Goal: Obtain resource: Download file/media

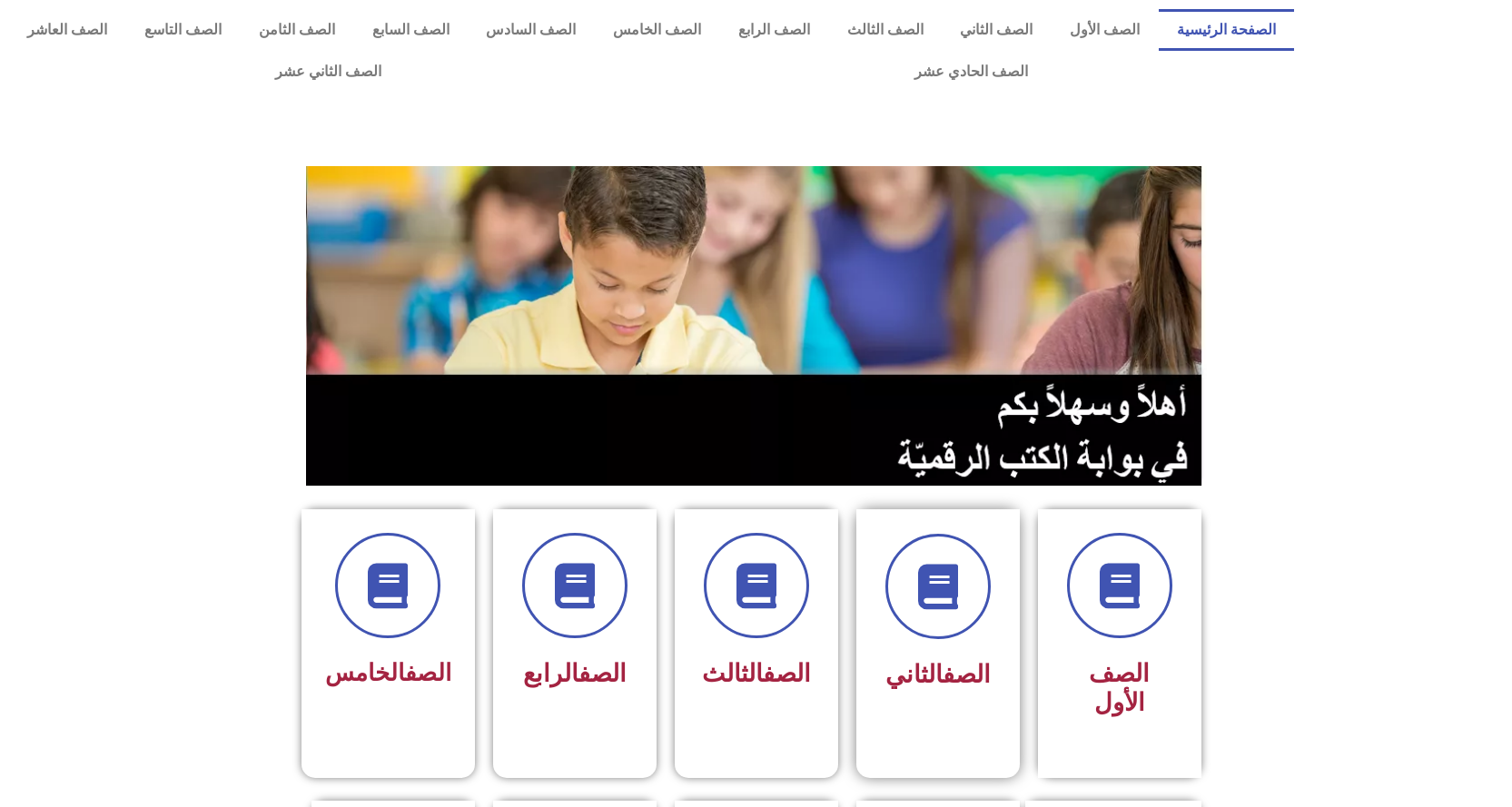
click at [984, 615] on div at bounding box center [937, 586] width 114 height 105
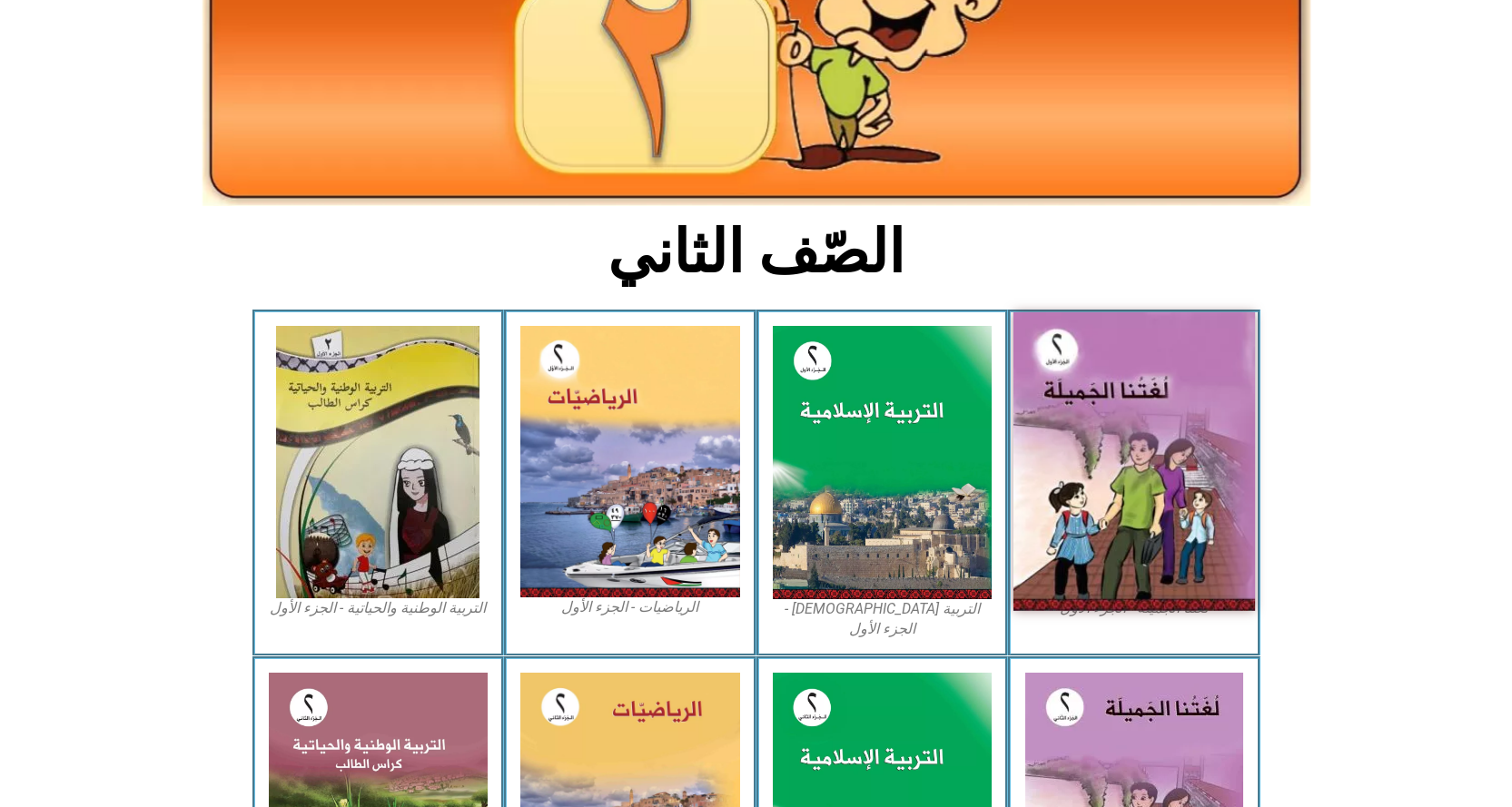
scroll to position [272, 0]
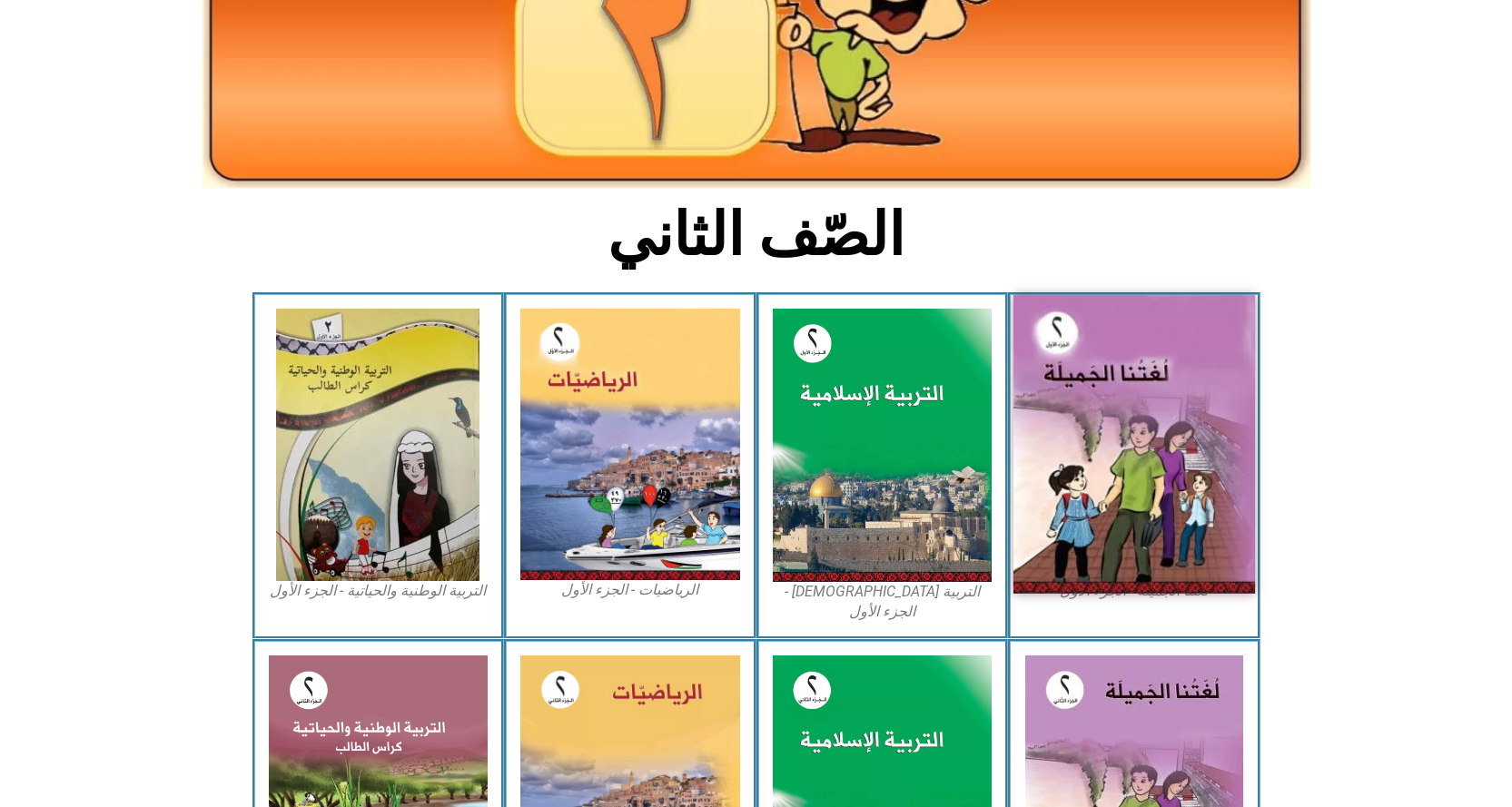
click at [1166, 405] on img at bounding box center [1133, 444] width 242 height 299
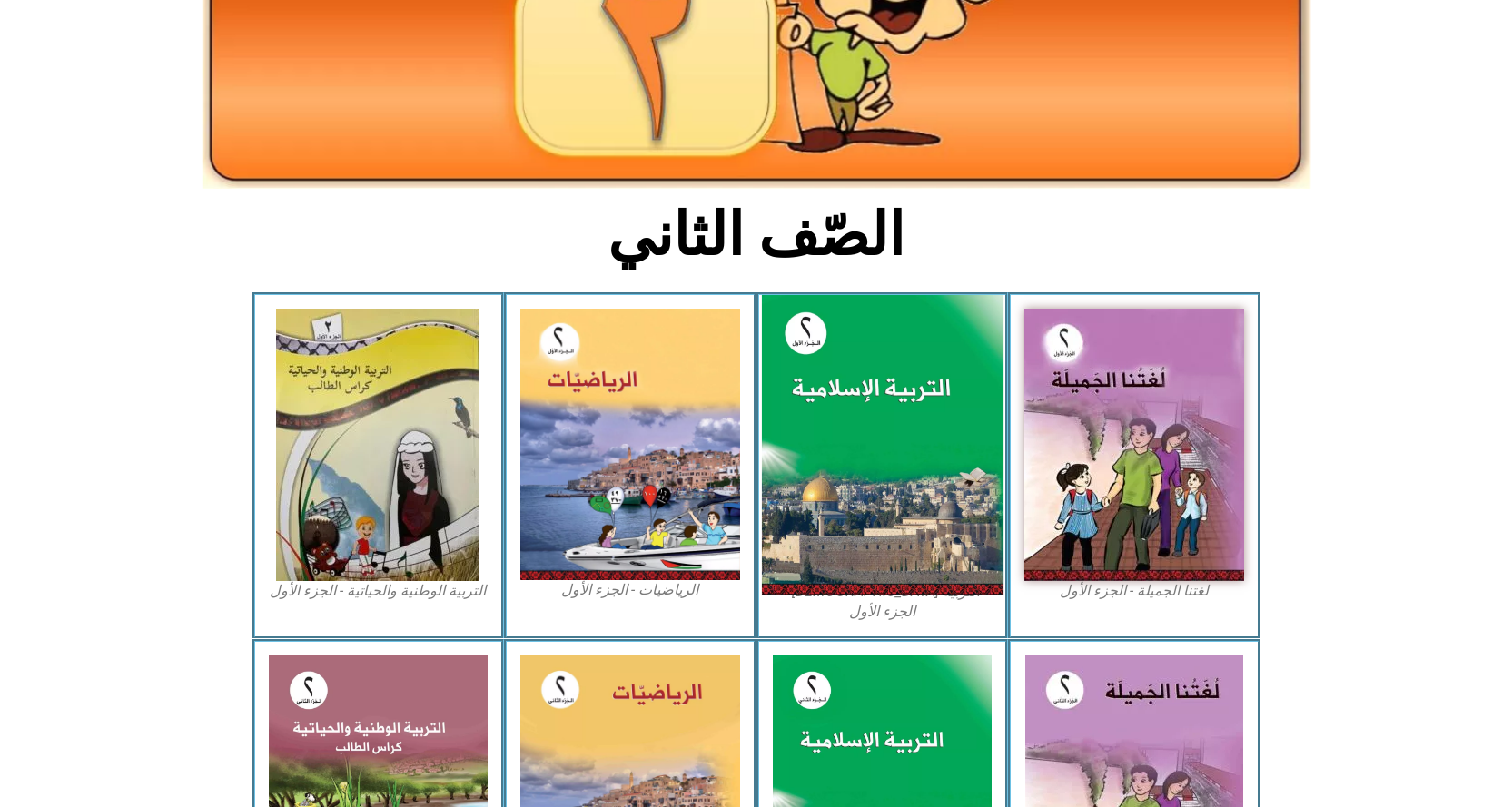
click at [890, 388] on img at bounding box center [881, 445] width 242 height 300
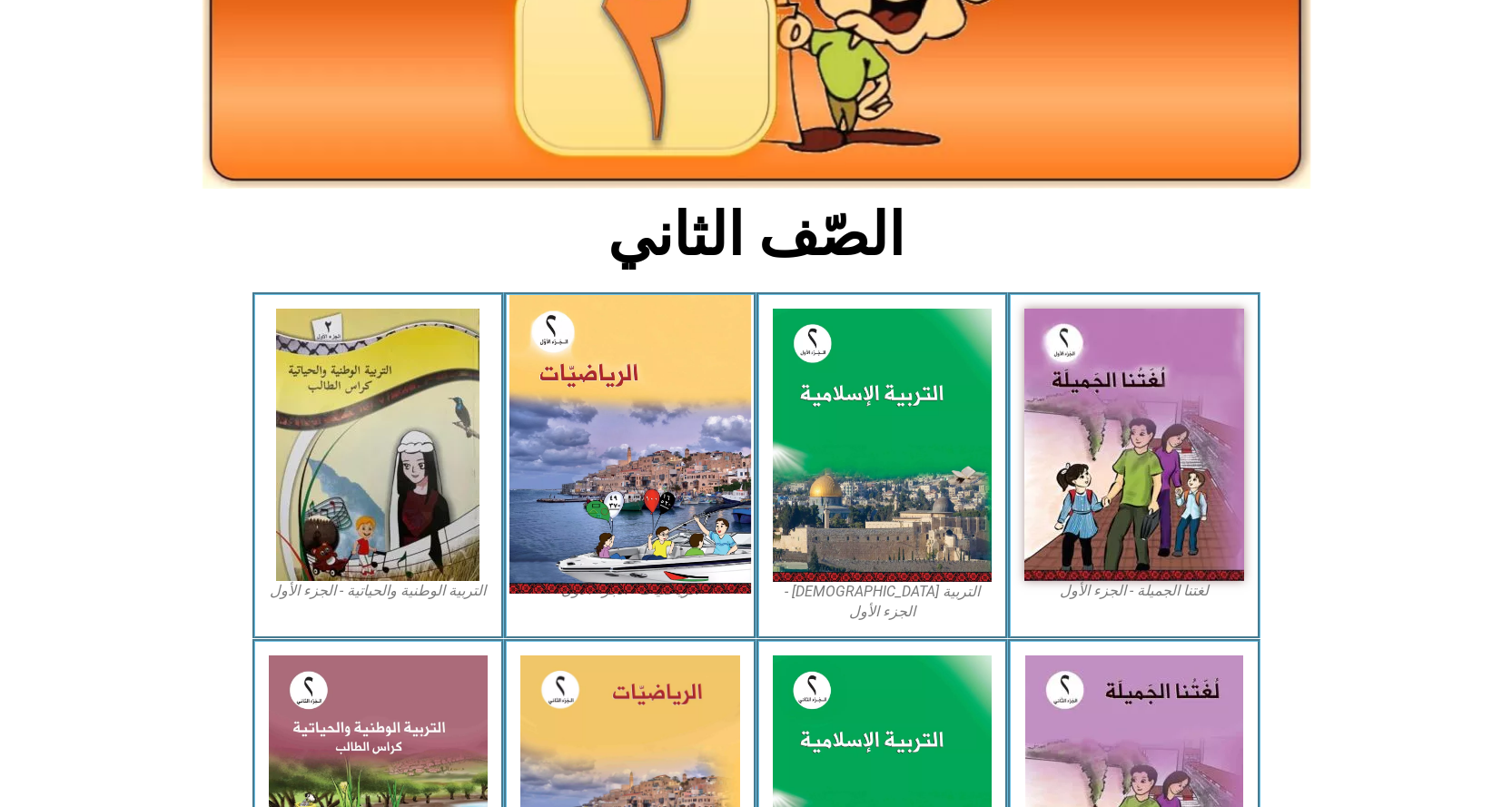
click at [646, 449] on img at bounding box center [629, 444] width 242 height 299
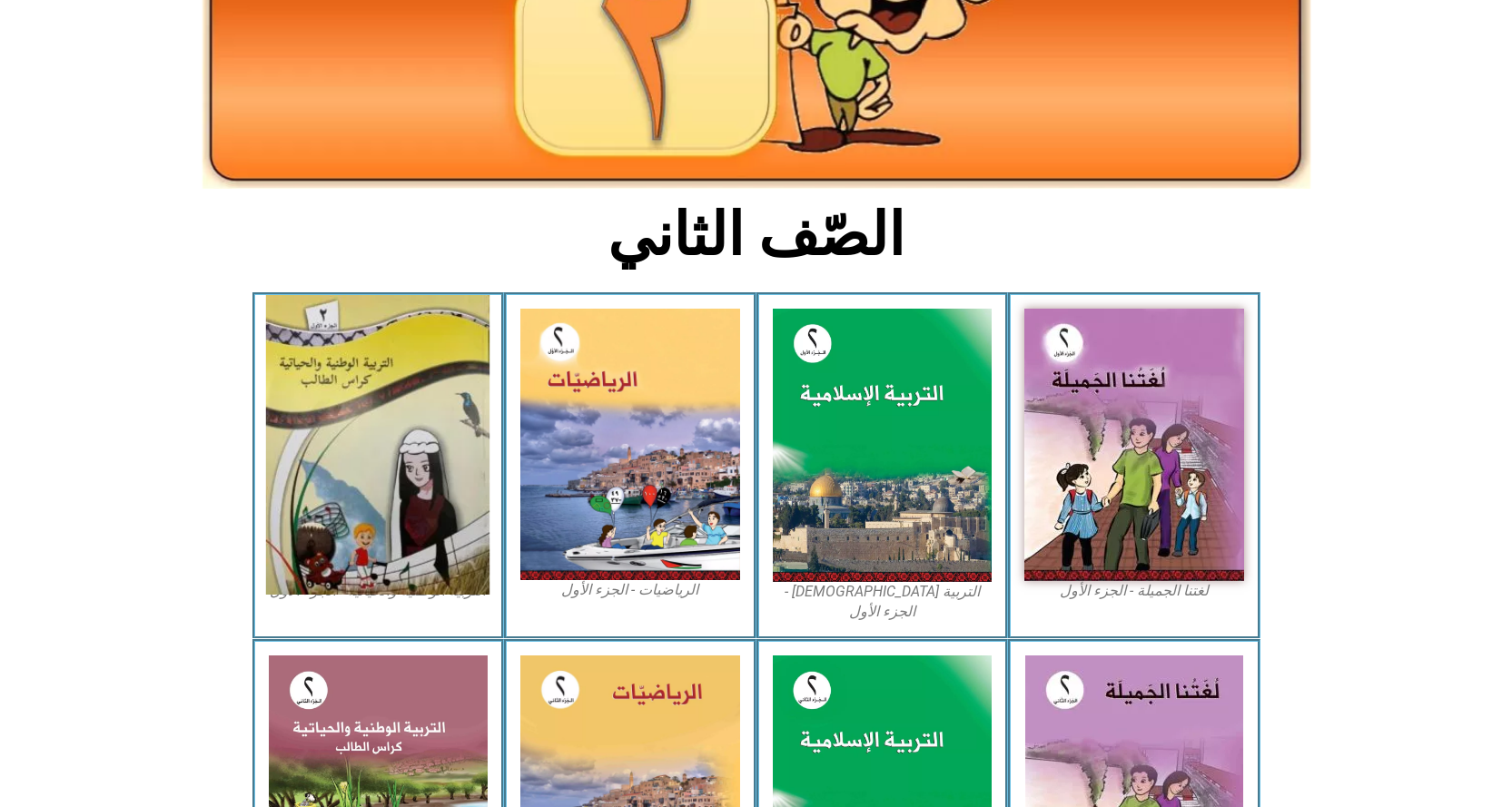
click at [395, 385] on img at bounding box center [378, 444] width 224 height 299
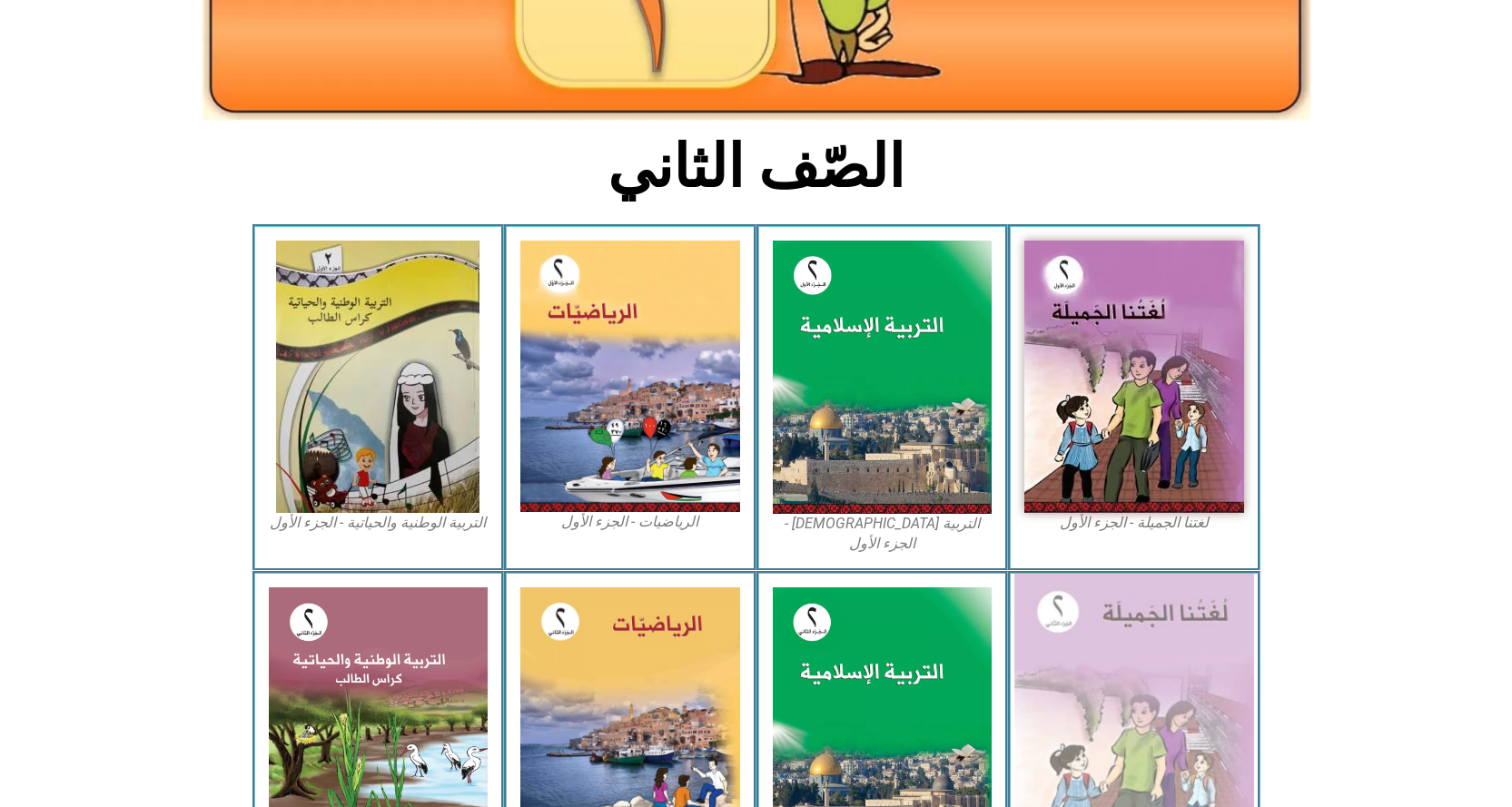
scroll to position [410, 0]
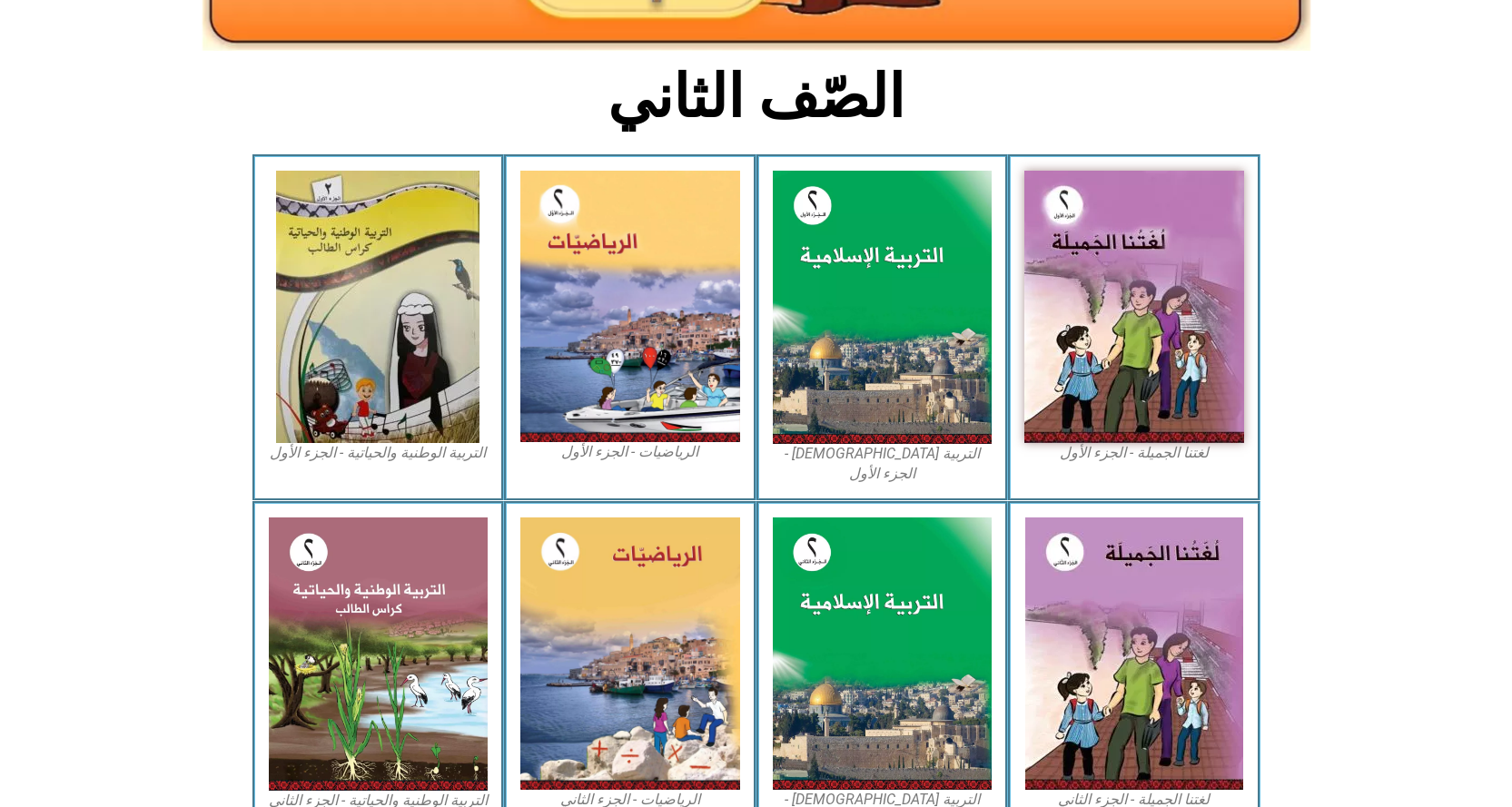
drag, startPoint x: 34, startPoint y: 174, endPoint x: 51, endPoint y: 138, distance: 39.8
click at [34, 174] on icon at bounding box center [756, 229] width 1513 height 152
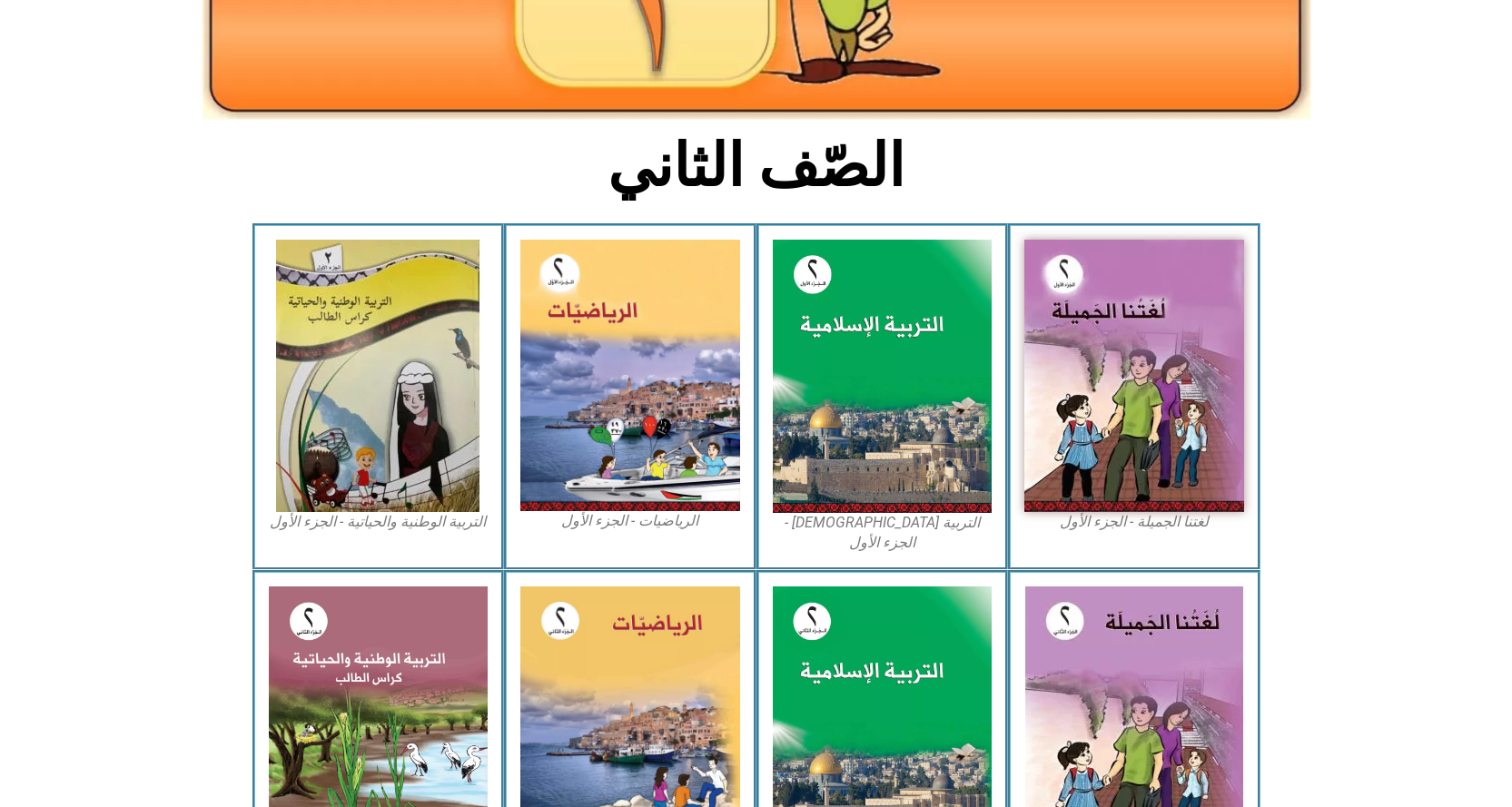
scroll to position [229, 0]
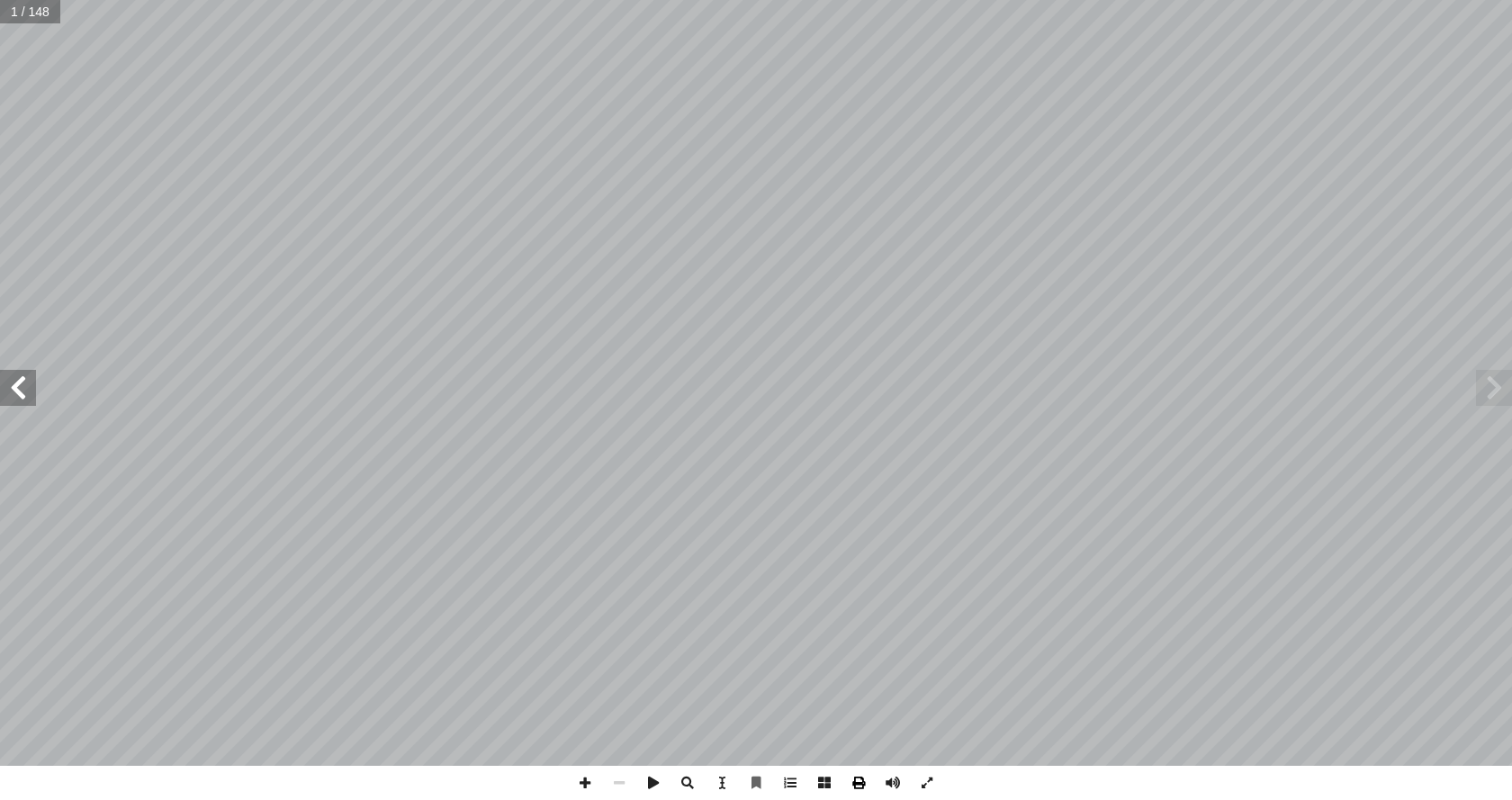
click at [860, 781] on span at bounding box center [858, 782] width 34 height 34
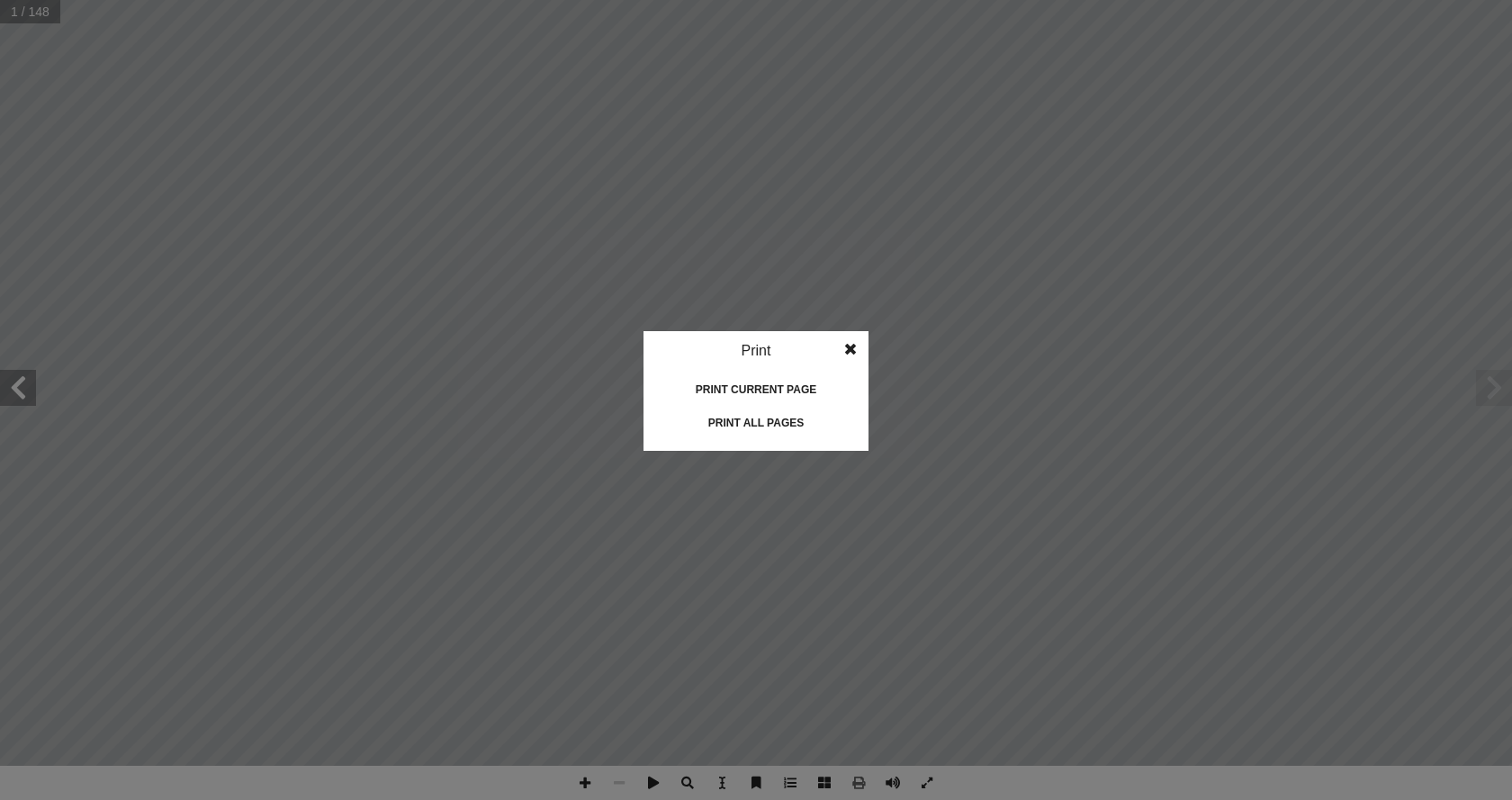
click at [741, 427] on div "Print all pages" at bounding box center [756, 423] width 180 height 29
click at [852, 352] on span at bounding box center [850, 349] width 33 height 36
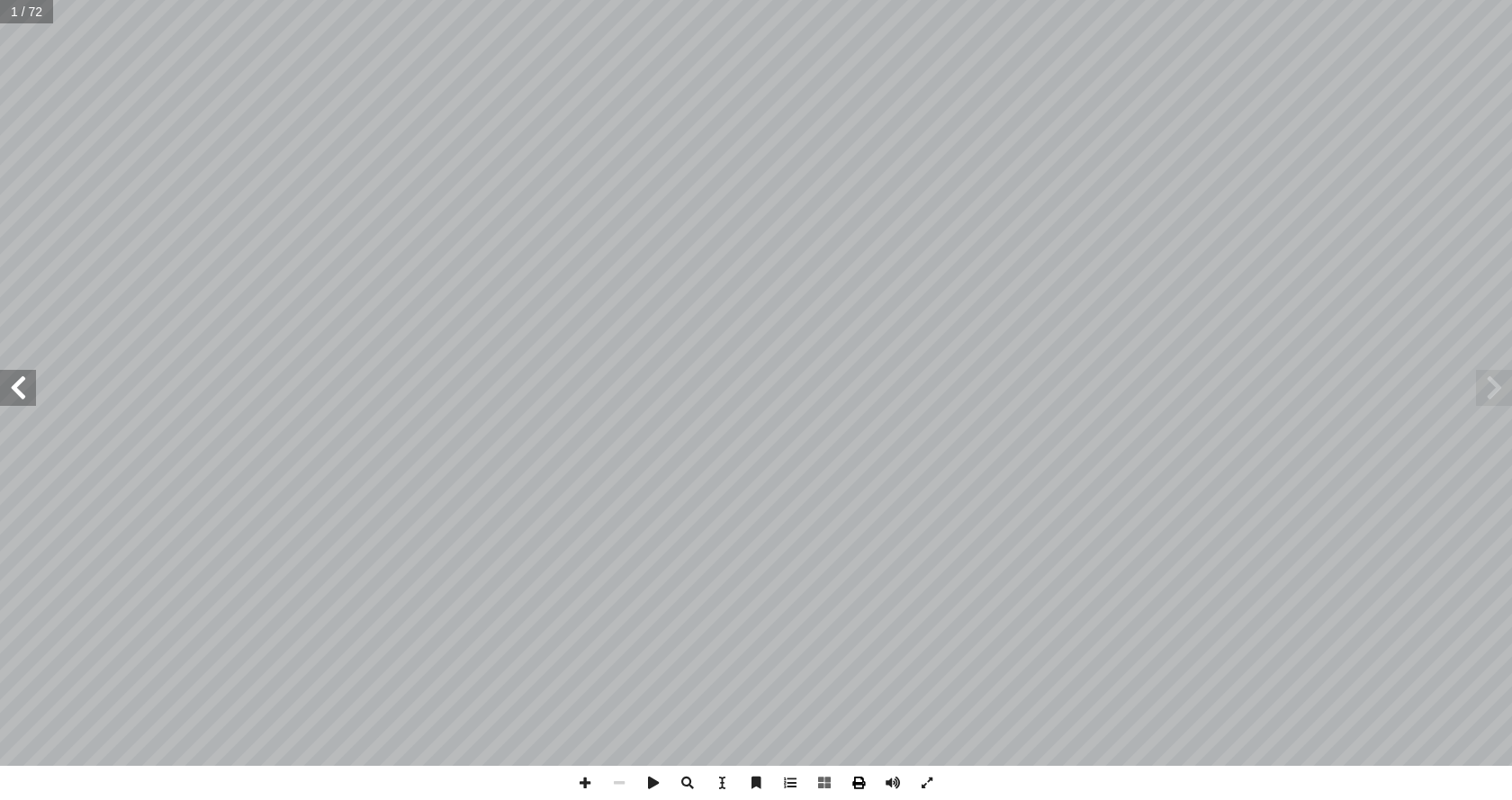
click at [852, 778] on span at bounding box center [858, 782] width 34 height 34
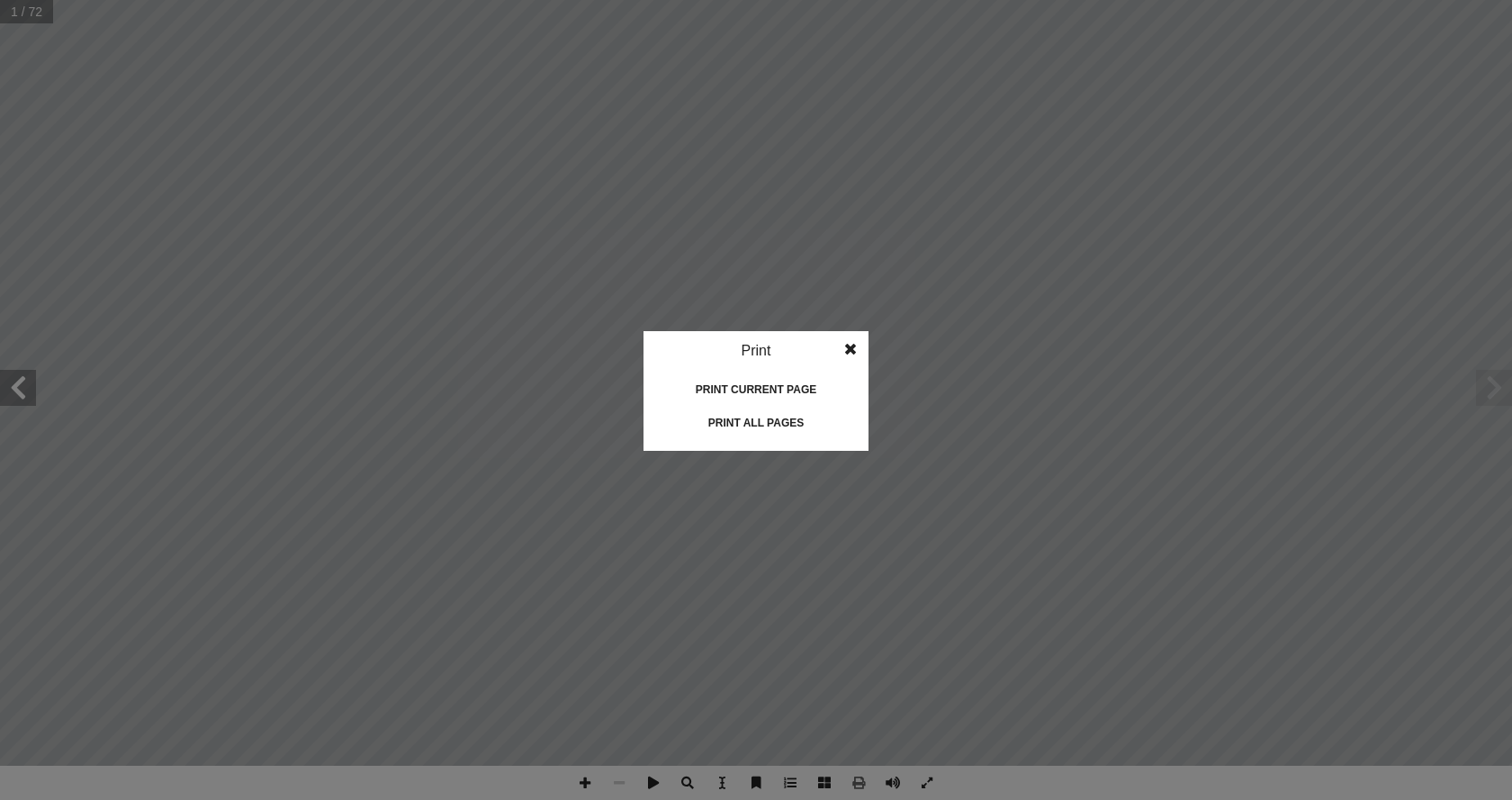
click at [724, 429] on div "Print all pages" at bounding box center [756, 423] width 180 height 29
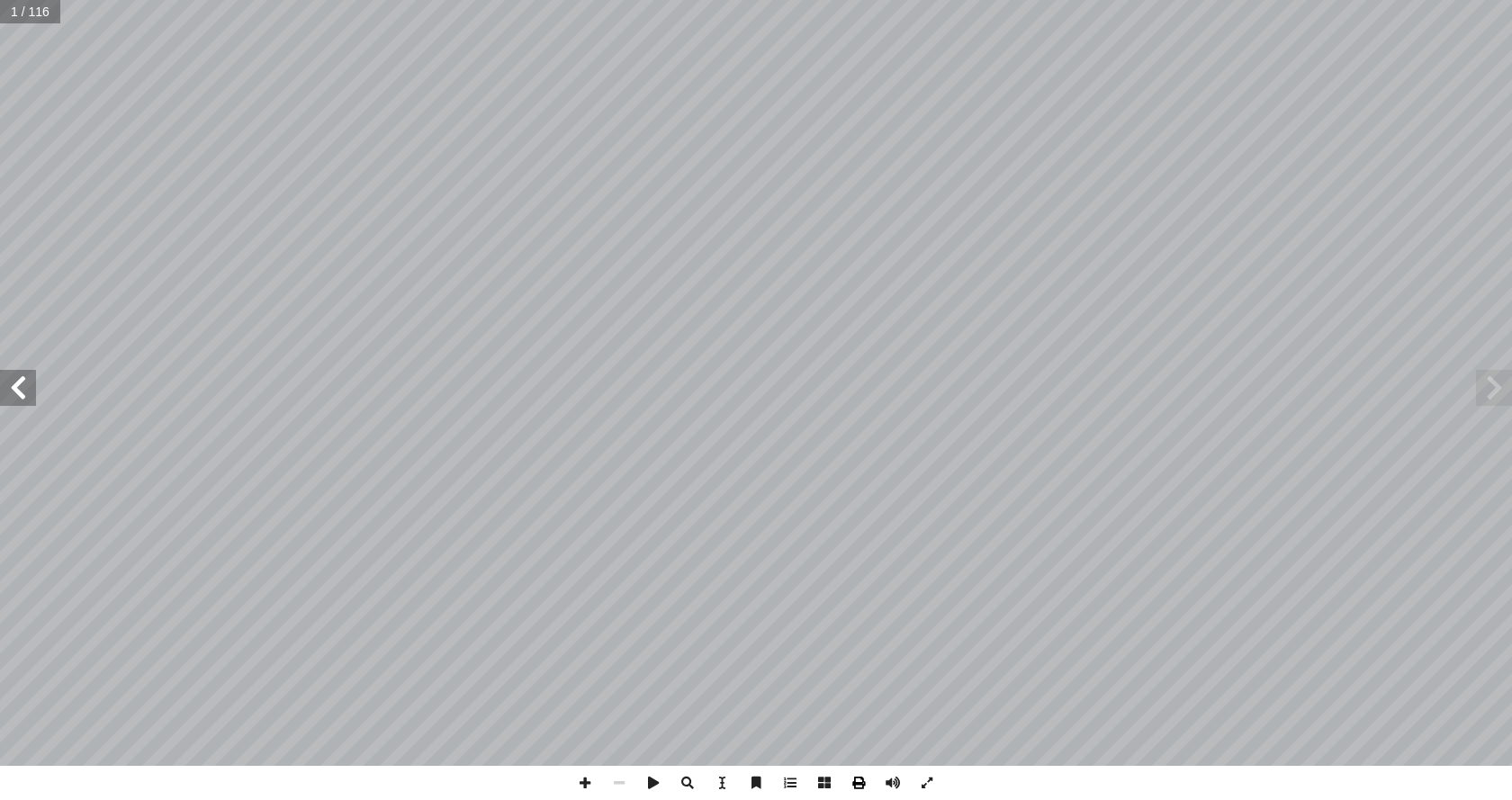
click at [861, 788] on span at bounding box center [858, 782] width 34 height 34
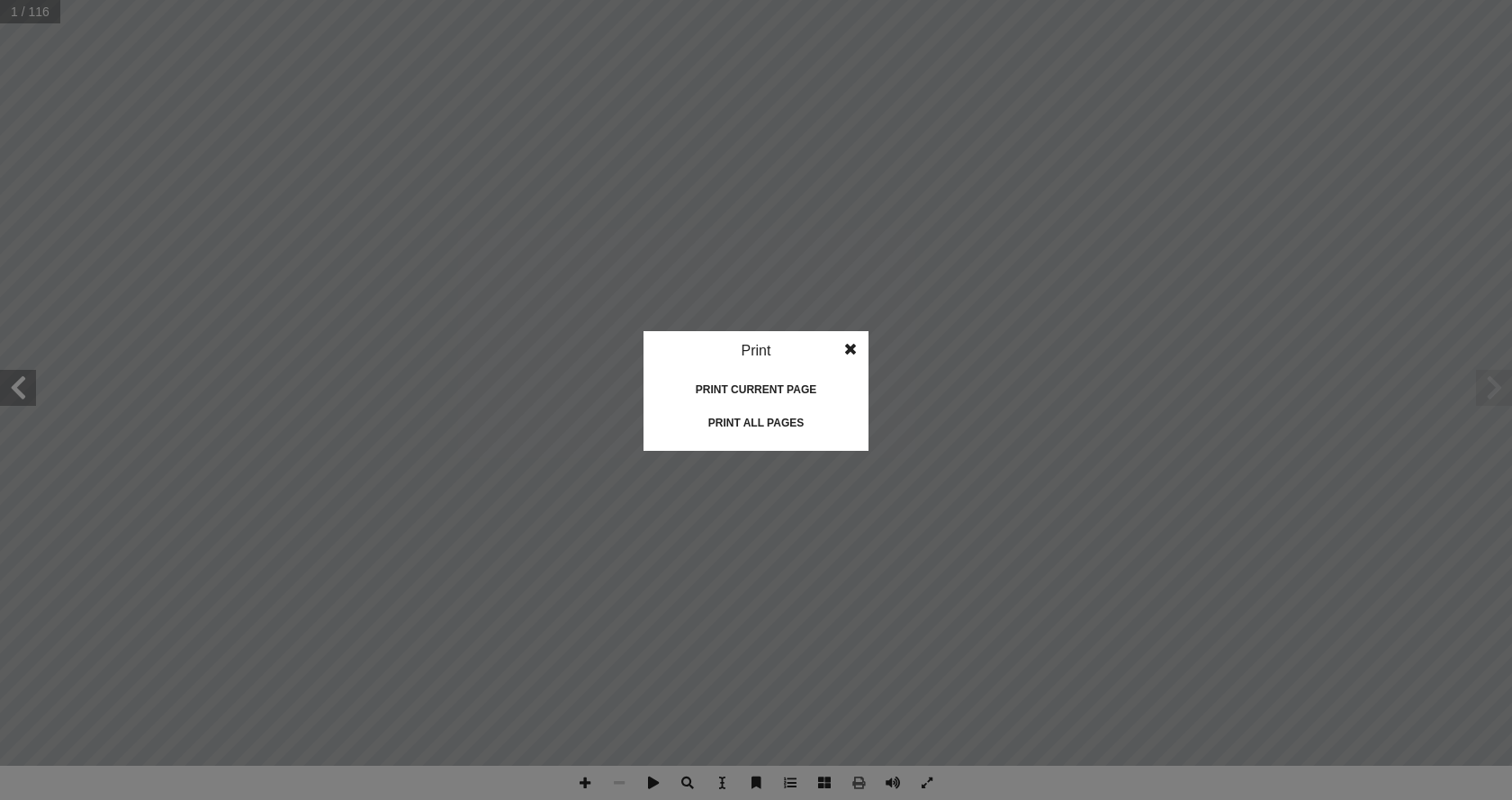
click at [754, 421] on div "Print all pages" at bounding box center [756, 423] width 180 height 29
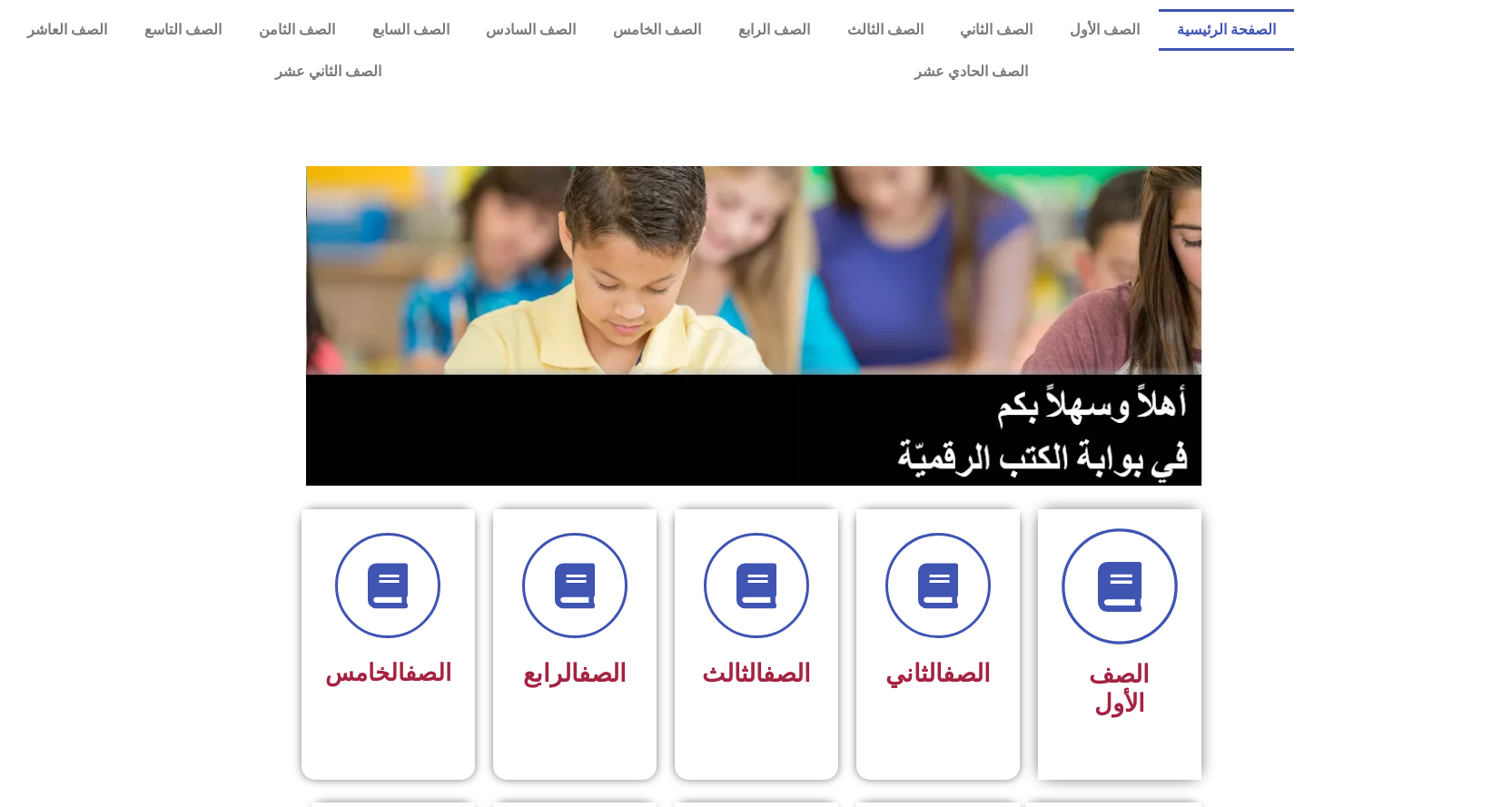
click at [1101, 548] on span at bounding box center [1119, 586] width 116 height 116
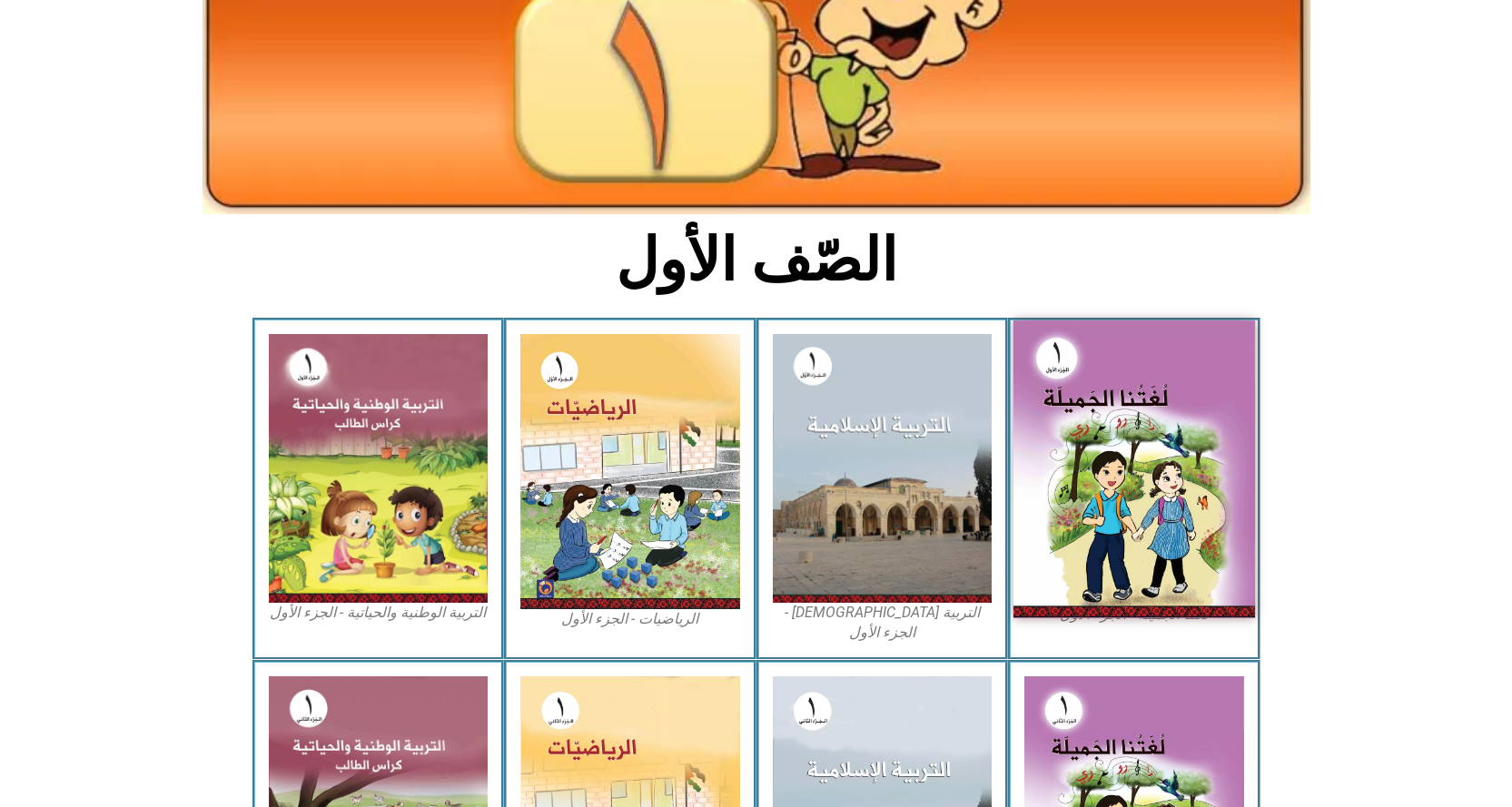
scroll to position [272, 0]
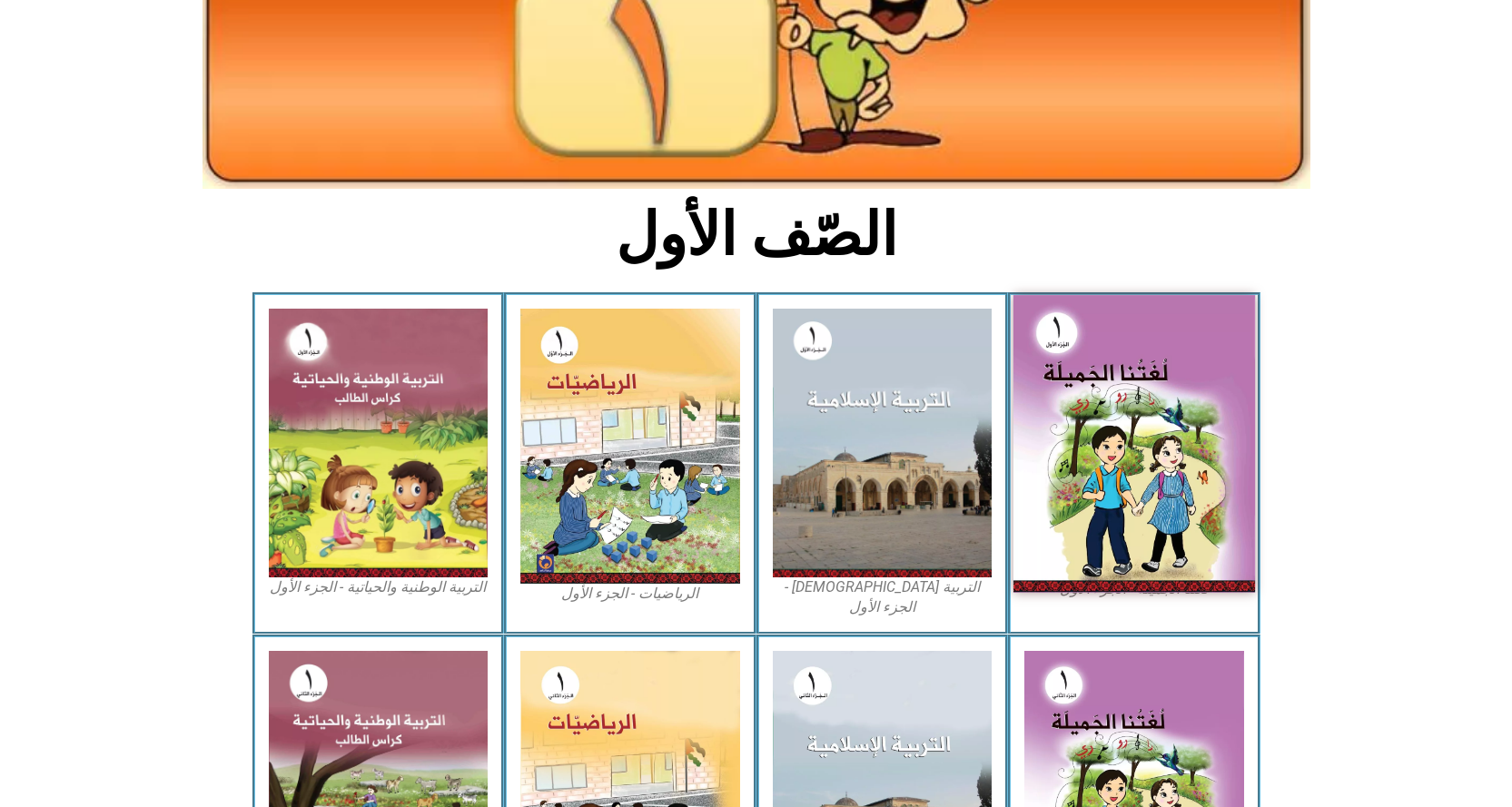
click at [1125, 461] on img at bounding box center [1133, 444] width 242 height 298
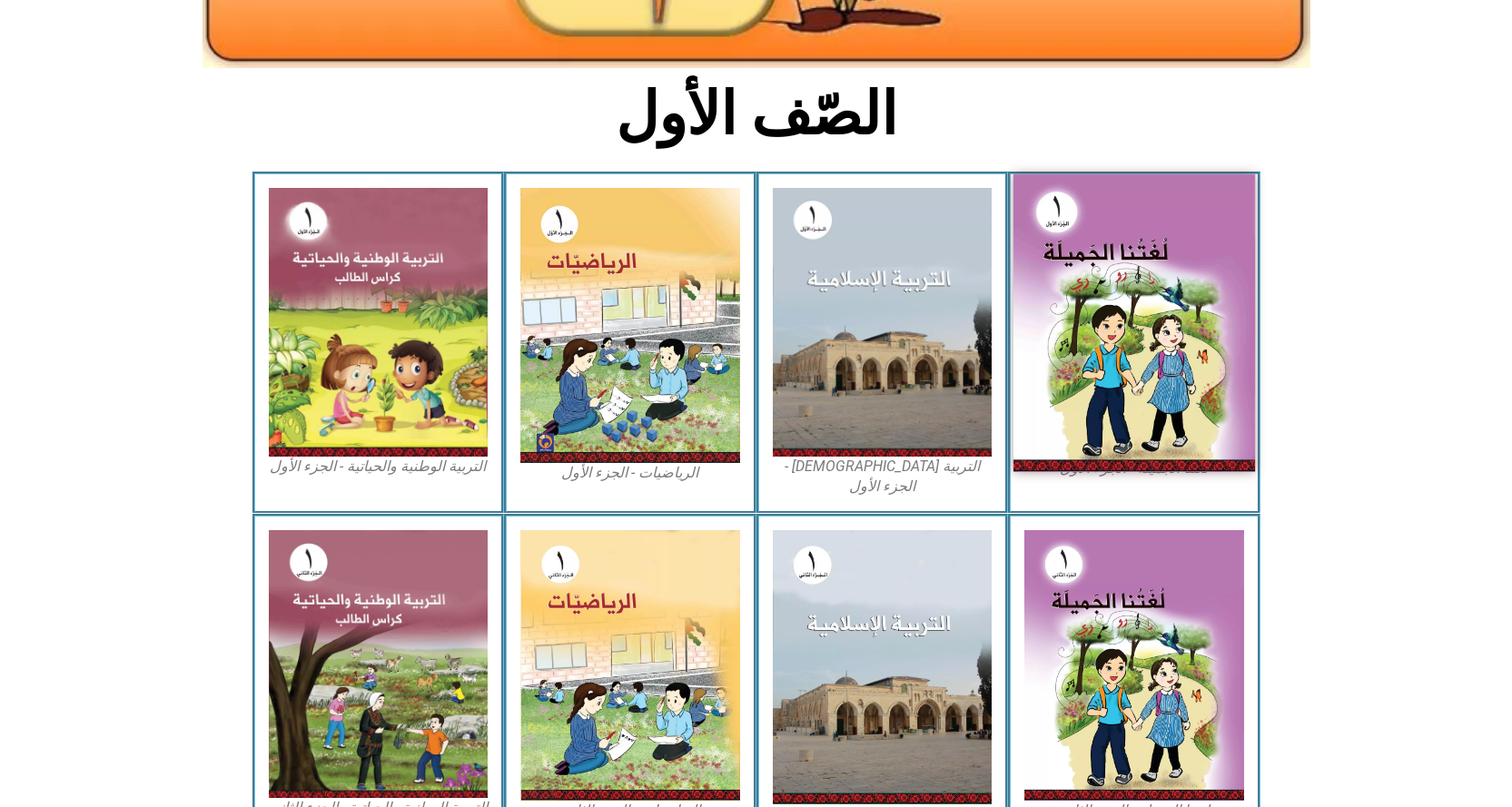
scroll to position [413, 0]
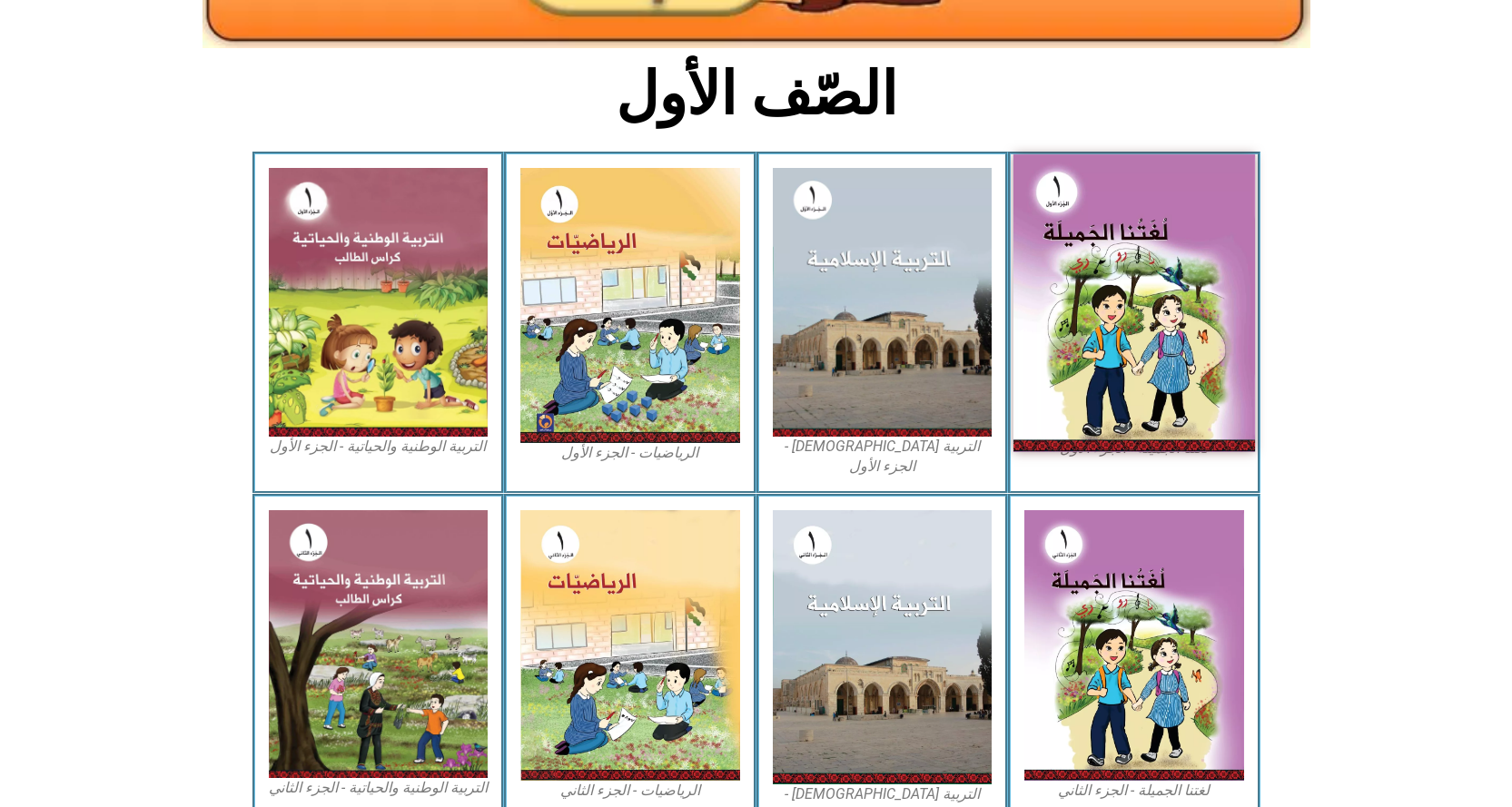
click at [1069, 328] on img at bounding box center [1133, 303] width 242 height 298
click at [1148, 302] on img at bounding box center [1133, 303] width 242 height 298
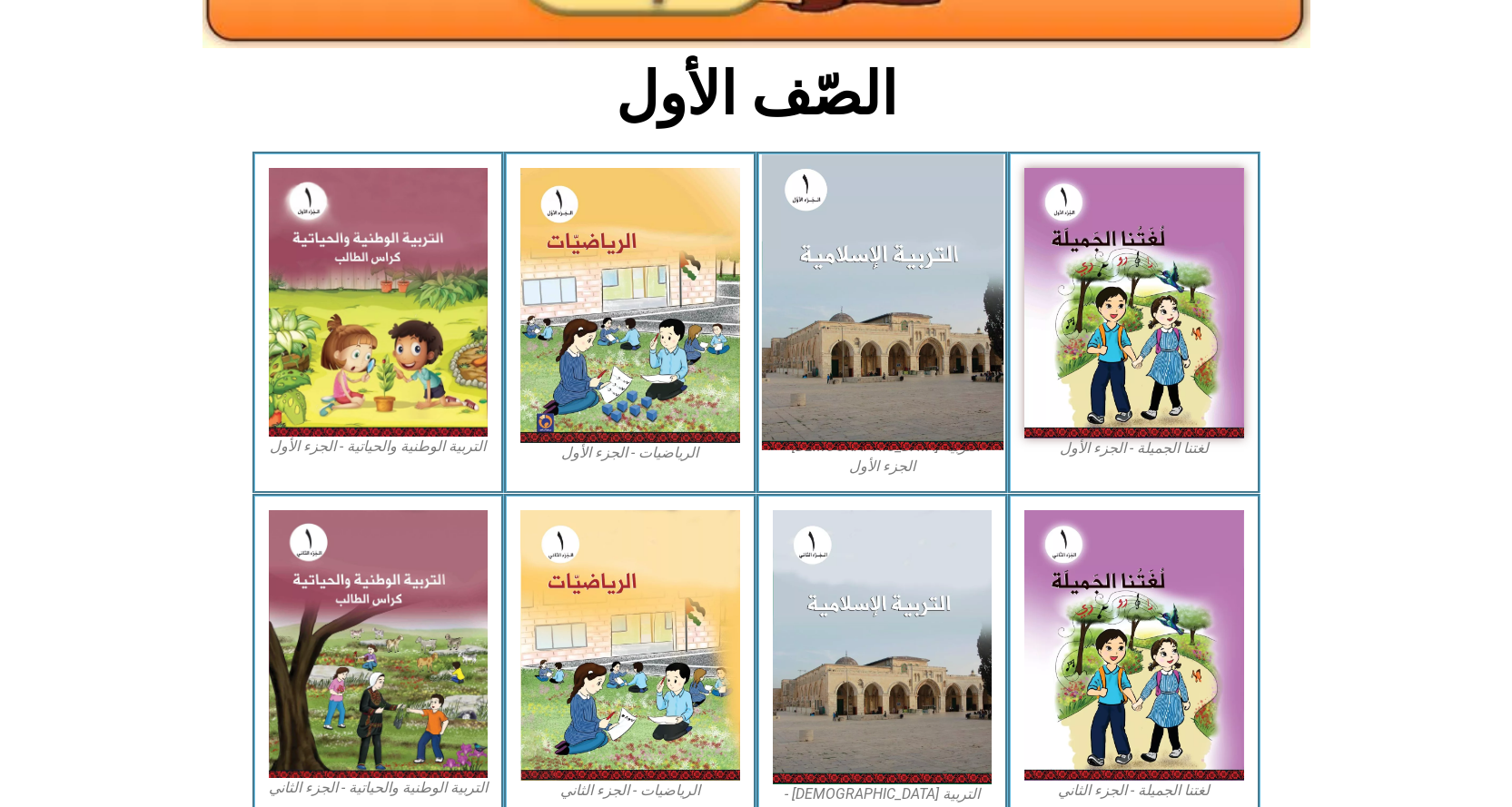
click at [909, 295] on img at bounding box center [881, 301] width 242 height 295
click at [825, 295] on img at bounding box center [881, 301] width 242 height 295
drag, startPoint x: 825, startPoint y: 295, endPoint x: 815, endPoint y: 295, distance: 10.0
click at [825, 295] on img at bounding box center [881, 301] width 242 height 295
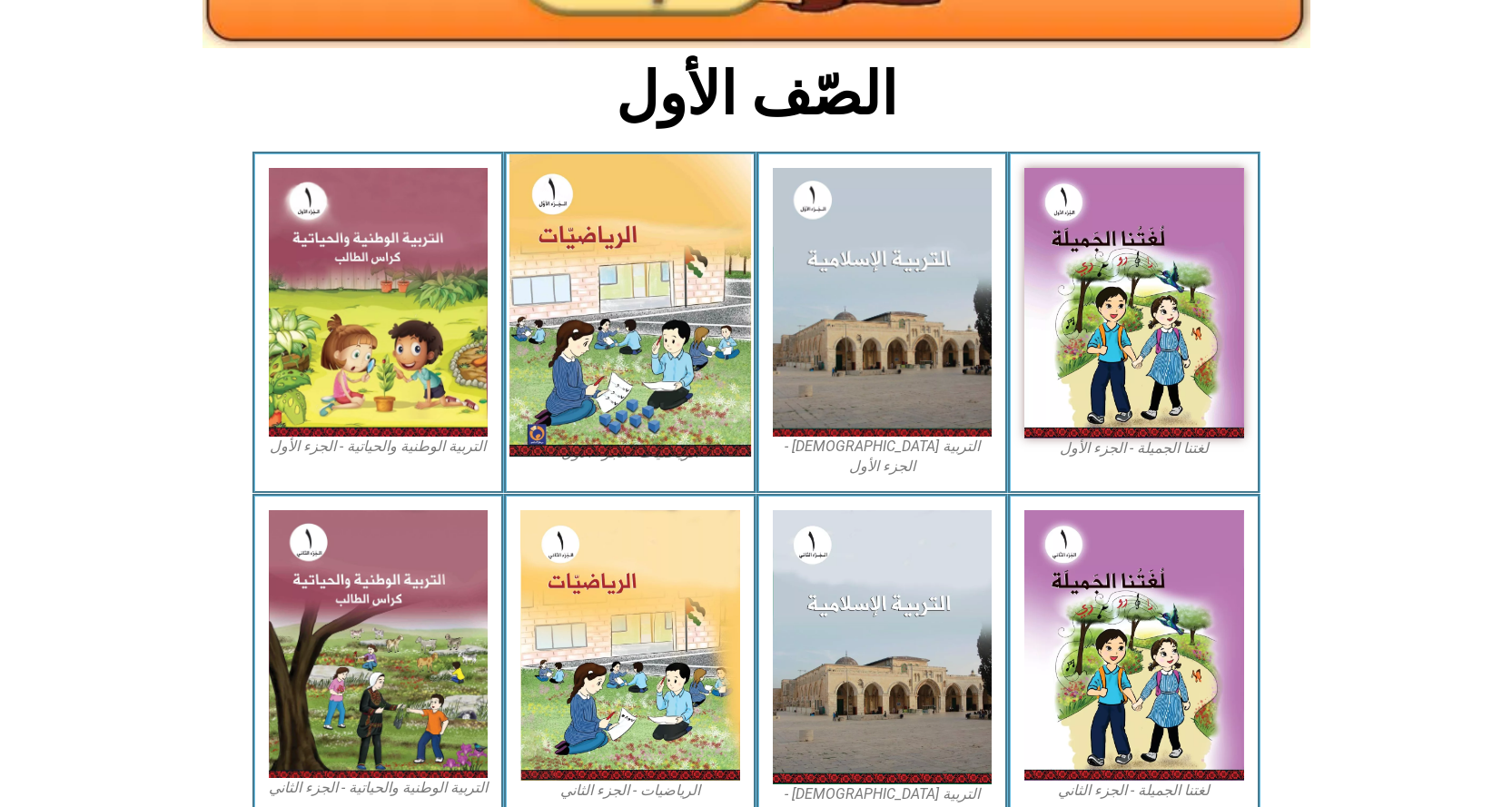
click at [602, 276] on img at bounding box center [629, 305] width 242 height 302
drag, startPoint x: 602, startPoint y: 276, endPoint x: 571, endPoint y: 276, distance: 31.0
click at [602, 276] on img at bounding box center [629, 305] width 242 height 302
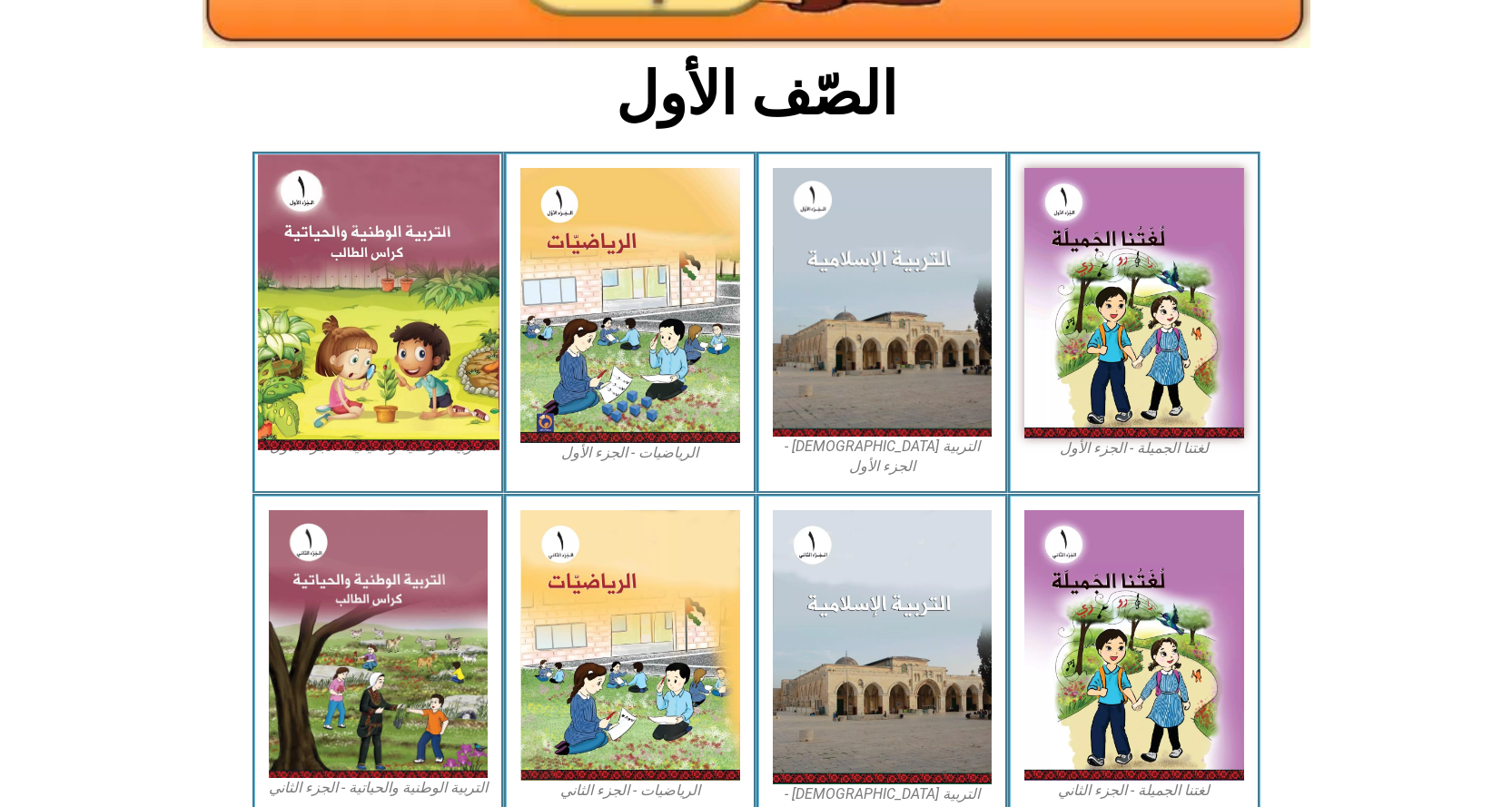
click at [269, 271] on img at bounding box center [378, 301] width 242 height 295
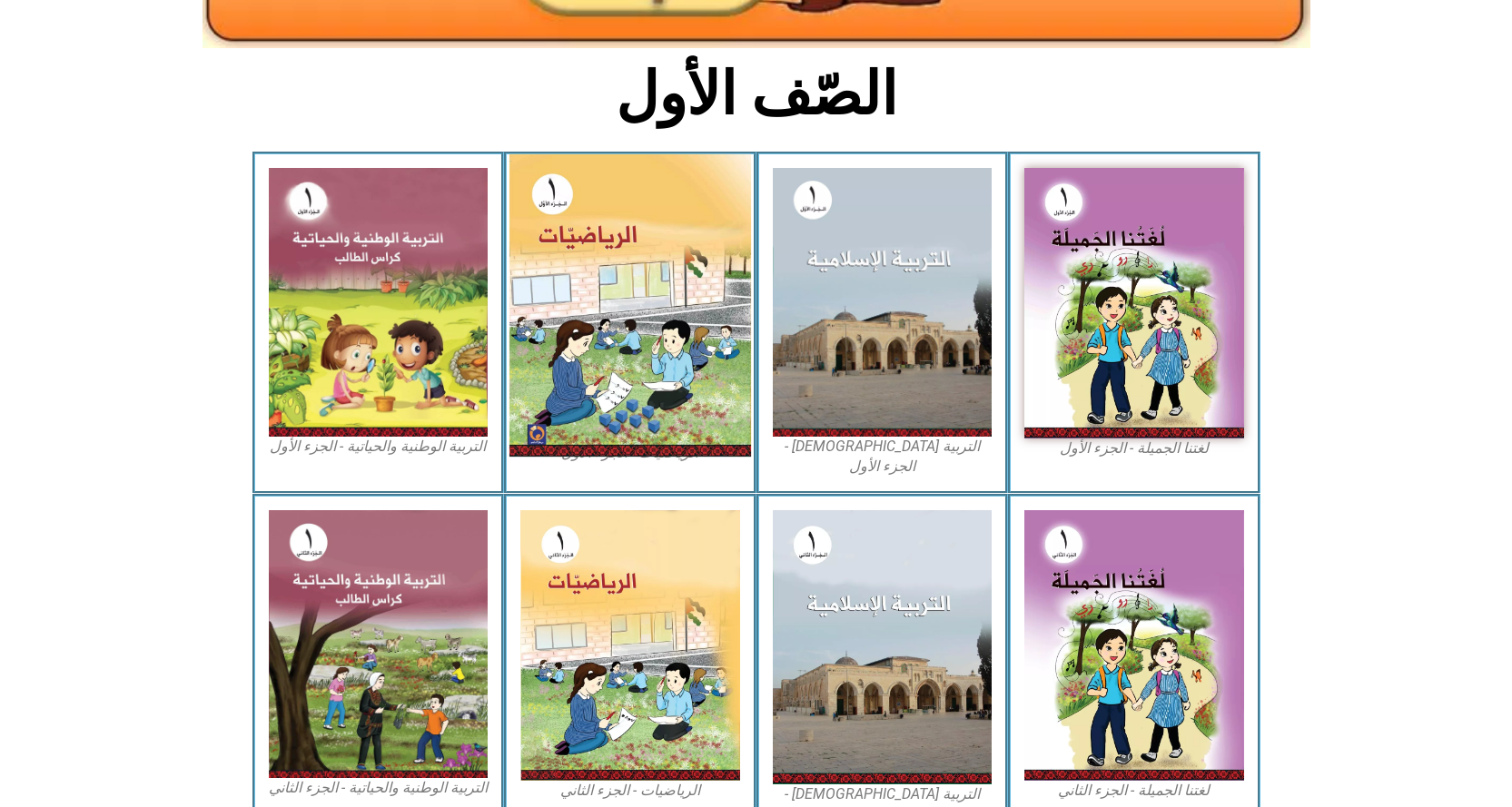
drag, startPoint x: 269, startPoint y: 271, endPoint x: 588, endPoint y: 247, distance: 319.9
click at [300, 271] on img at bounding box center [378, 302] width 220 height 268
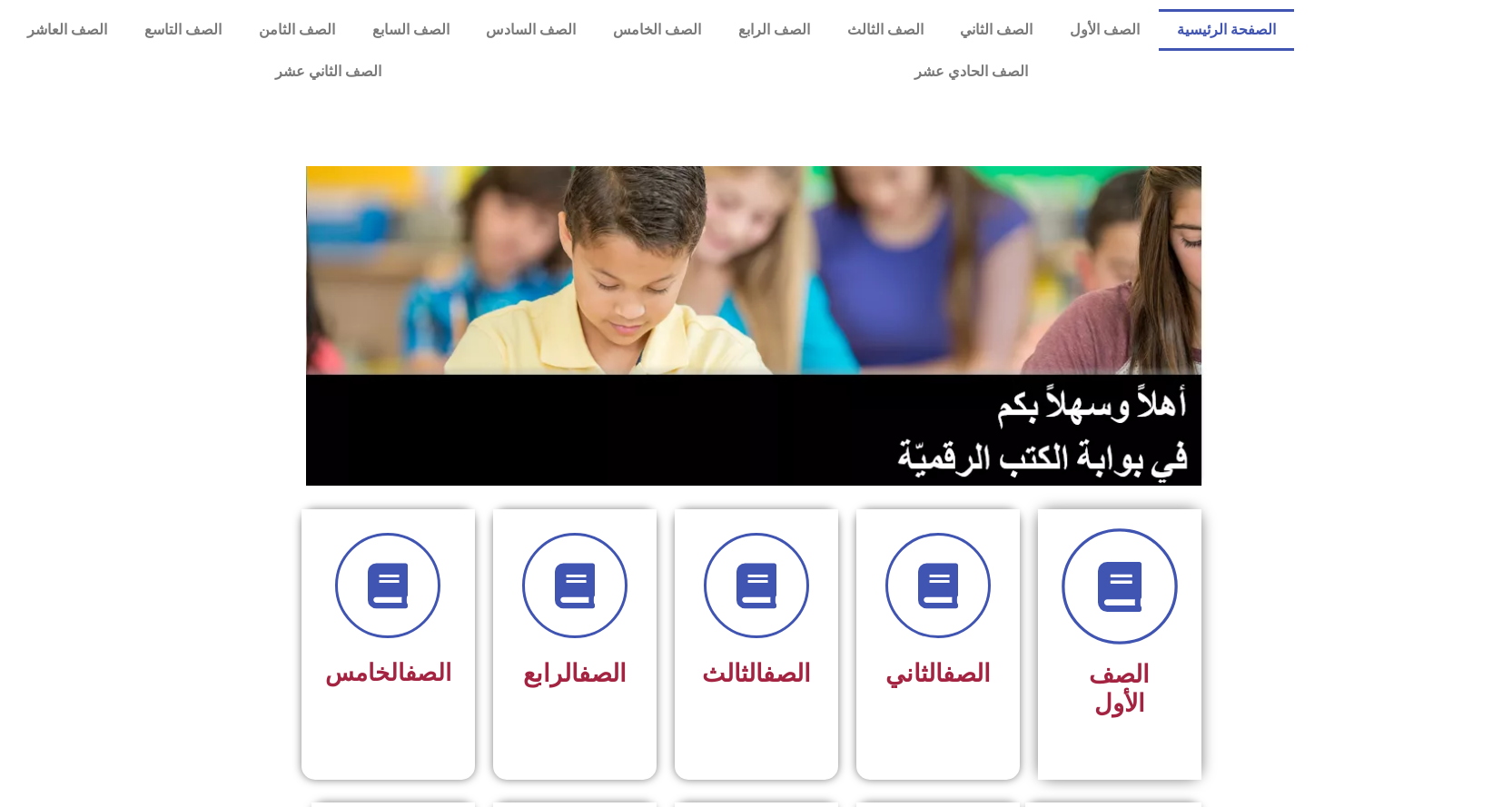
click at [1113, 625] on span at bounding box center [1119, 586] width 116 height 116
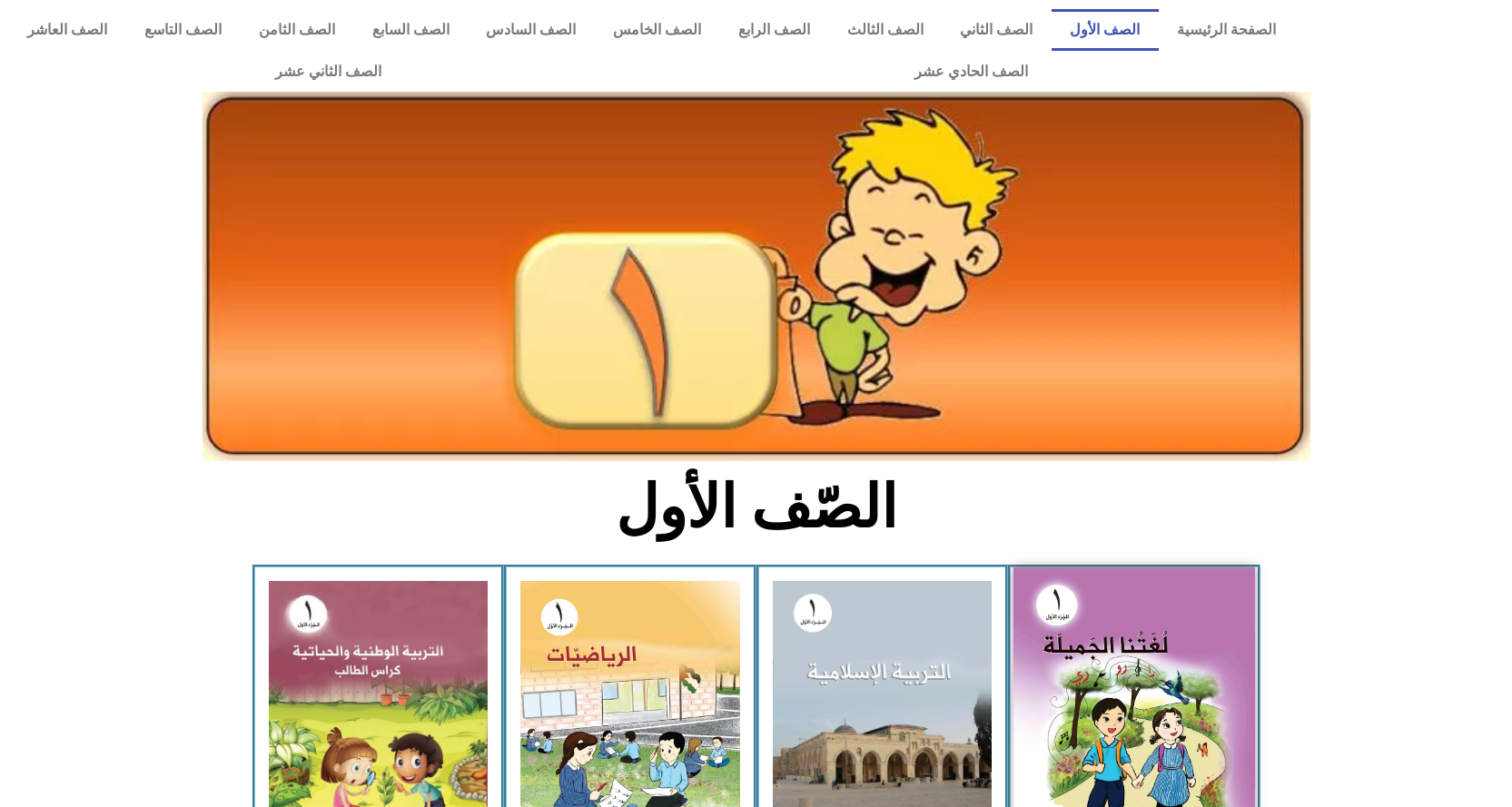
click at [1110, 707] on img at bounding box center [1133, 717] width 242 height 298
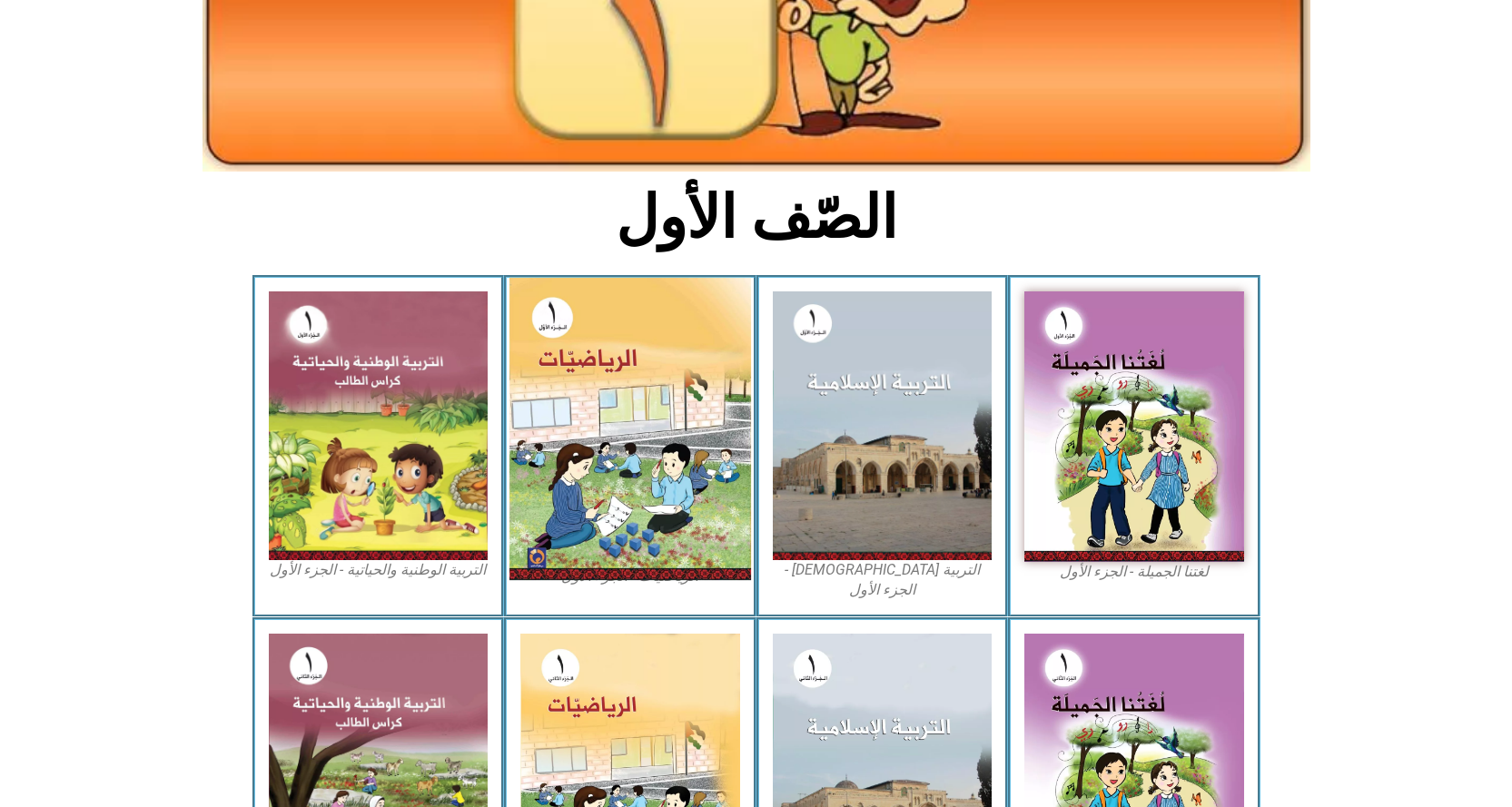
scroll to position [363, 0]
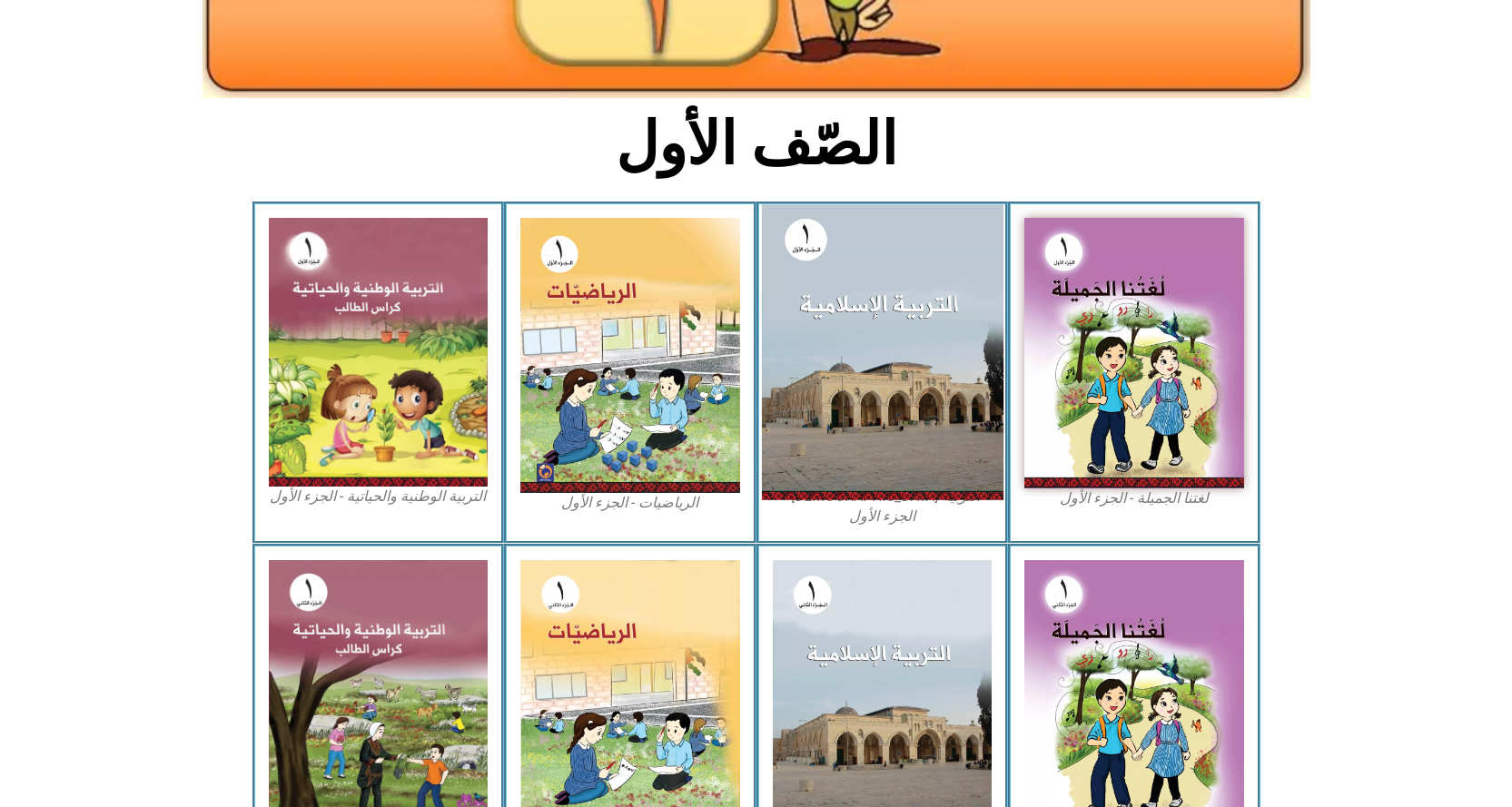
click at [849, 374] on img at bounding box center [881, 352] width 242 height 295
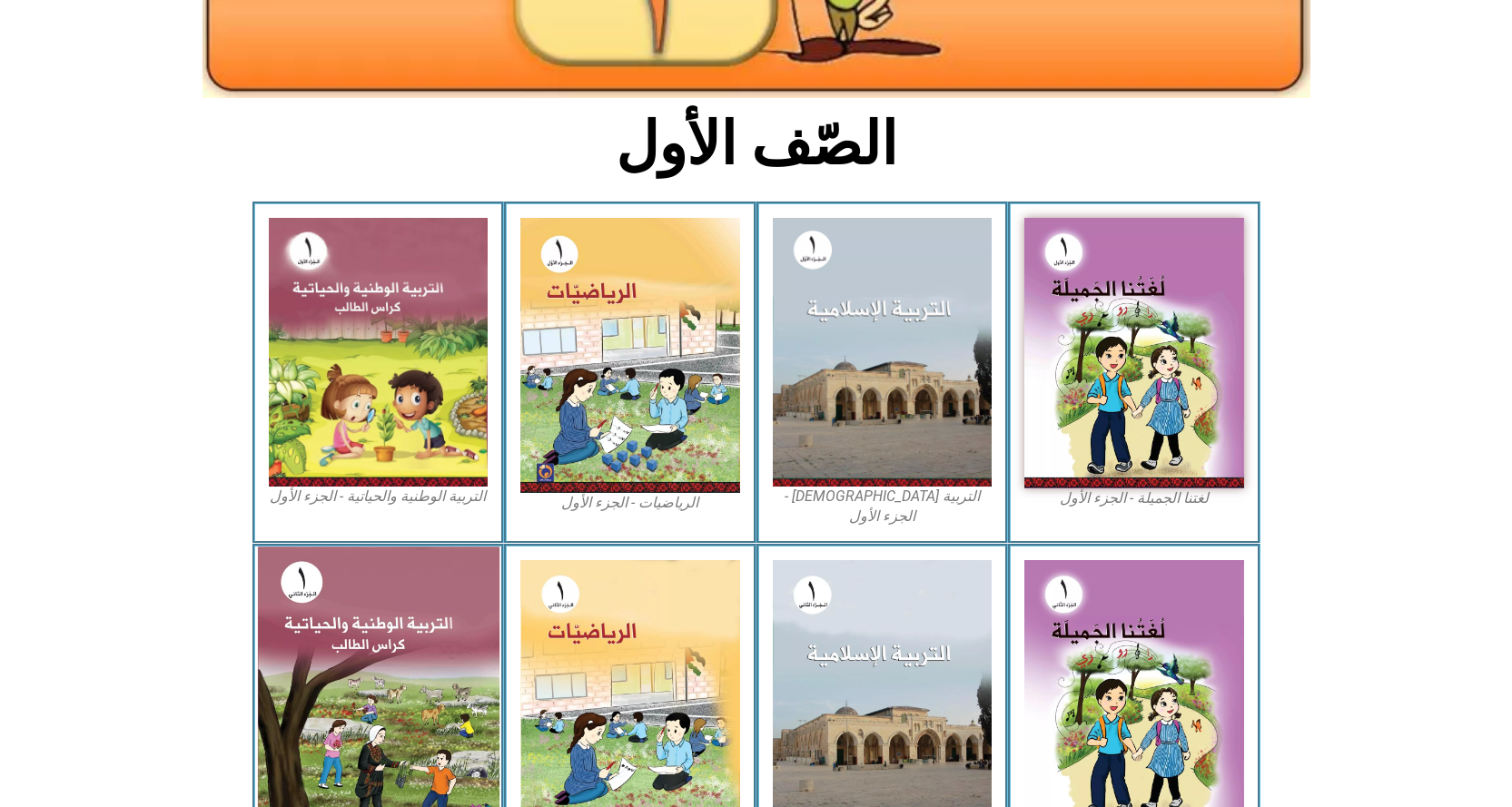
click at [327, 719] on img at bounding box center [378, 694] width 242 height 295
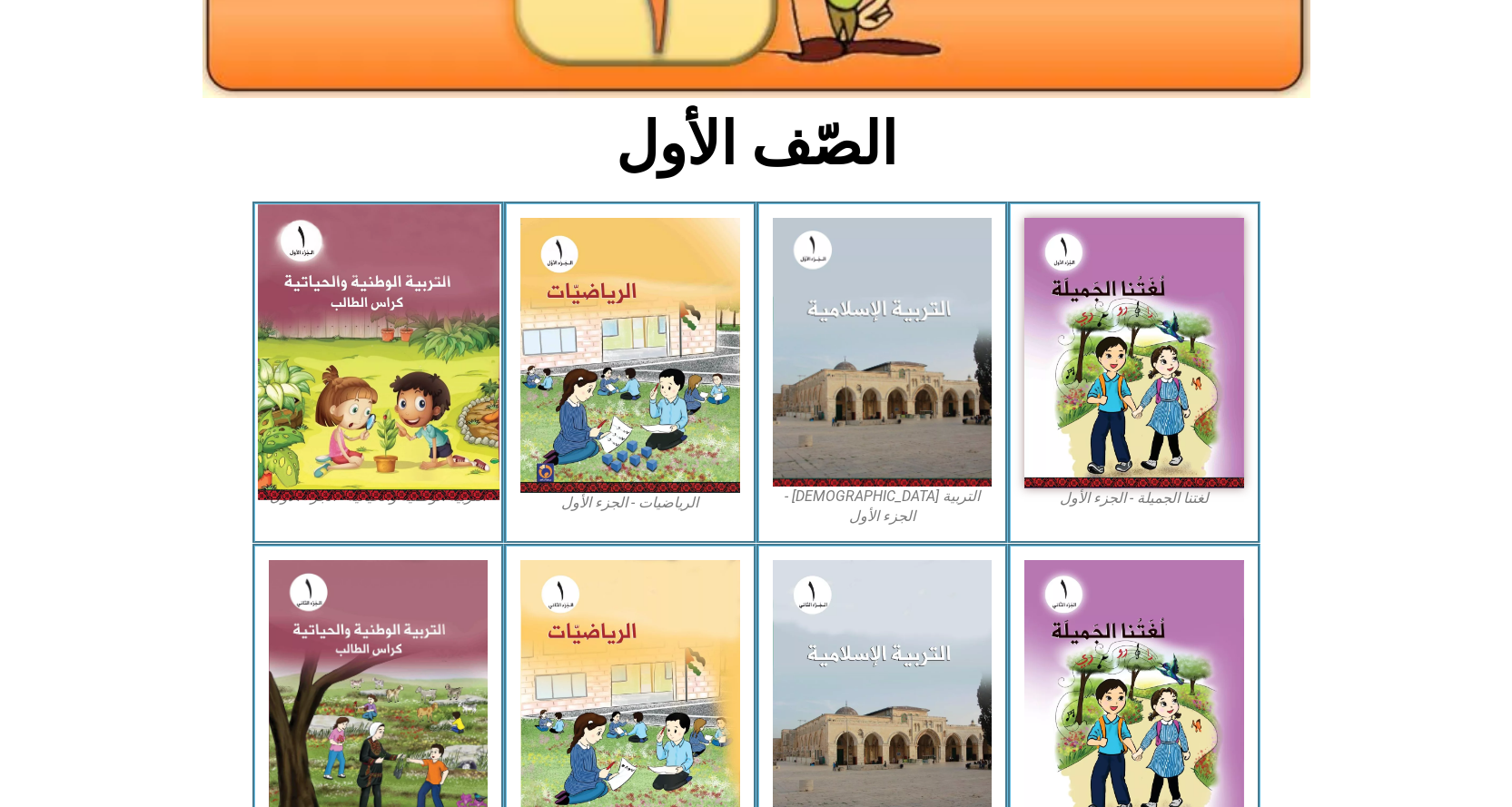
click at [358, 383] on img at bounding box center [378, 352] width 242 height 295
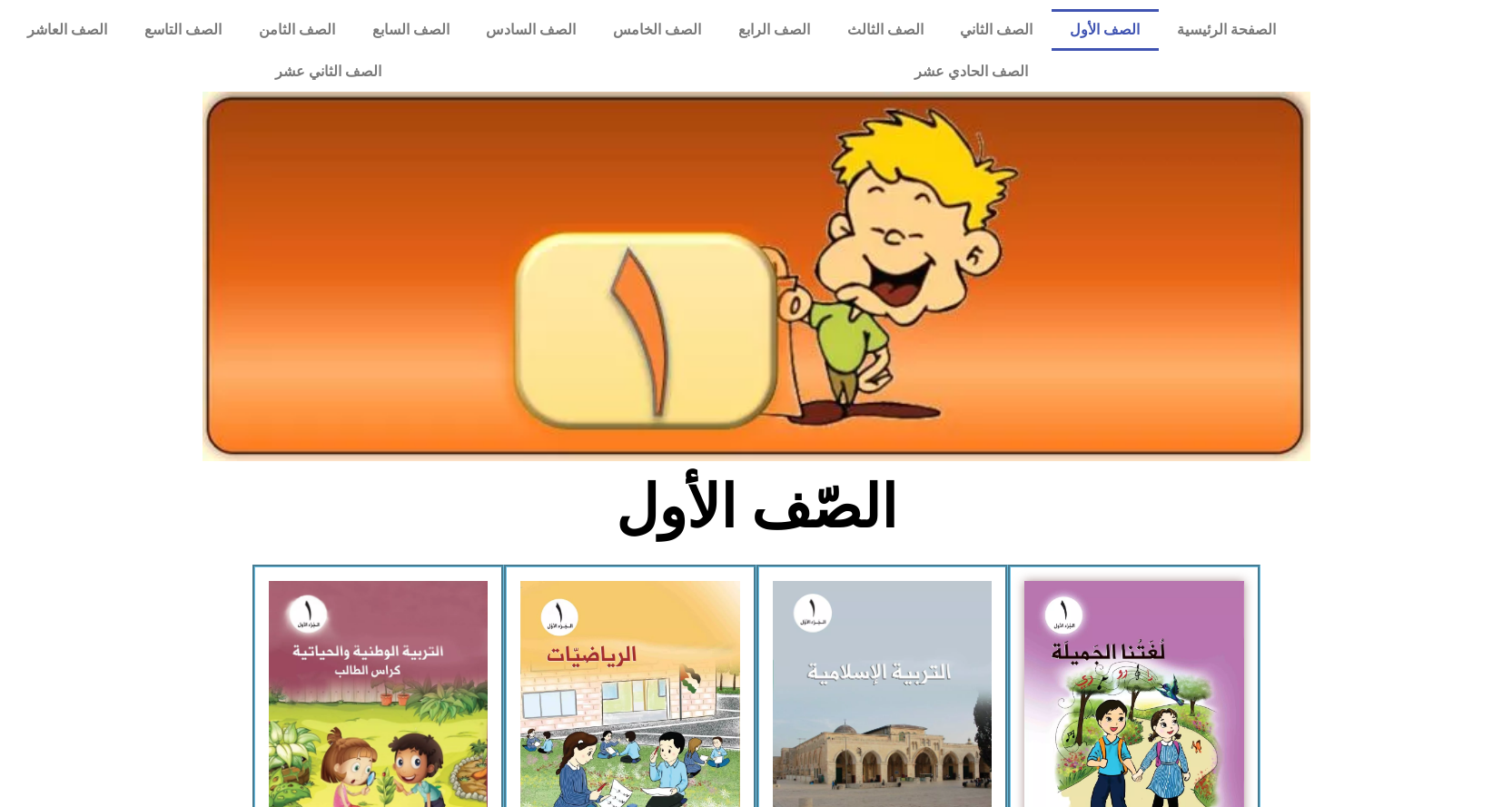
scroll to position [363, 0]
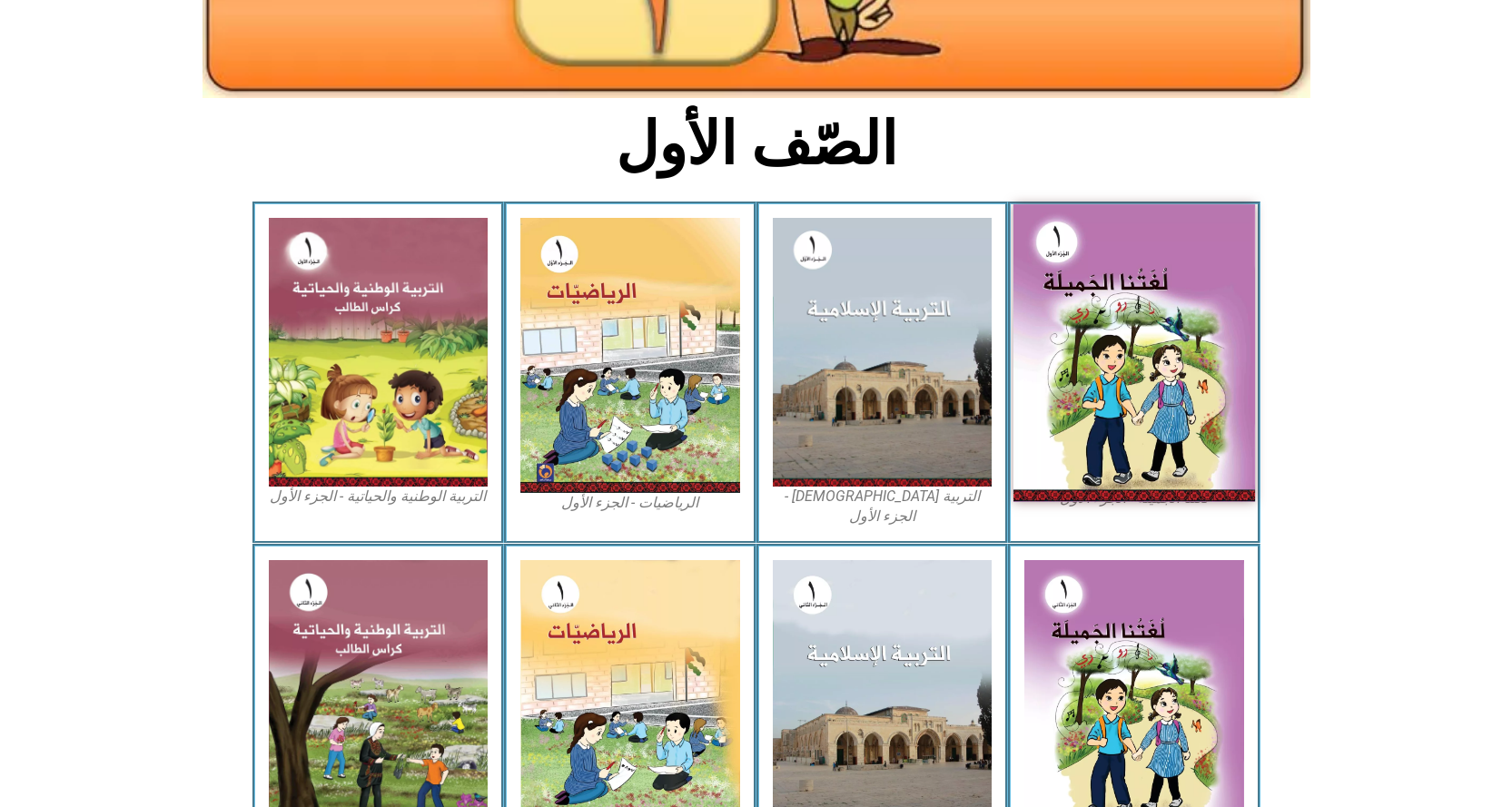
click at [1106, 302] on img at bounding box center [1133, 354] width 242 height 298
drag, startPoint x: 1106, startPoint y: 302, endPoint x: 1156, endPoint y: 257, distance: 67.3
click at [1106, 302] on img at bounding box center [1133, 354] width 242 height 298
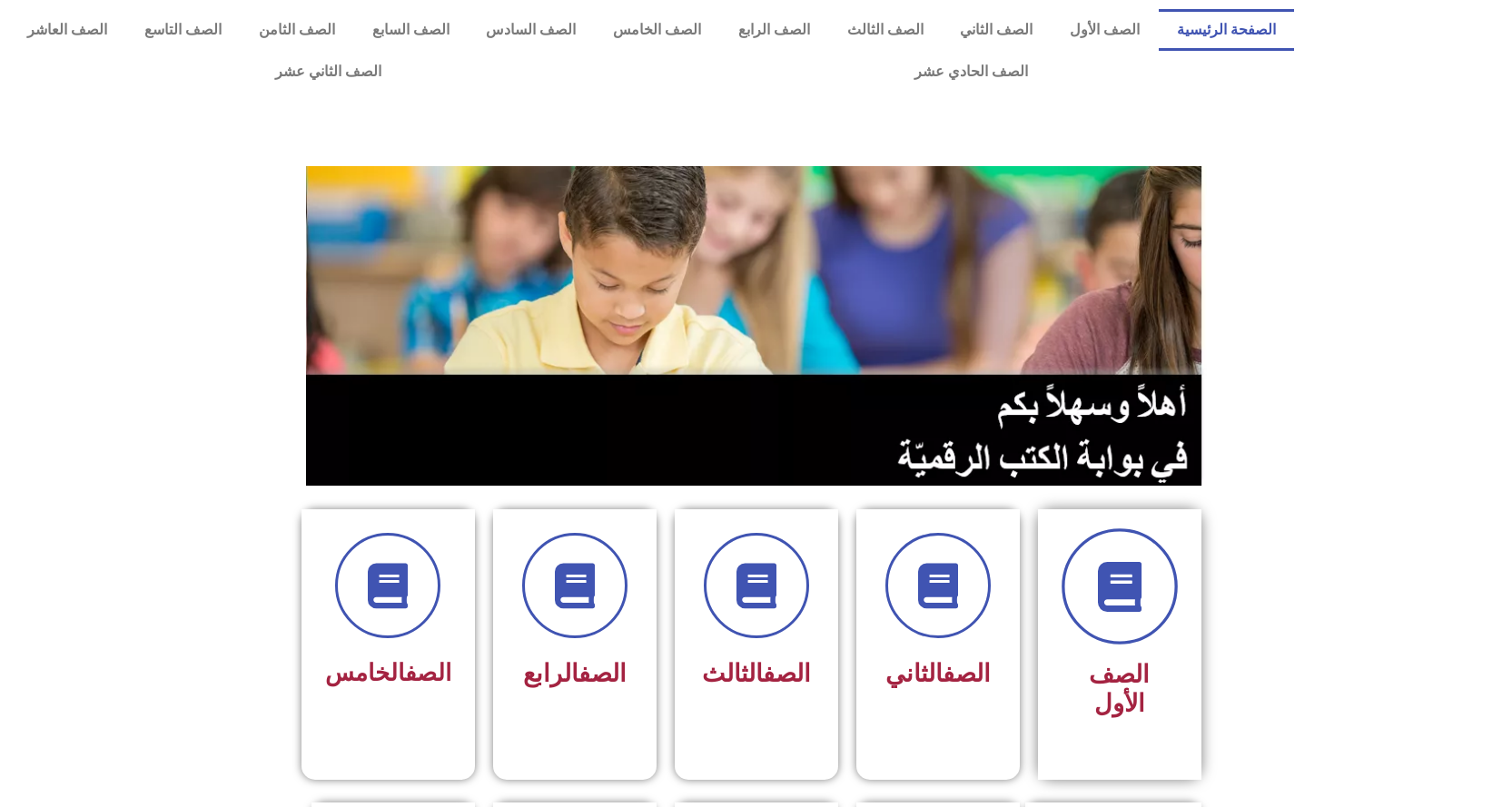
click at [1119, 624] on span at bounding box center [1119, 586] width 116 height 116
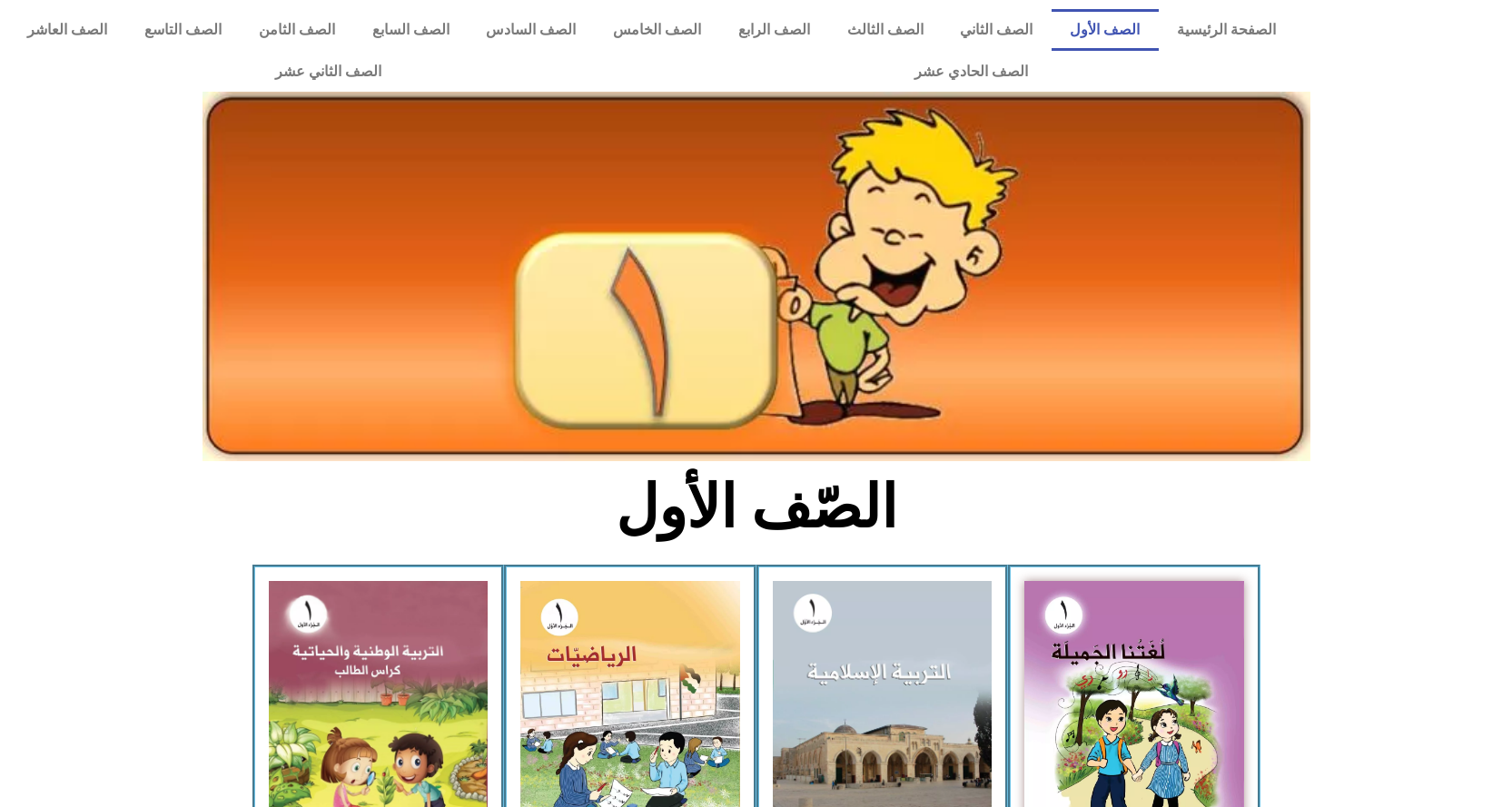
click at [1106, 646] on img at bounding box center [1133, 717] width 220 height 270
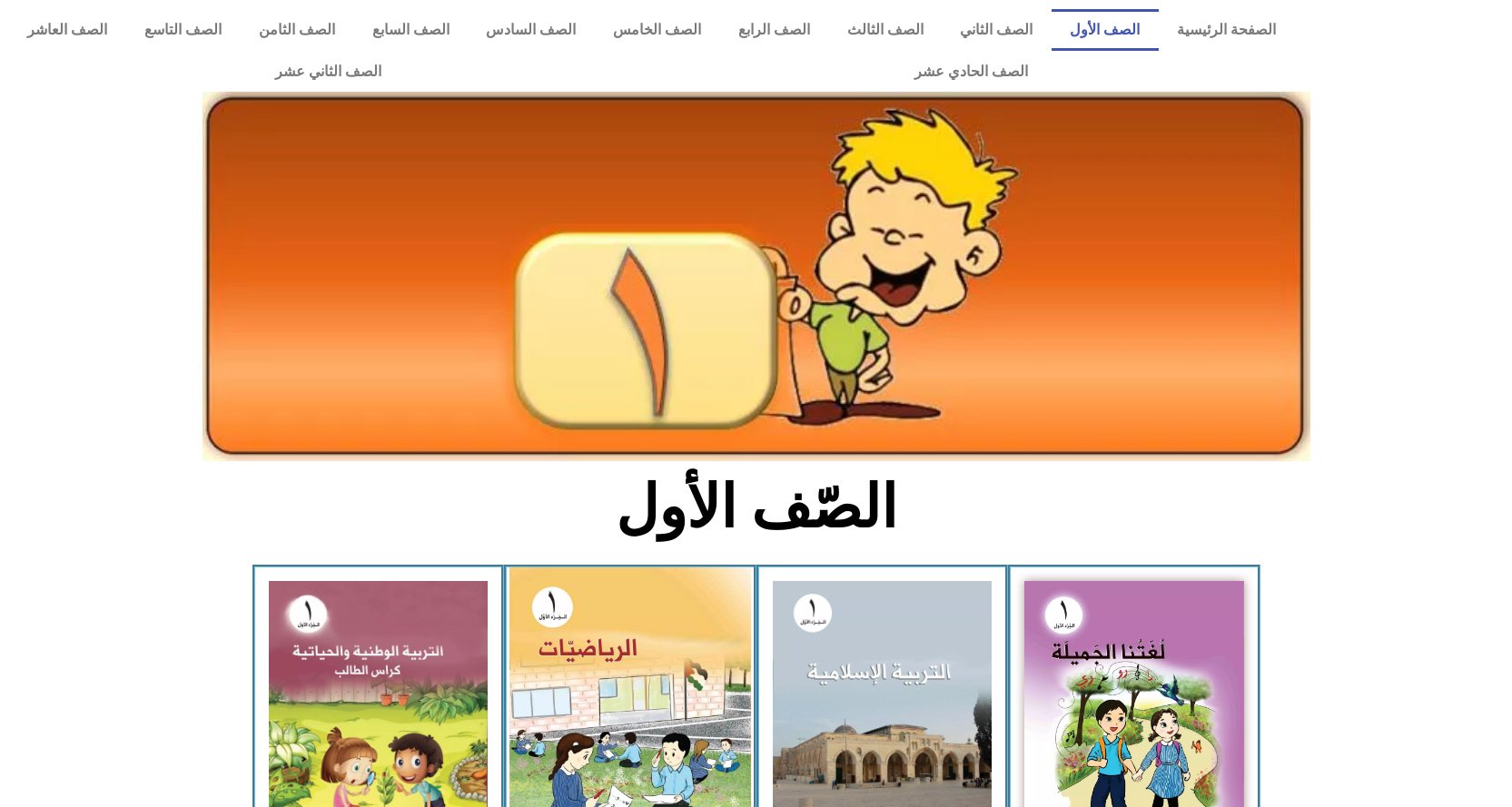
drag, startPoint x: 590, startPoint y: 635, endPoint x: 609, endPoint y: 641, distance: 19.9
click at [590, 635] on img at bounding box center [629, 719] width 242 height 302
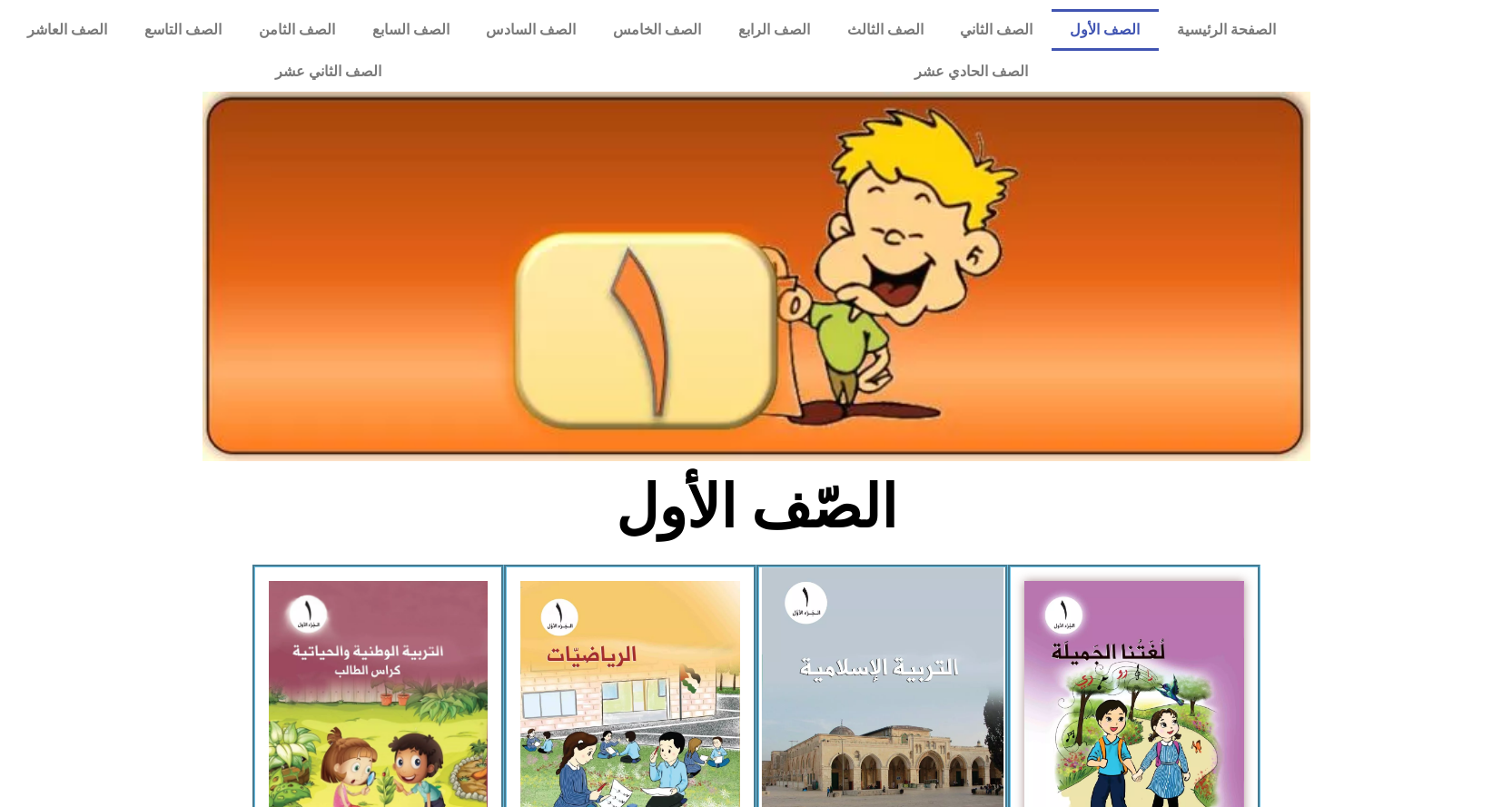
click at [819, 633] on img at bounding box center [881, 715] width 242 height 295
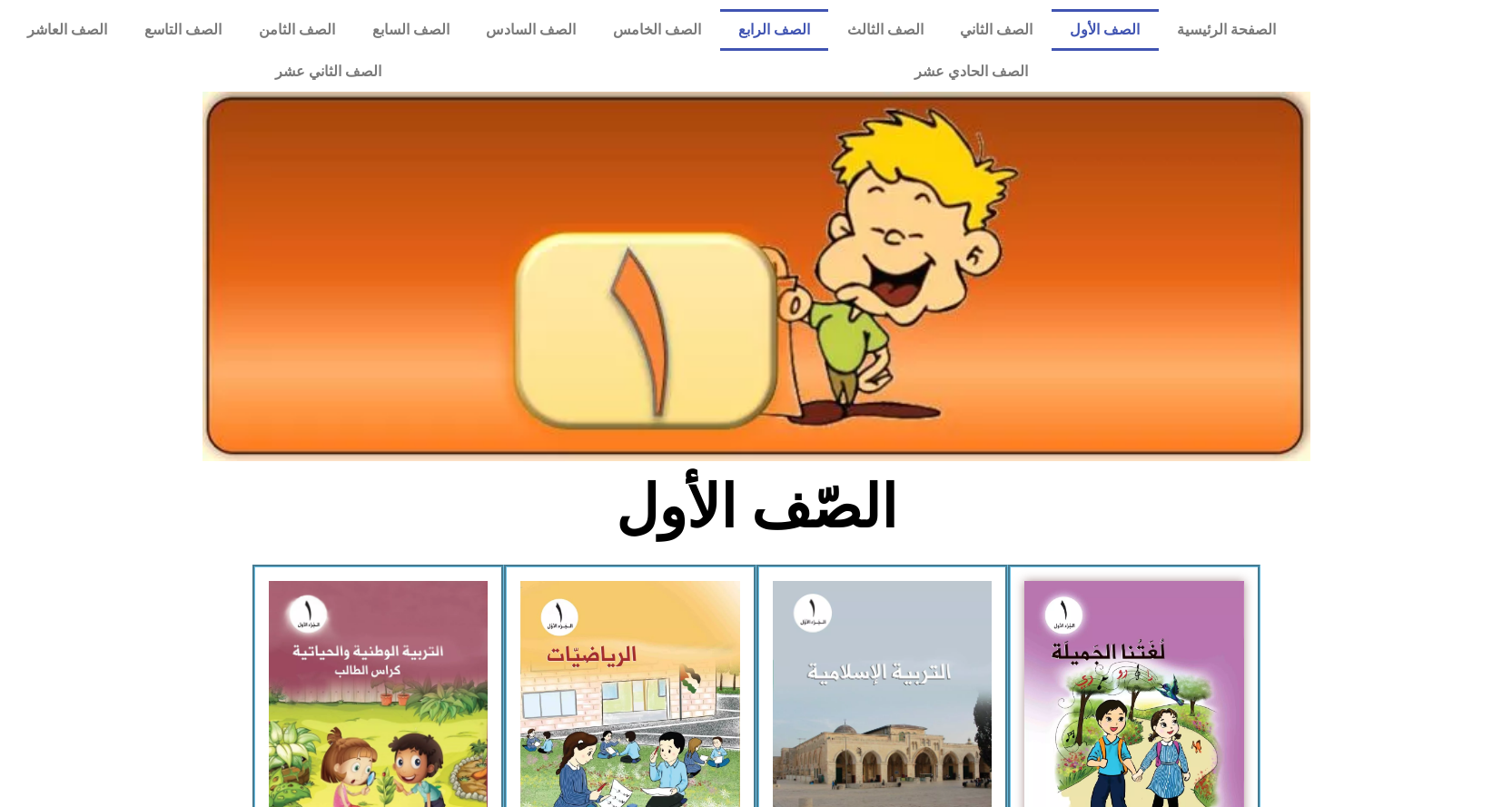
click at [828, 29] on link "الصف الرابع" at bounding box center [774, 30] width 109 height 42
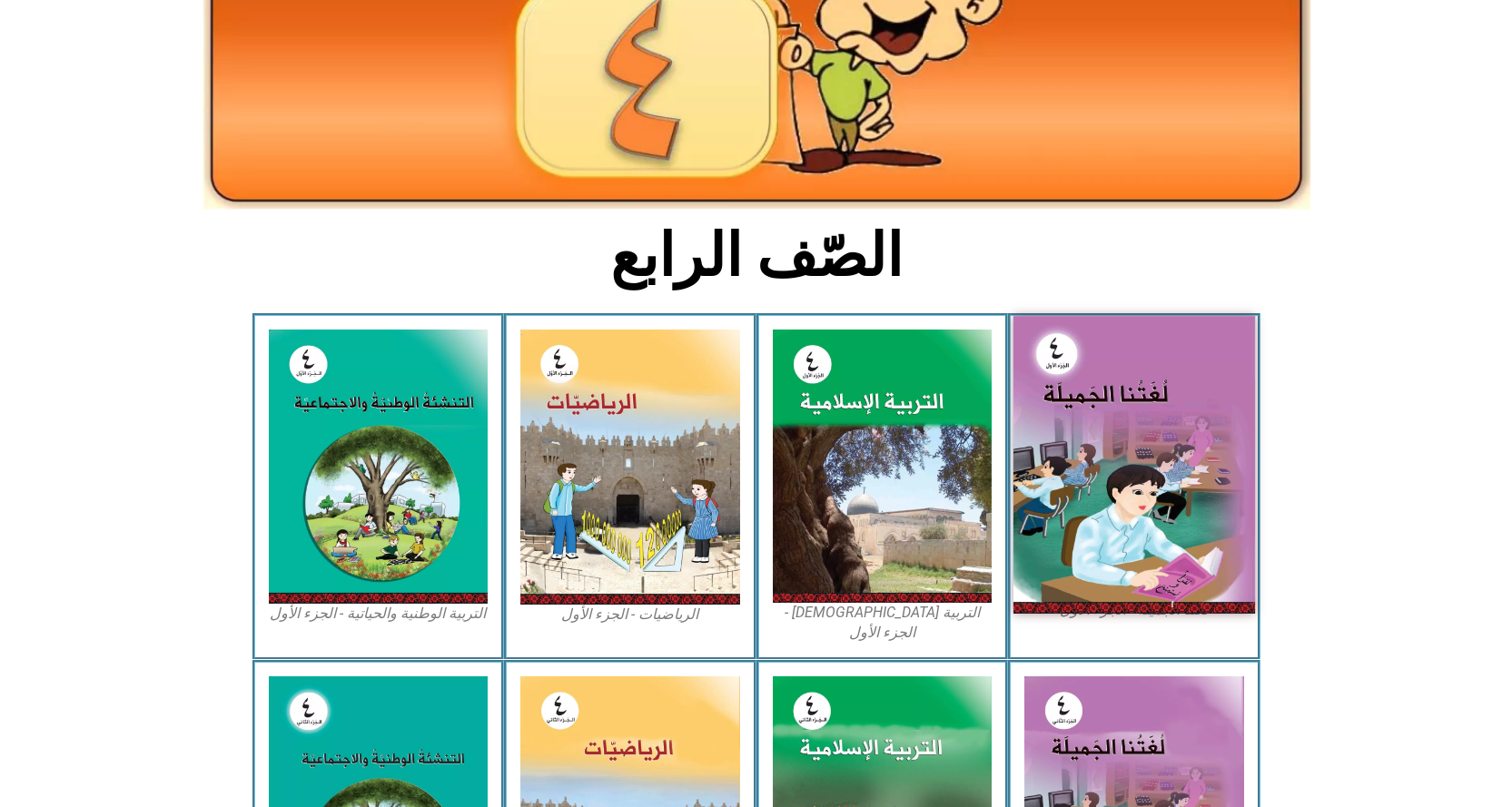
scroll to position [272, 0]
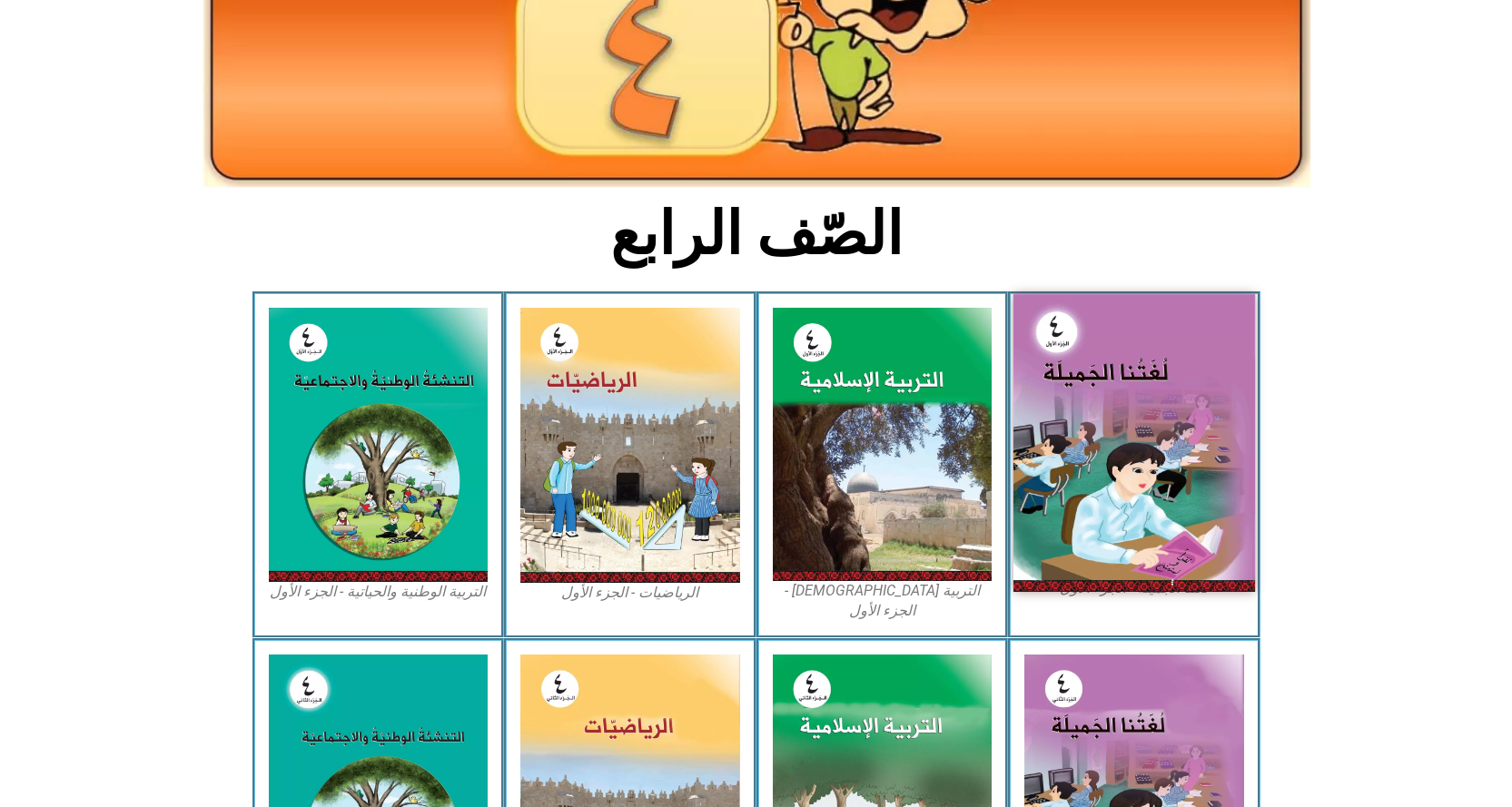
click at [1113, 410] on img at bounding box center [1133, 442] width 242 height 297
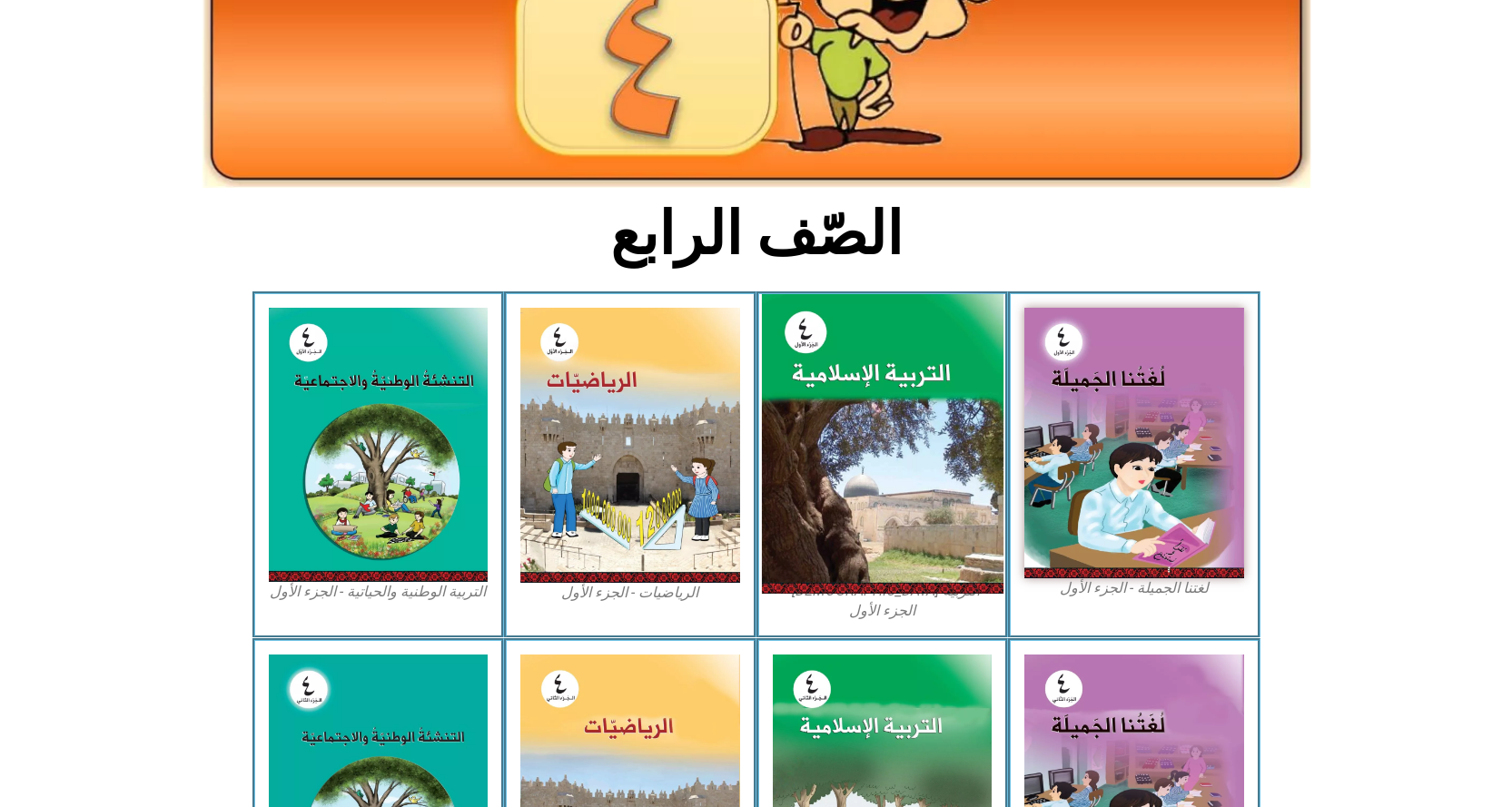
click at [970, 401] on img at bounding box center [881, 444] width 242 height 300
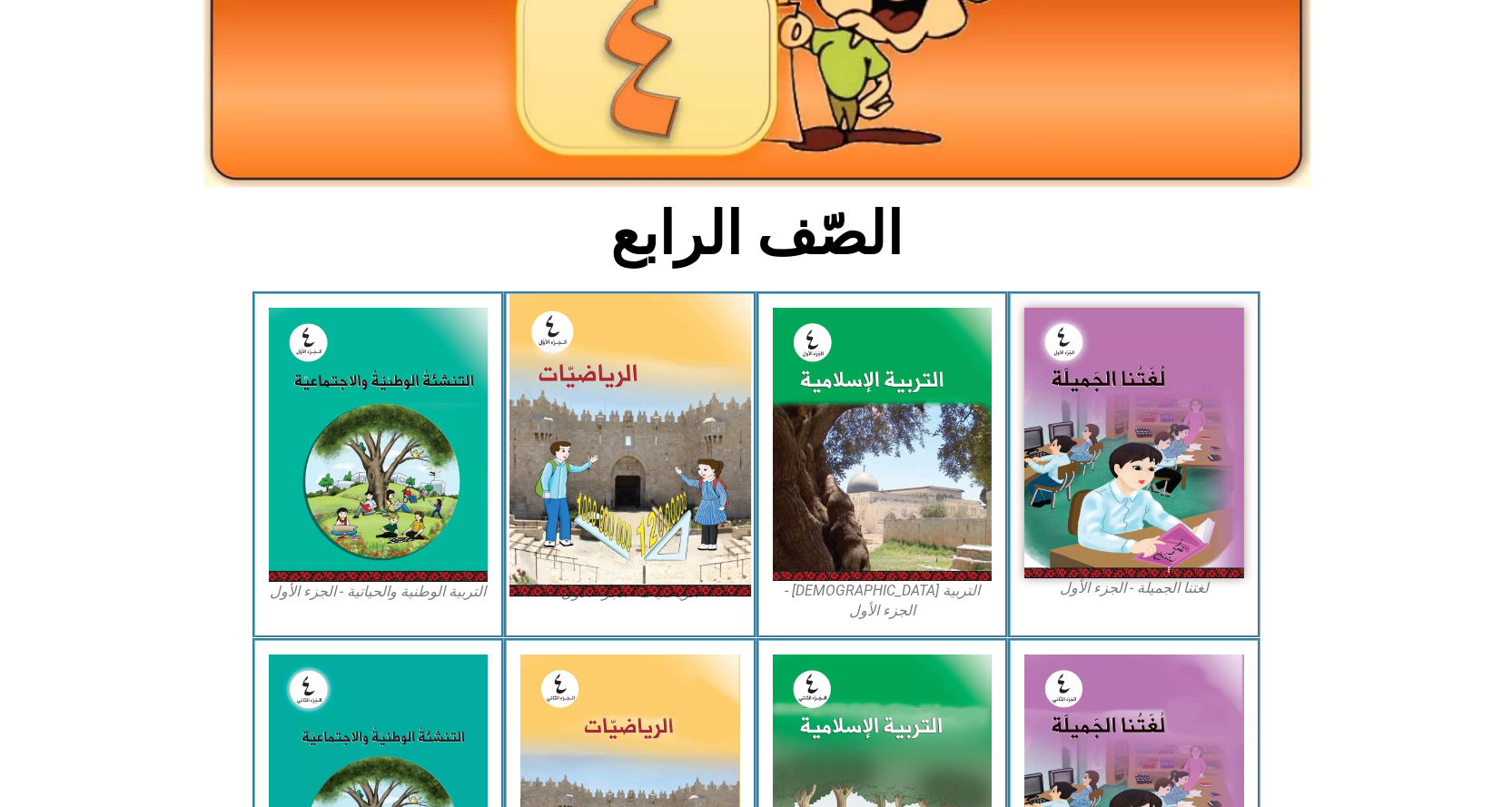
click at [672, 443] on img at bounding box center [629, 445] width 242 height 302
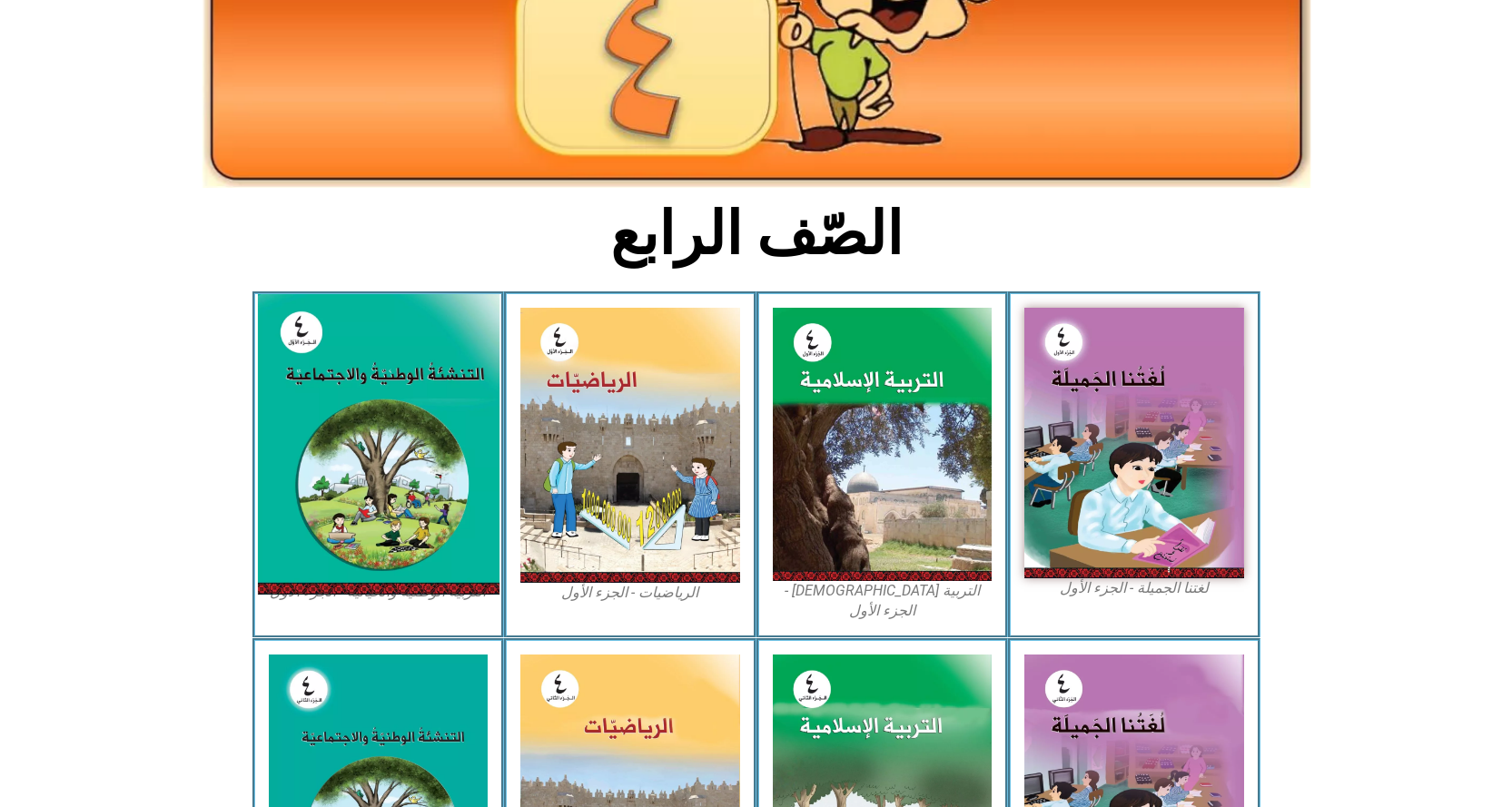
click at [311, 424] on img at bounding box center [378, 444] width 242 height 300
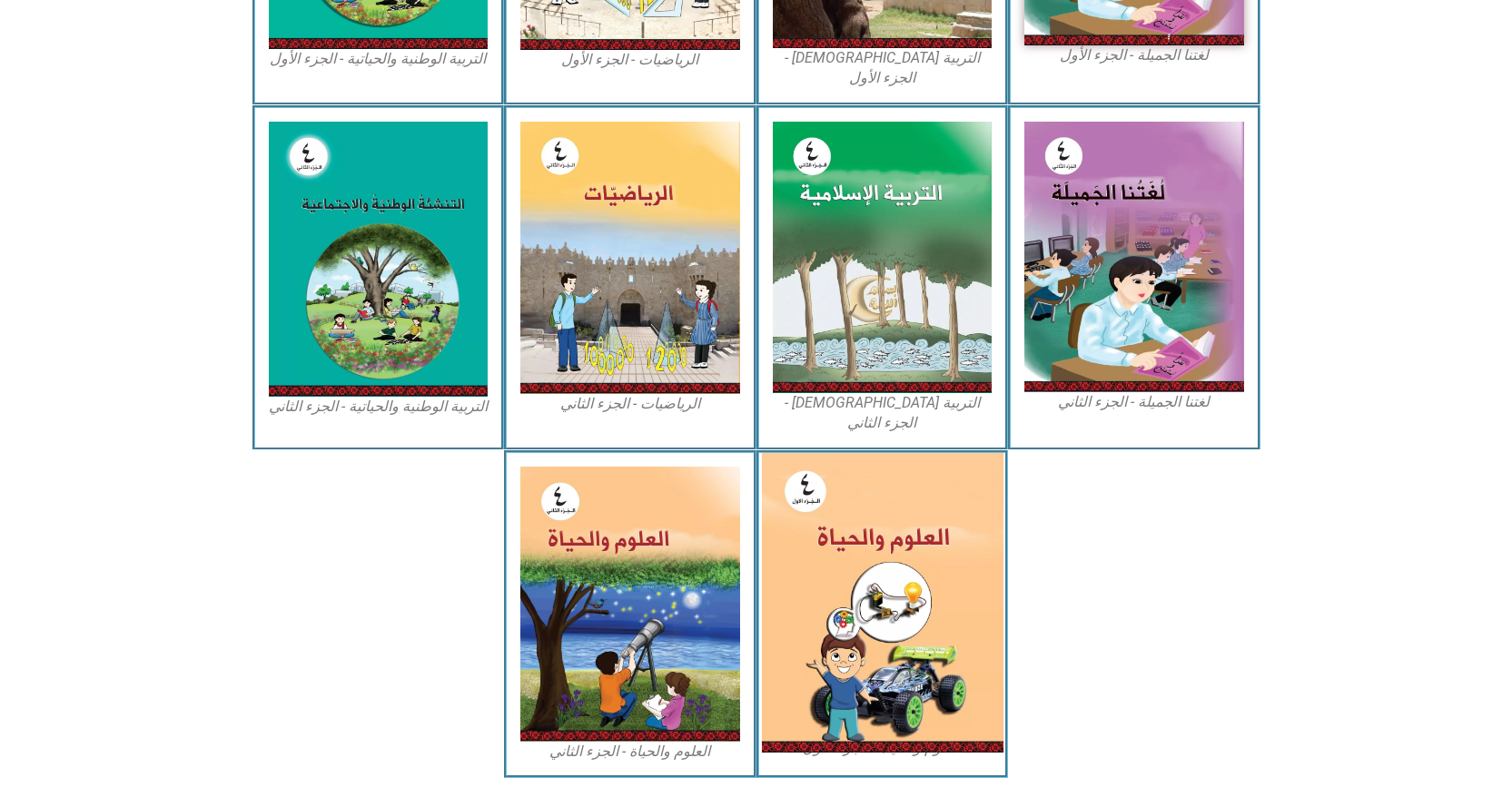
scroll to position [819, 0]
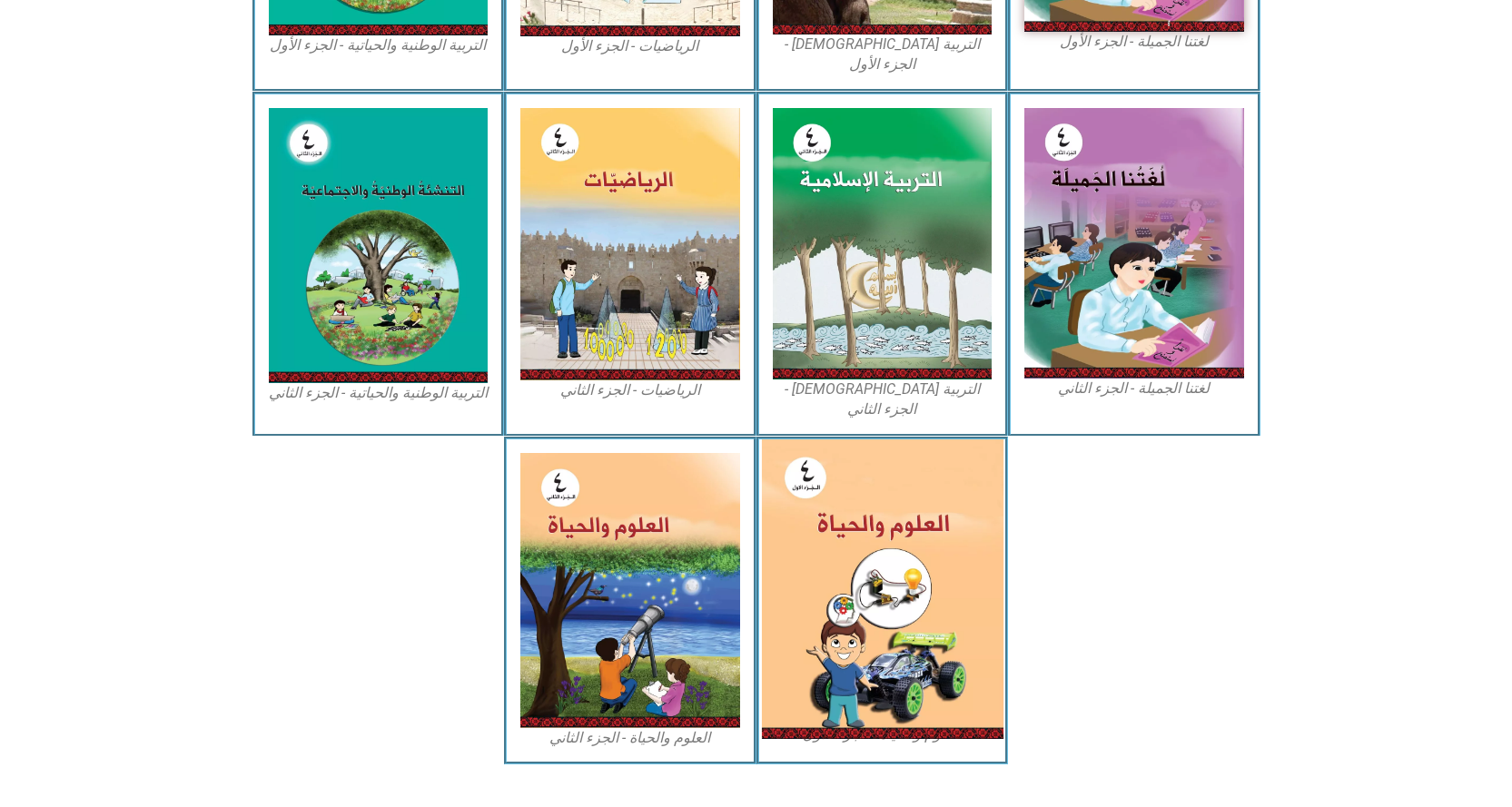
click at [914, 498] on img at bounding box center [881, 588] width 242 height 299
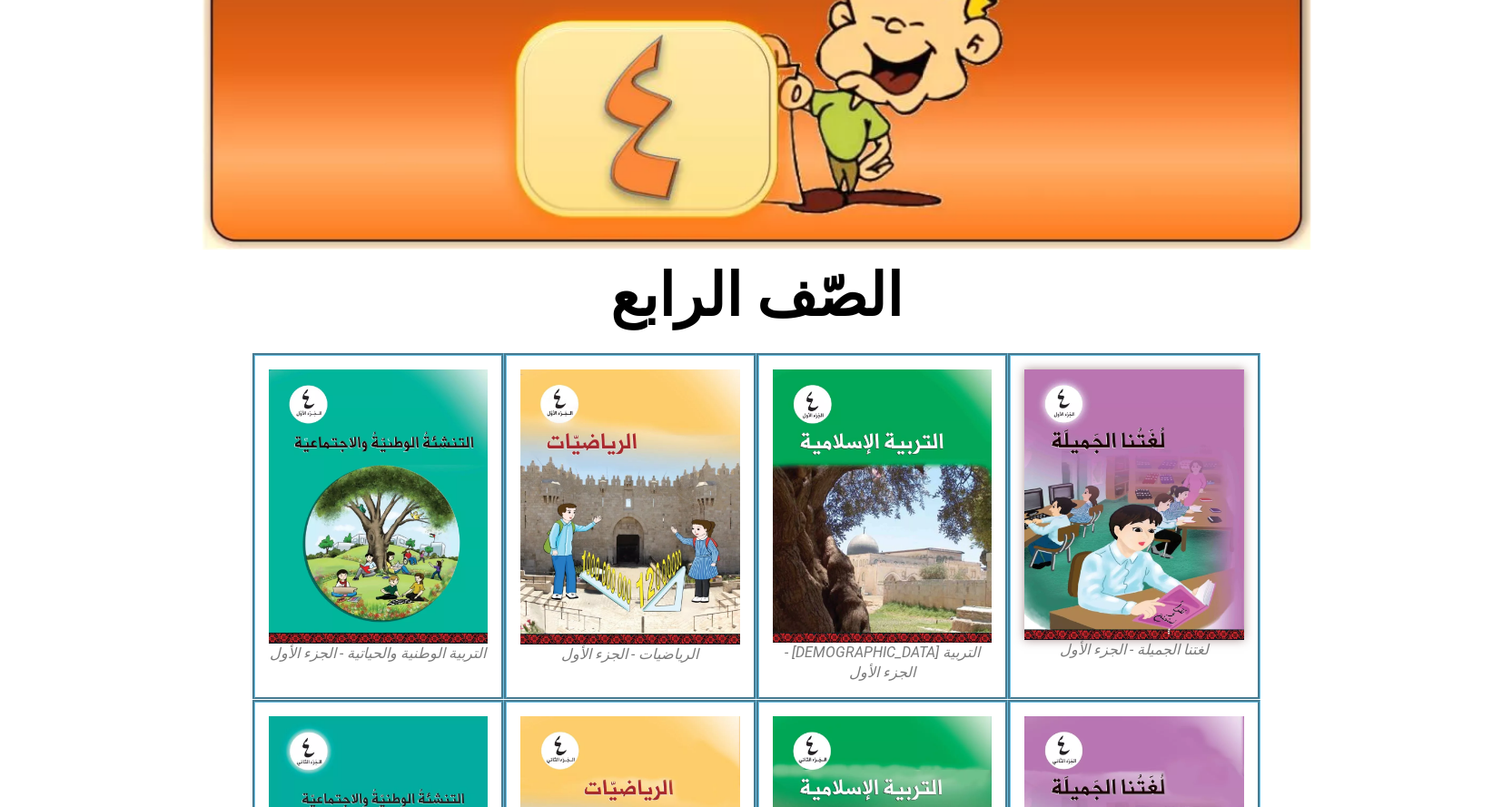
scroll to position [0, 0]
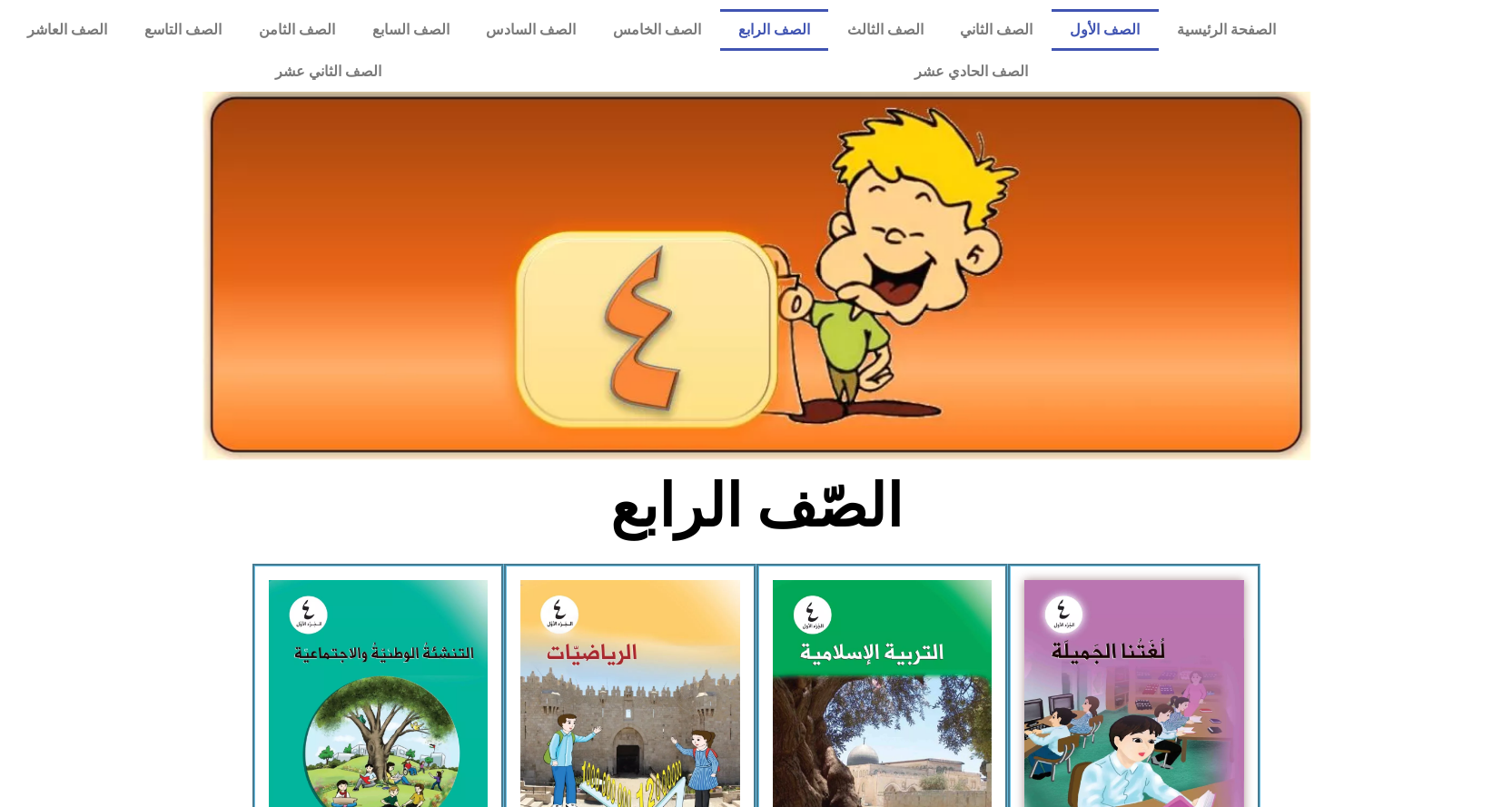
click at [1129, 32] on link "الصف الأول" at bounding box center [1105, 30] width 107 height 42
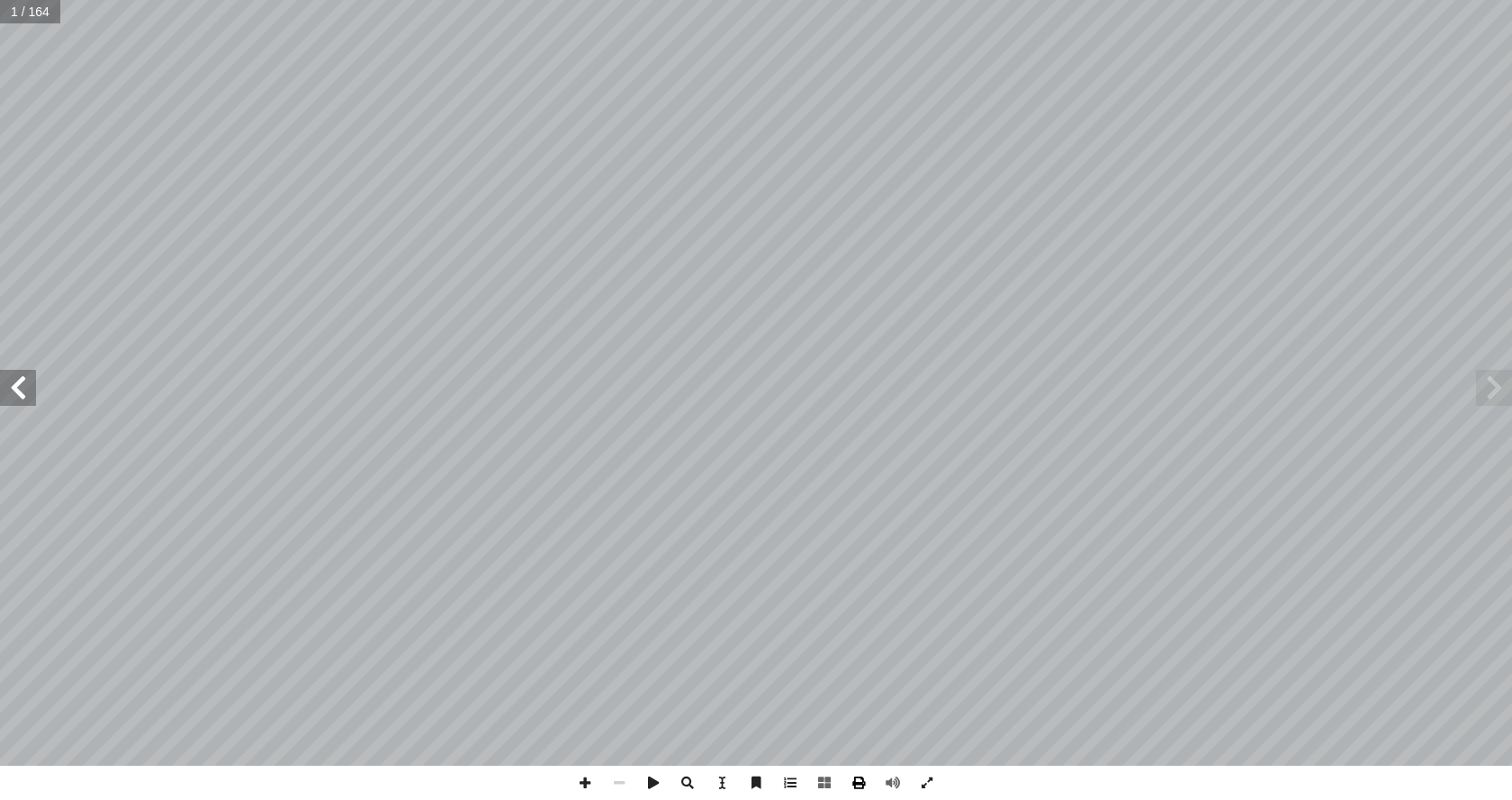
click at [874, 777] on span at bounding box center [858, 782] width 34 height 34
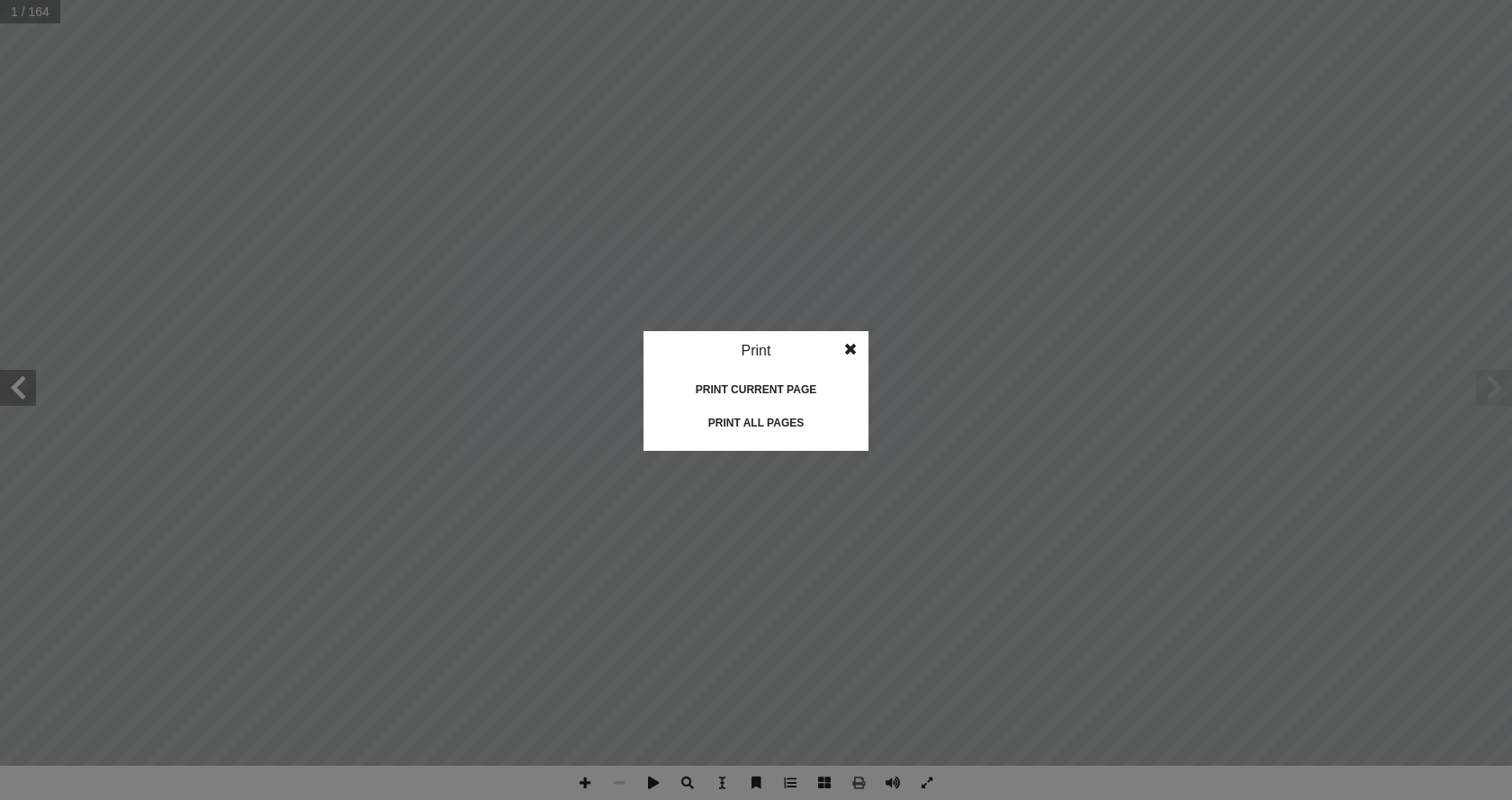
click at [727, 423] on div "Print all pages" at bounding box center [756, 423] width 180 height 29
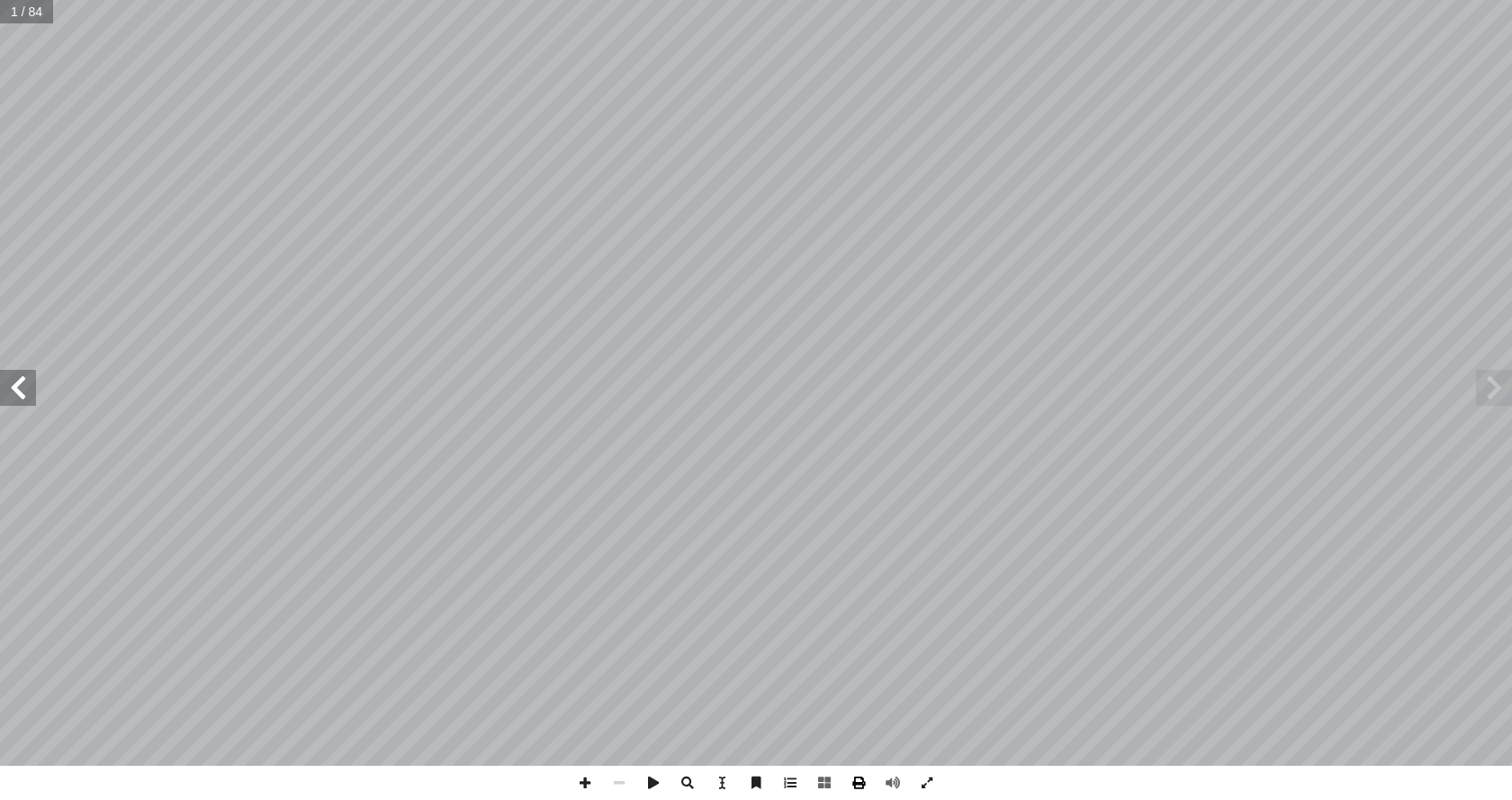
click at [851, 785] on span at bounding box center [858, 782] width 34 height 34
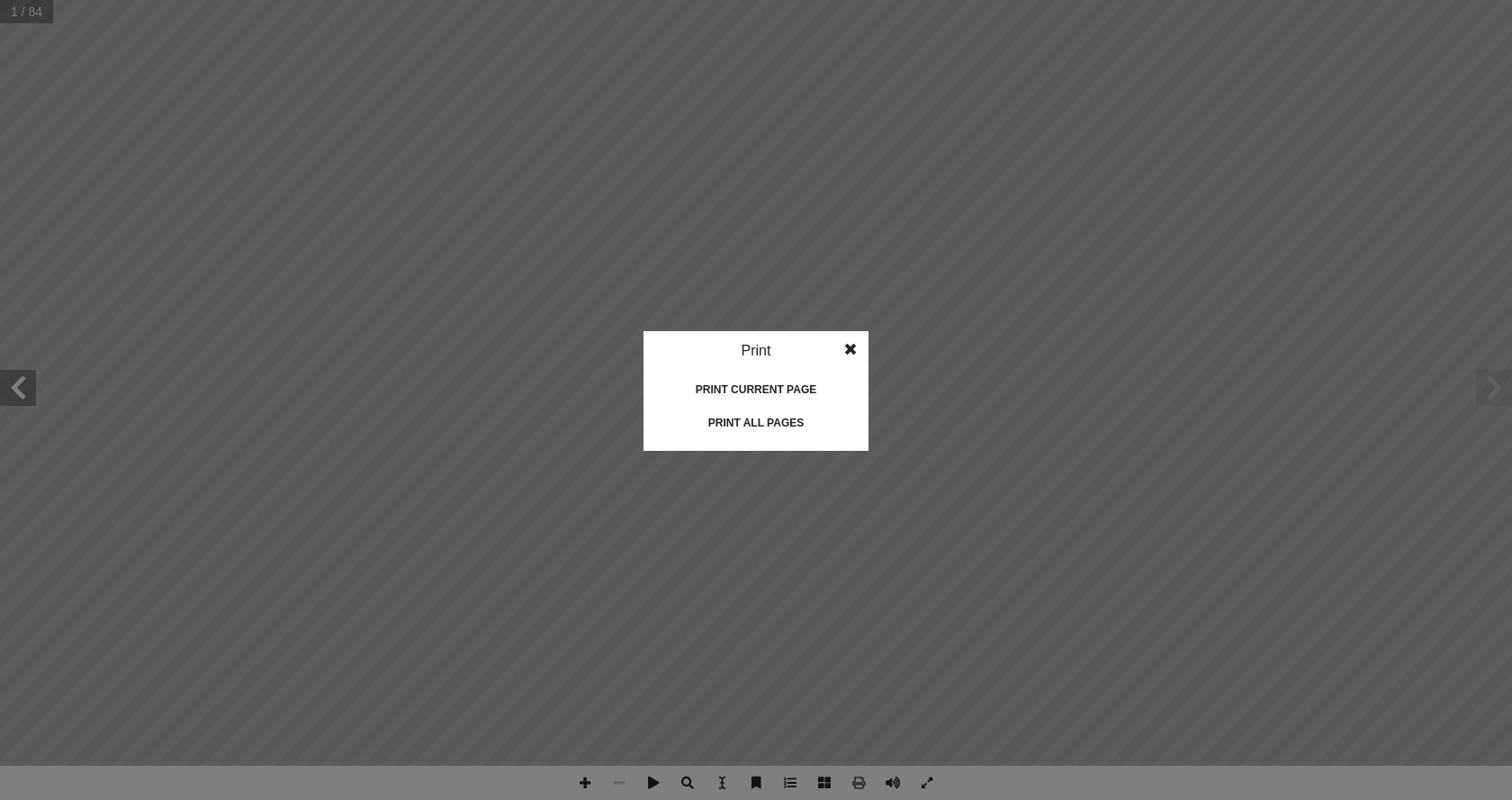
click at [756, 419] on div "Print all pages" at bounding box center [756, 423] width 180 height 29
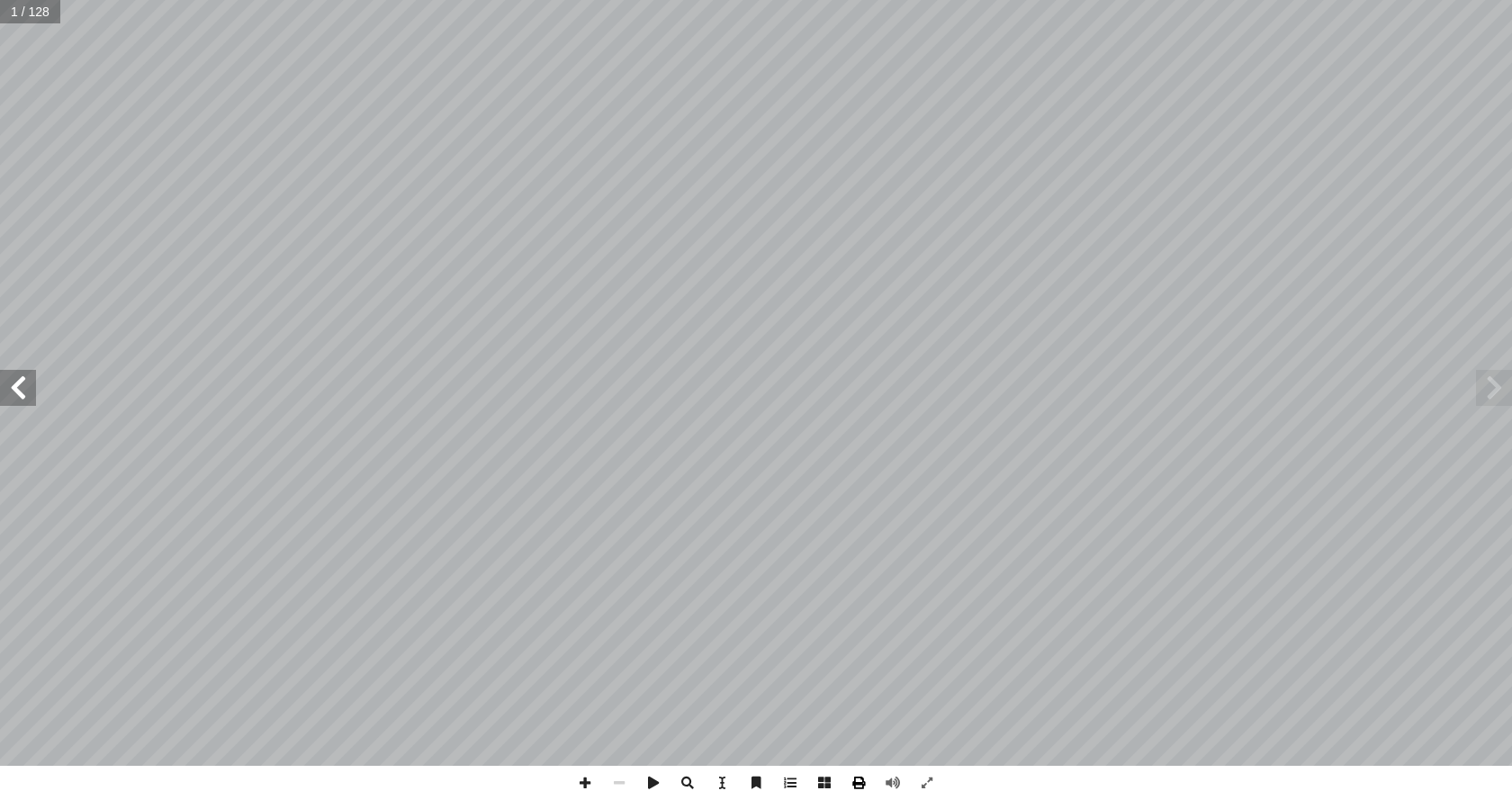
click at [870, 782] on span at bounding box center [858, 782] width 34 height 34
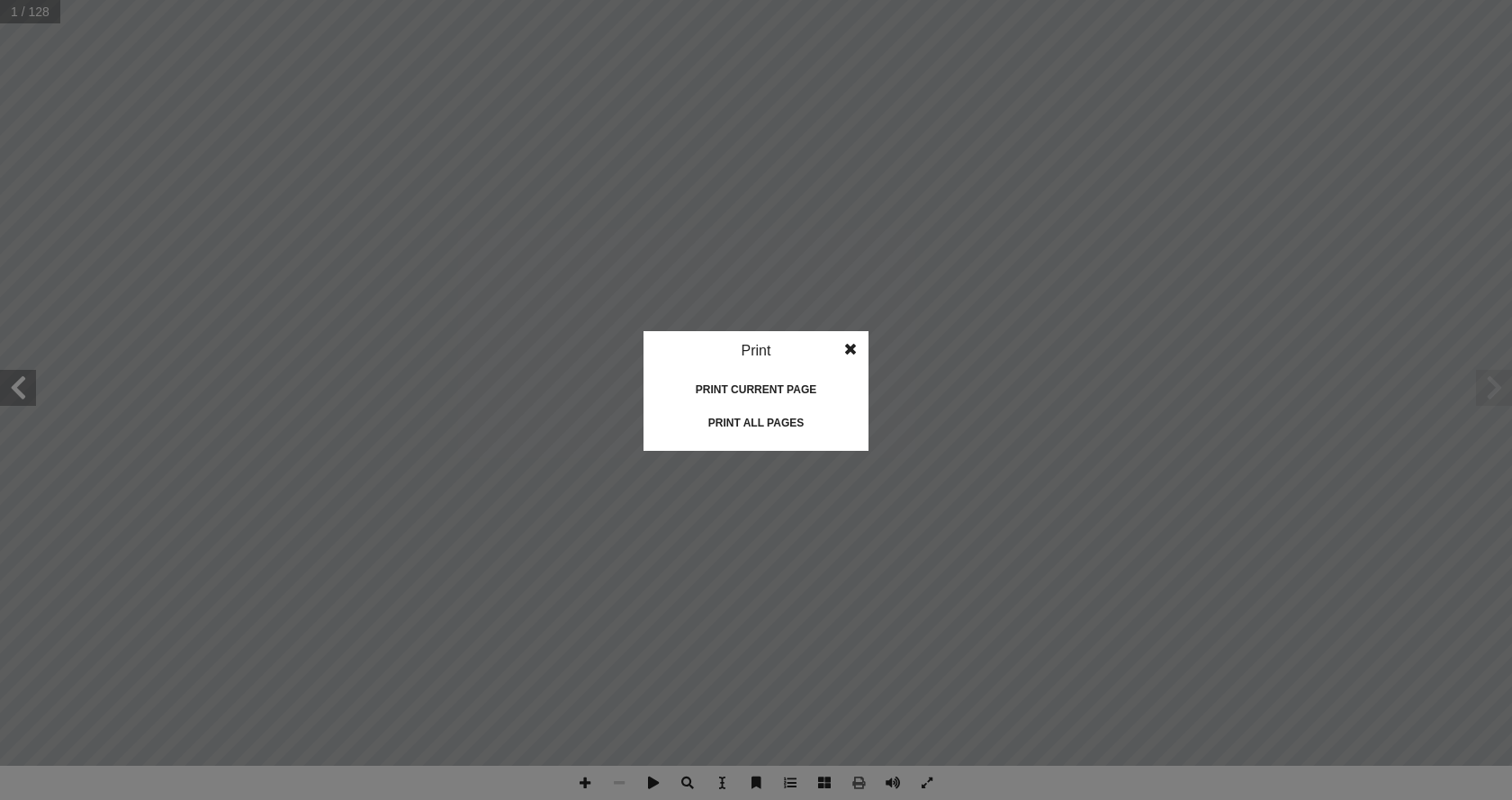
click at [711, 411] on div "Print all pages" at bounding box center [756, 423] width 180 height 29
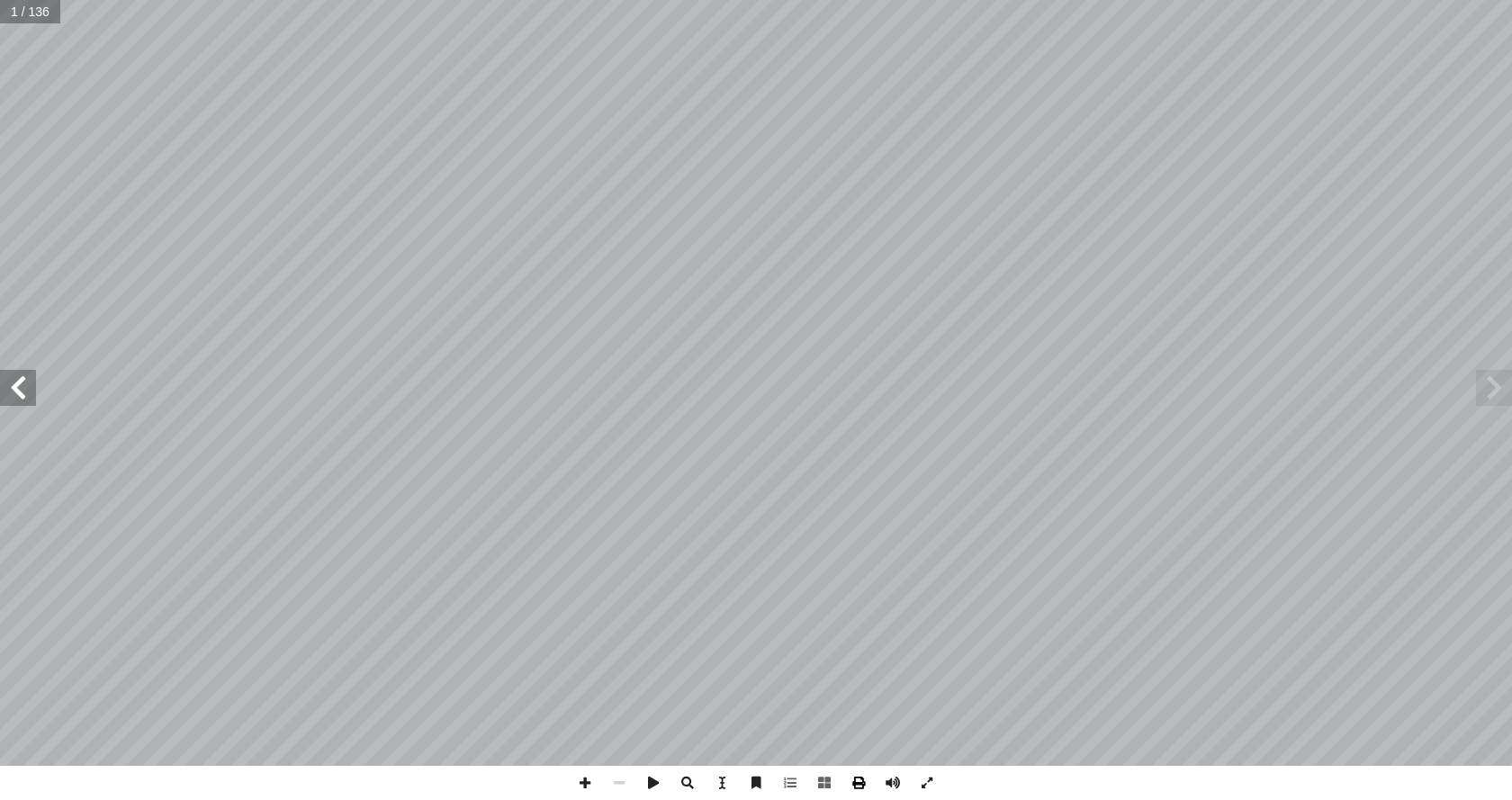
click at [852, 784] on span at bounding box center [858, 782] width 34 height 34
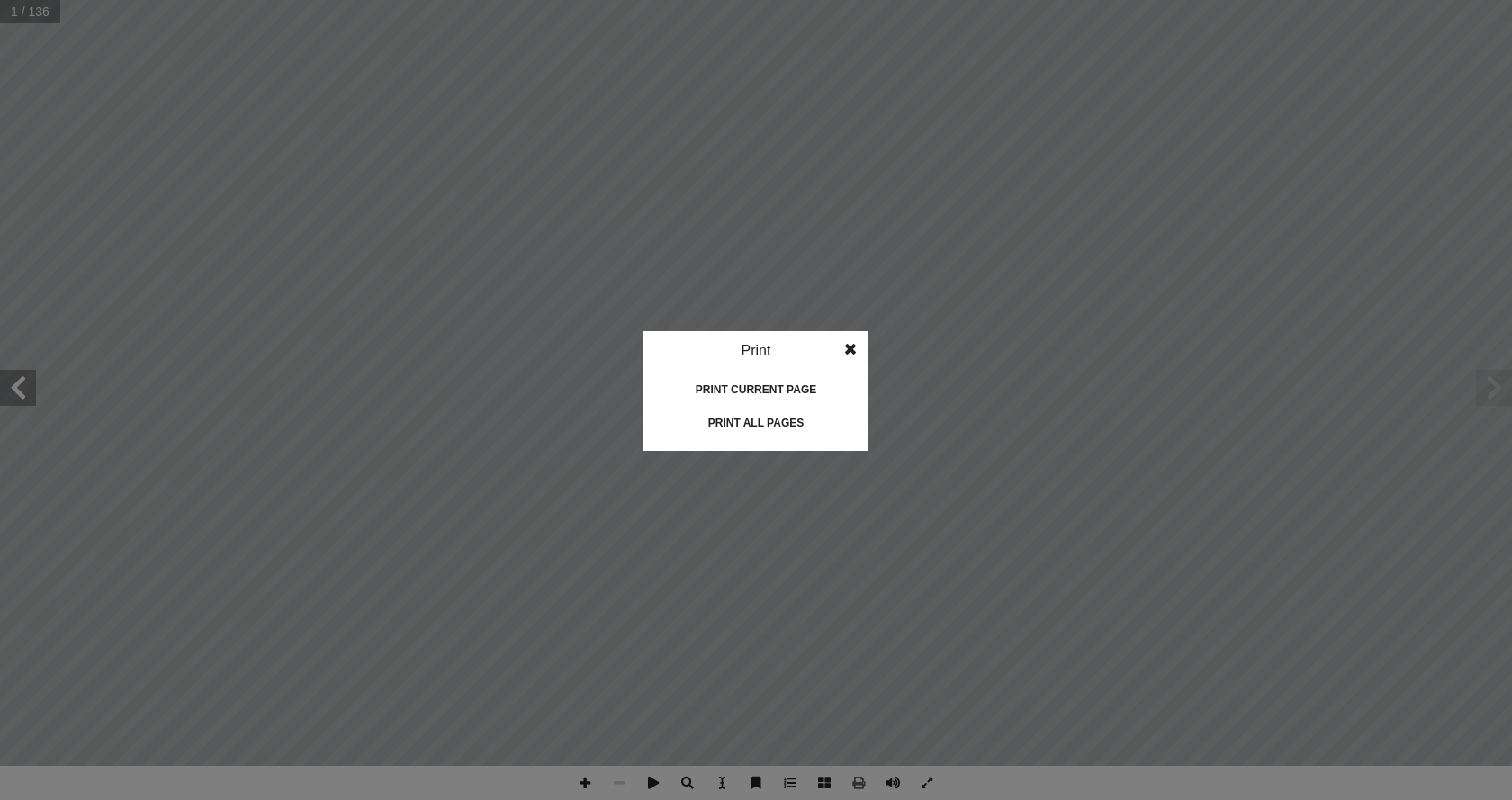
click at [720, 427] on div "Print all pages" at bounding box center [756, 423] width 180 height 29
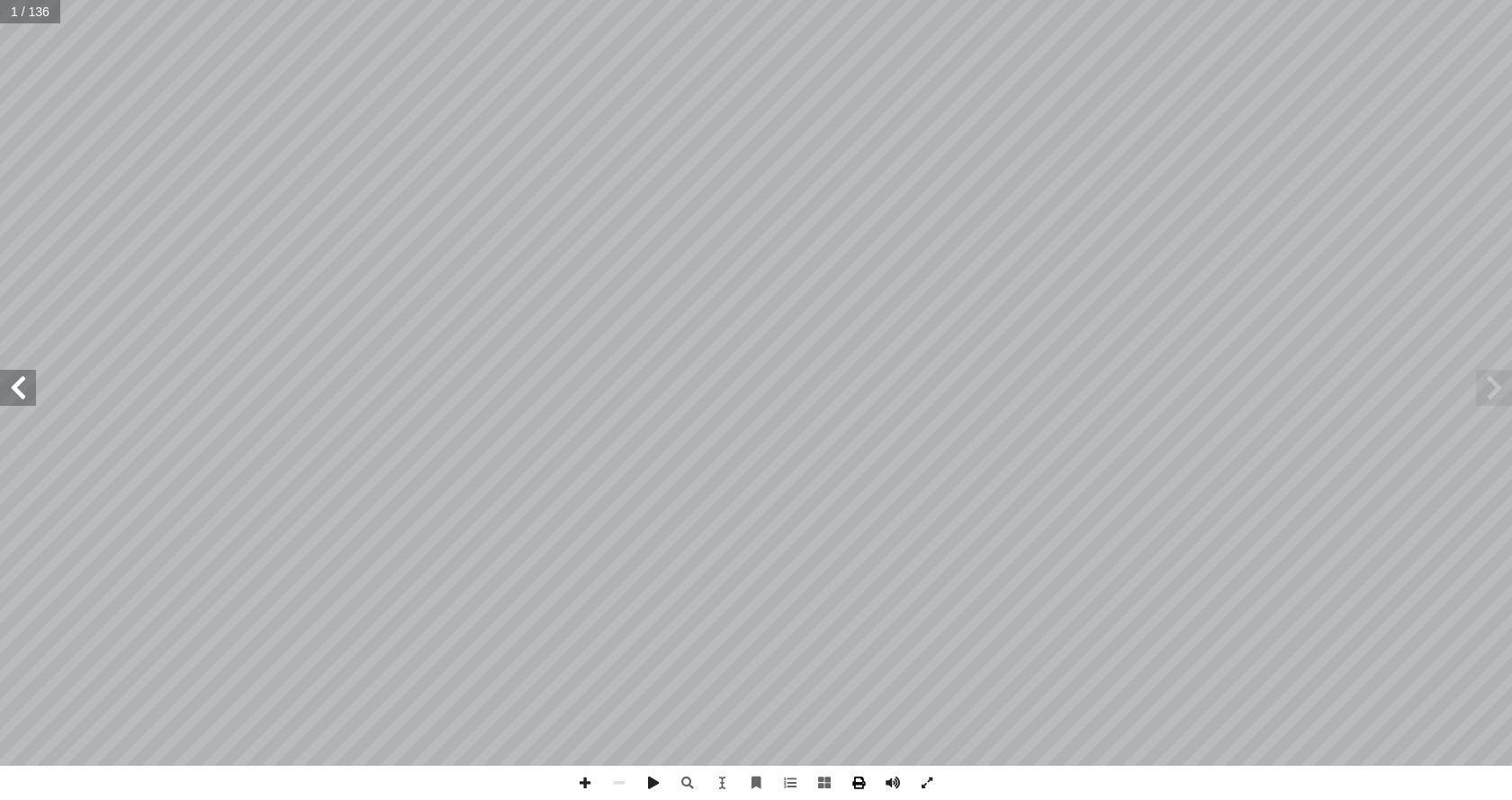
click at [862, 779] on span at bounding box center [858, 782] width 34 height 34
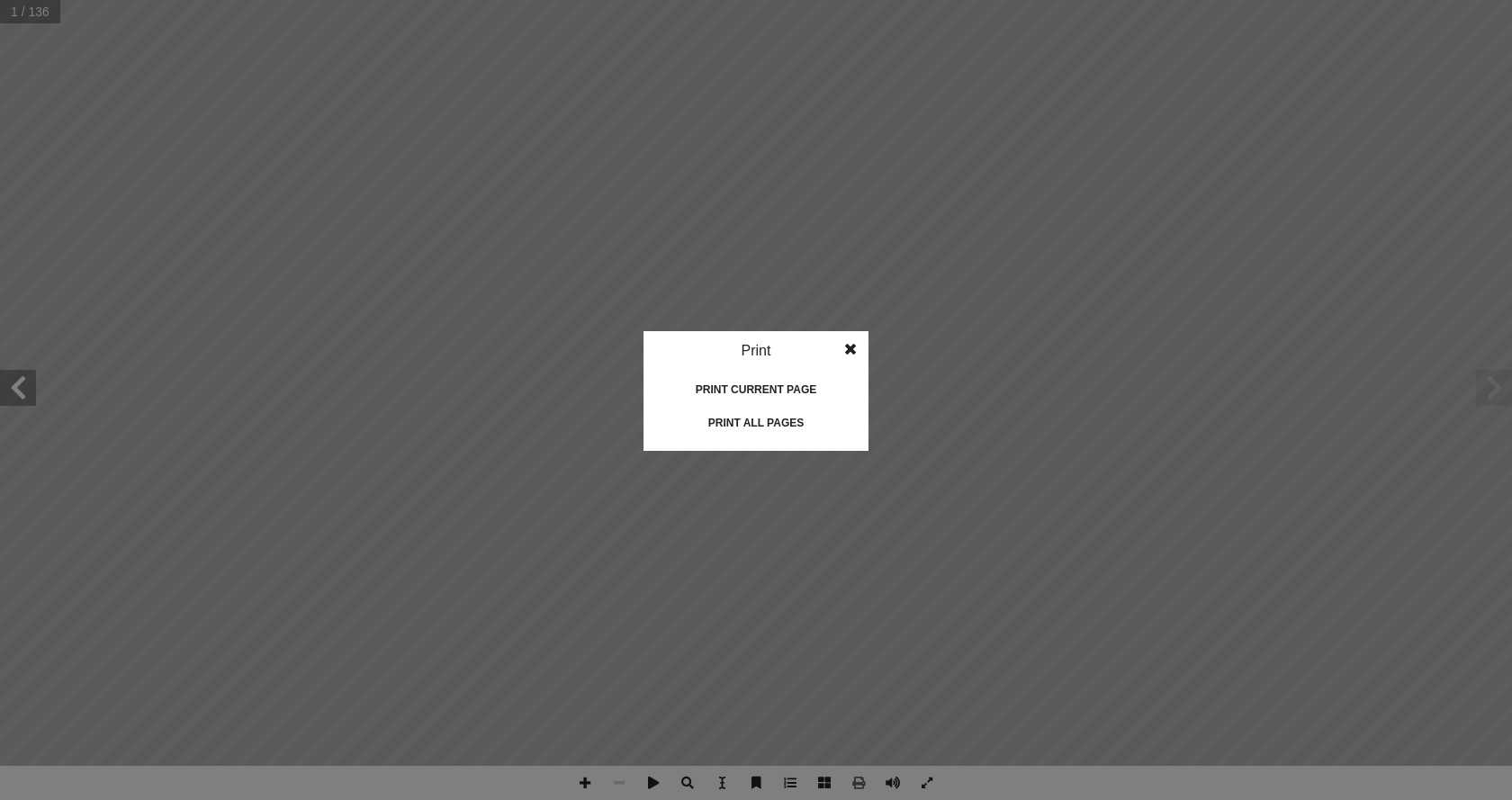
click at [756, 411] on div "Print all pages" at bounding box center [756, 423] width 180 height 29
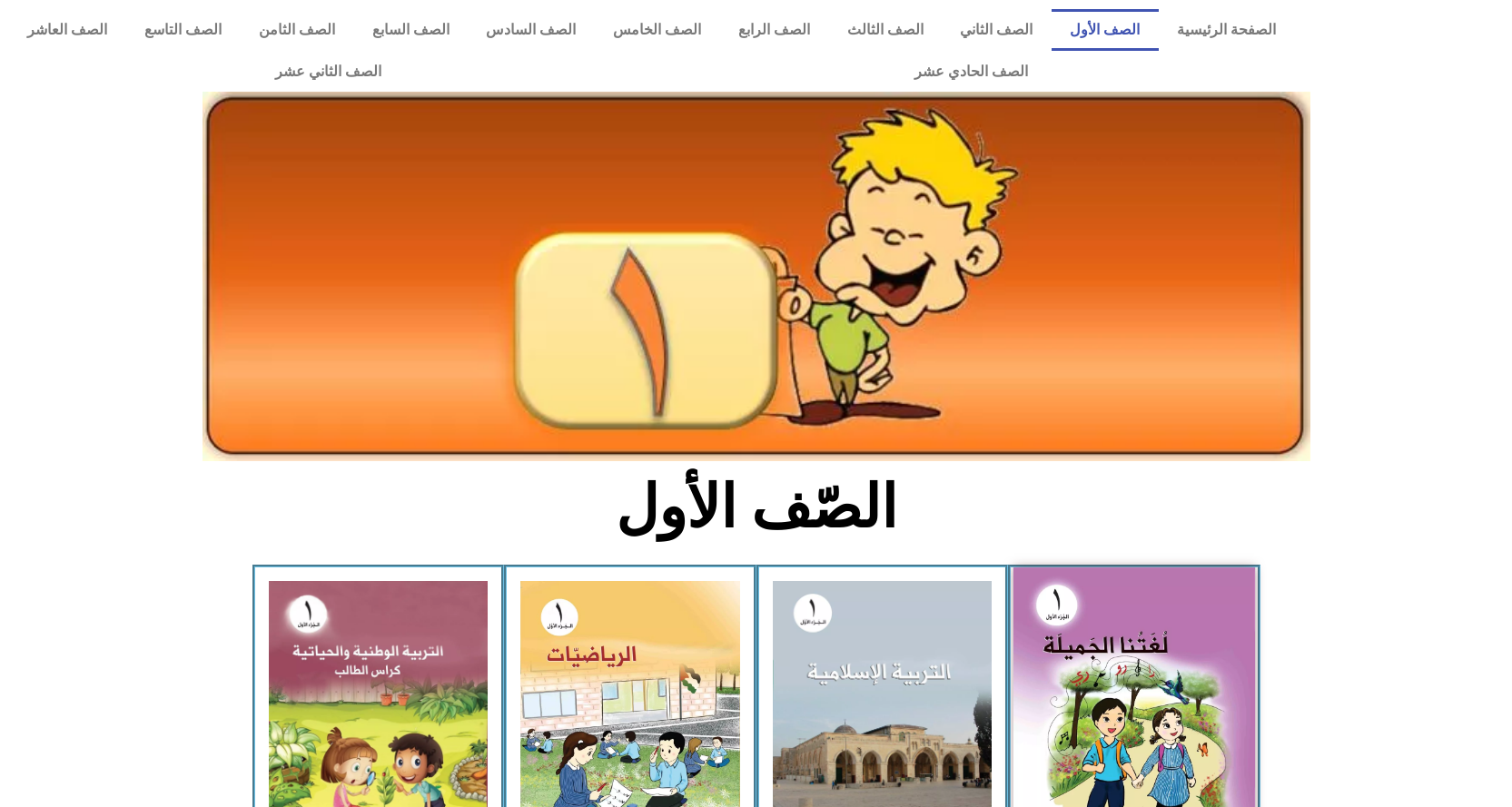
click at [1132, 733] on img at bounding box center [1133, 717] width 242 height 298
click at [1091, 700] on img at bounding box center [1133, 717] width 242 height 298
drag, startPoint x: 1091, startPoint y: 700, endPoint x: 1046, endPoint y: 708, distance: 45.7
click at [1091, 700] on img at bounding box center [1133, 717] width 242 height 298
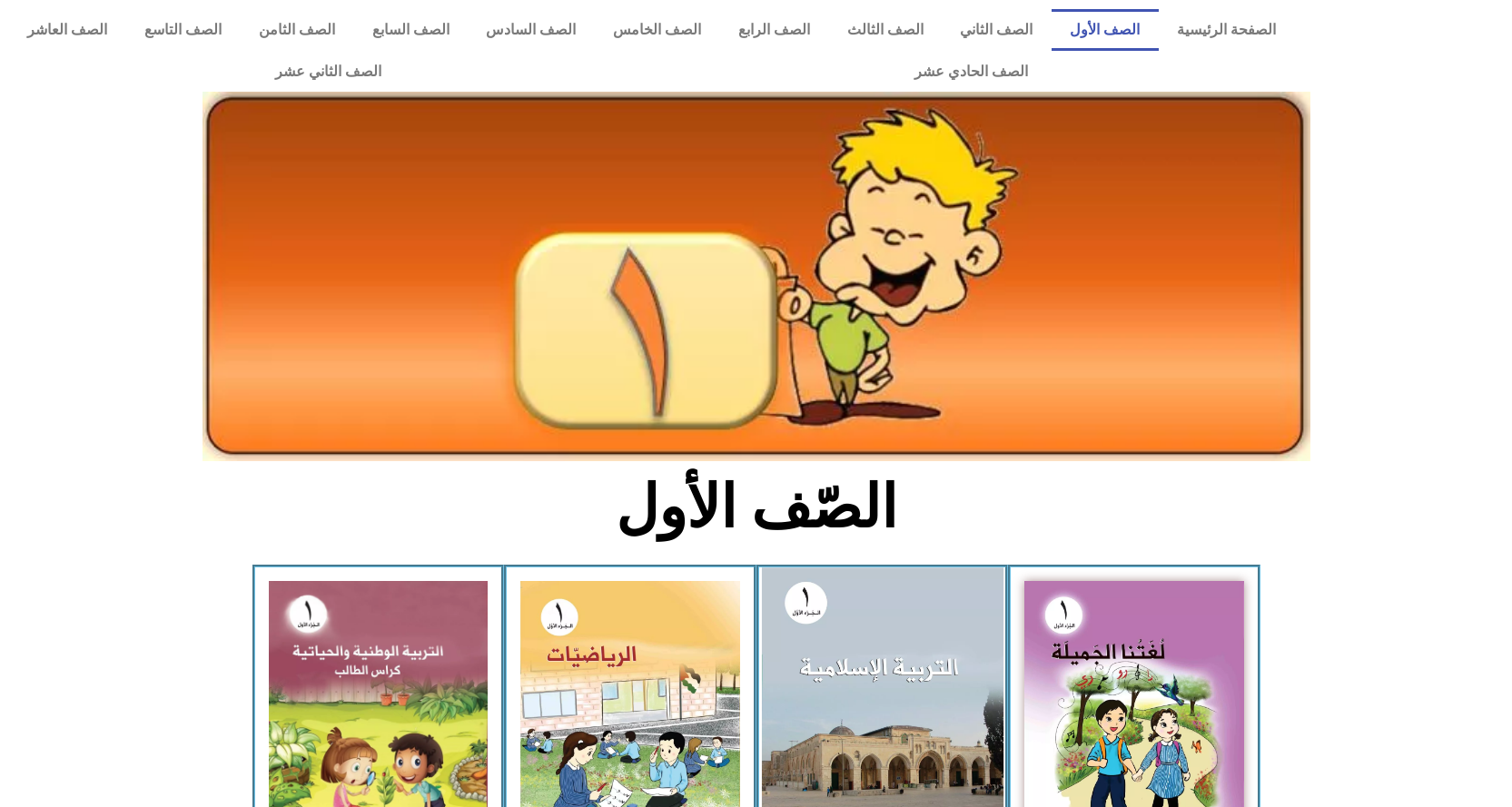
click at [902, 705] on img at bounding box center [881, 715] width 242 height 295
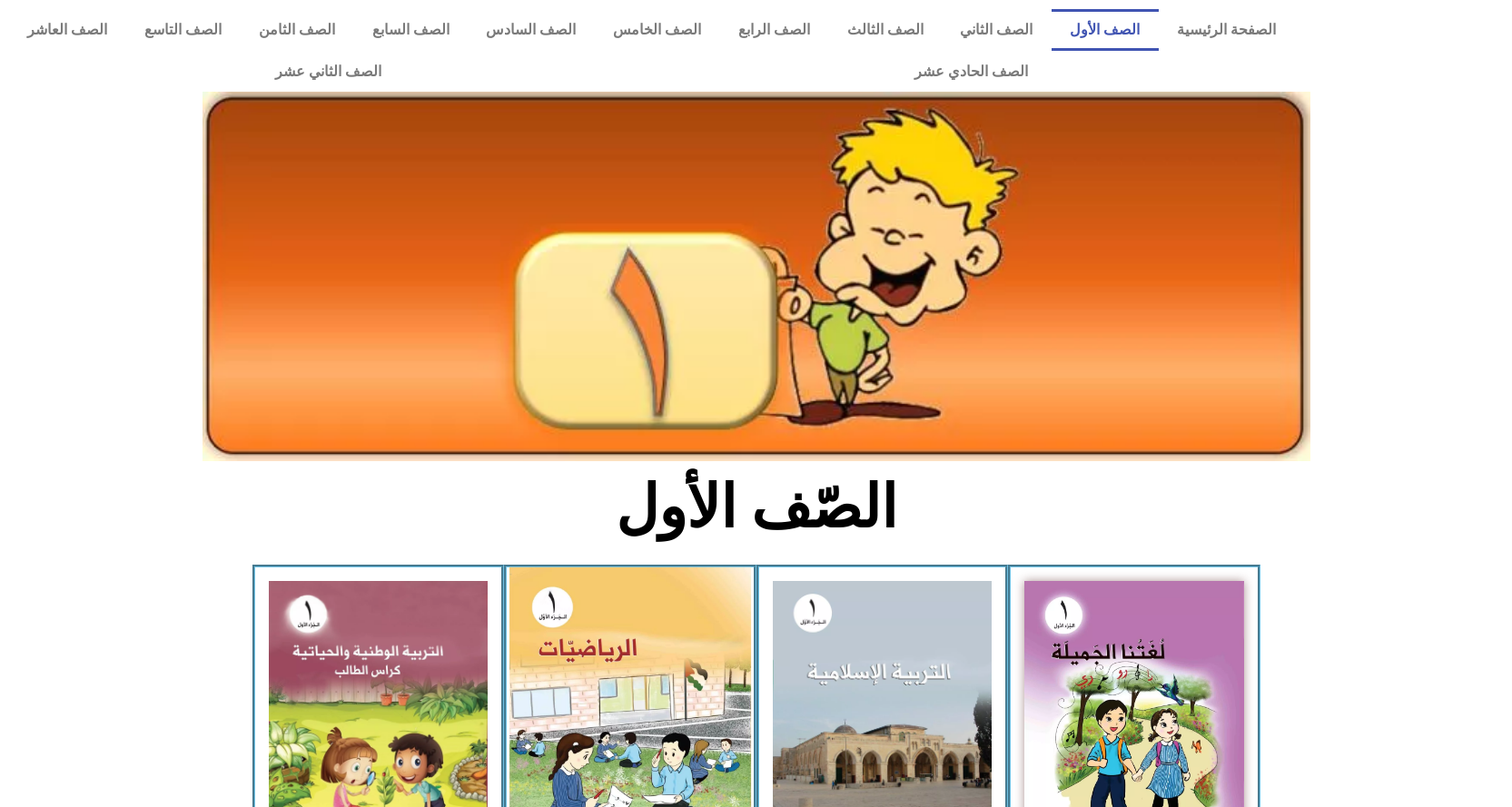
click at [676, 696] on img at bounding box center [629, 719] width 242 height 302
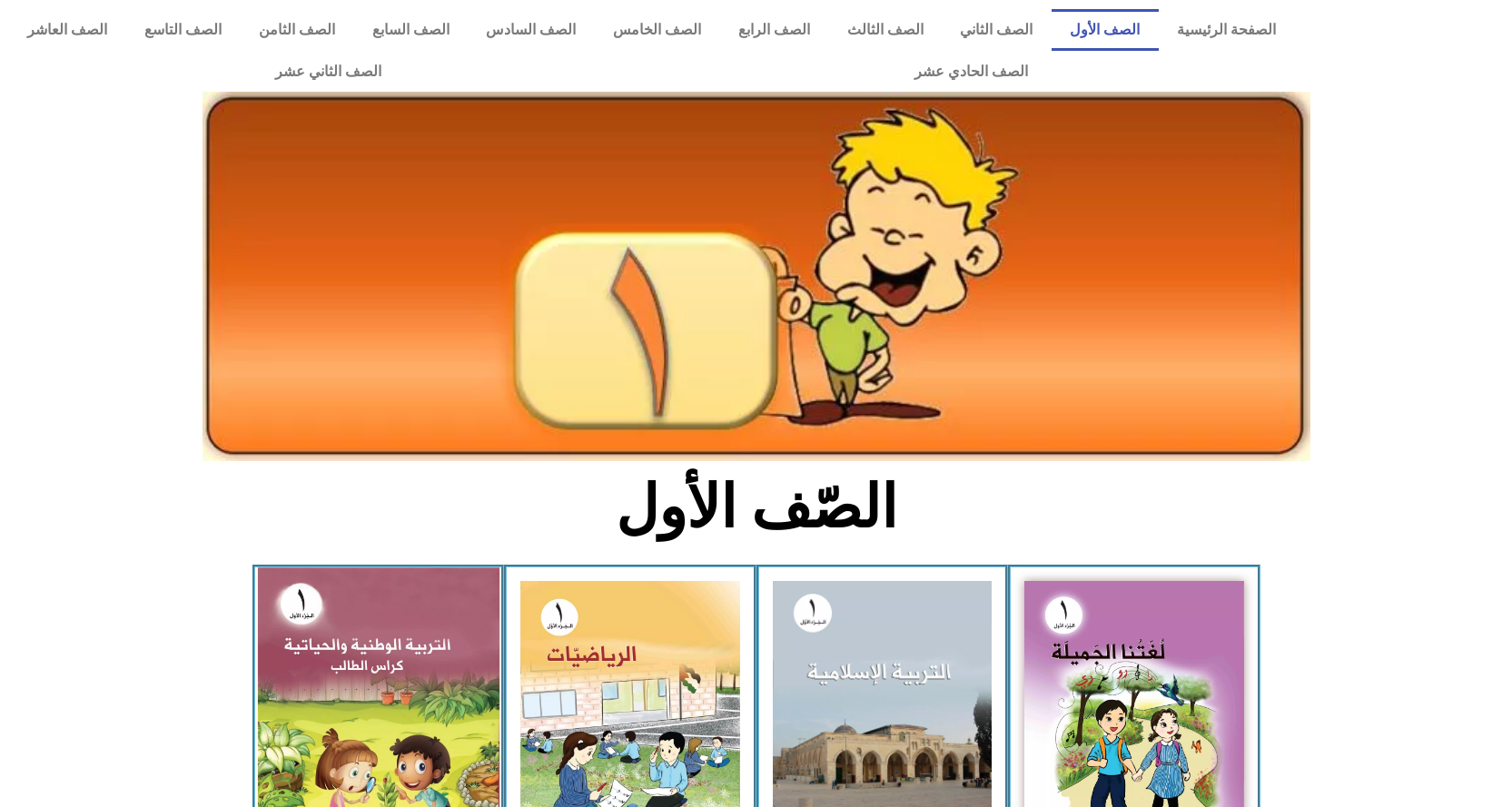
click at [381, 710] on img at bounding box center [378, 715] width 242 height 295
drag, startPoint x: 381, startPoint y: 710, endPoint x: 387, endPoint y: 701, distance: 10.8
click at [381, 710] on img at bounding box center [378, 715] width 242 height 295
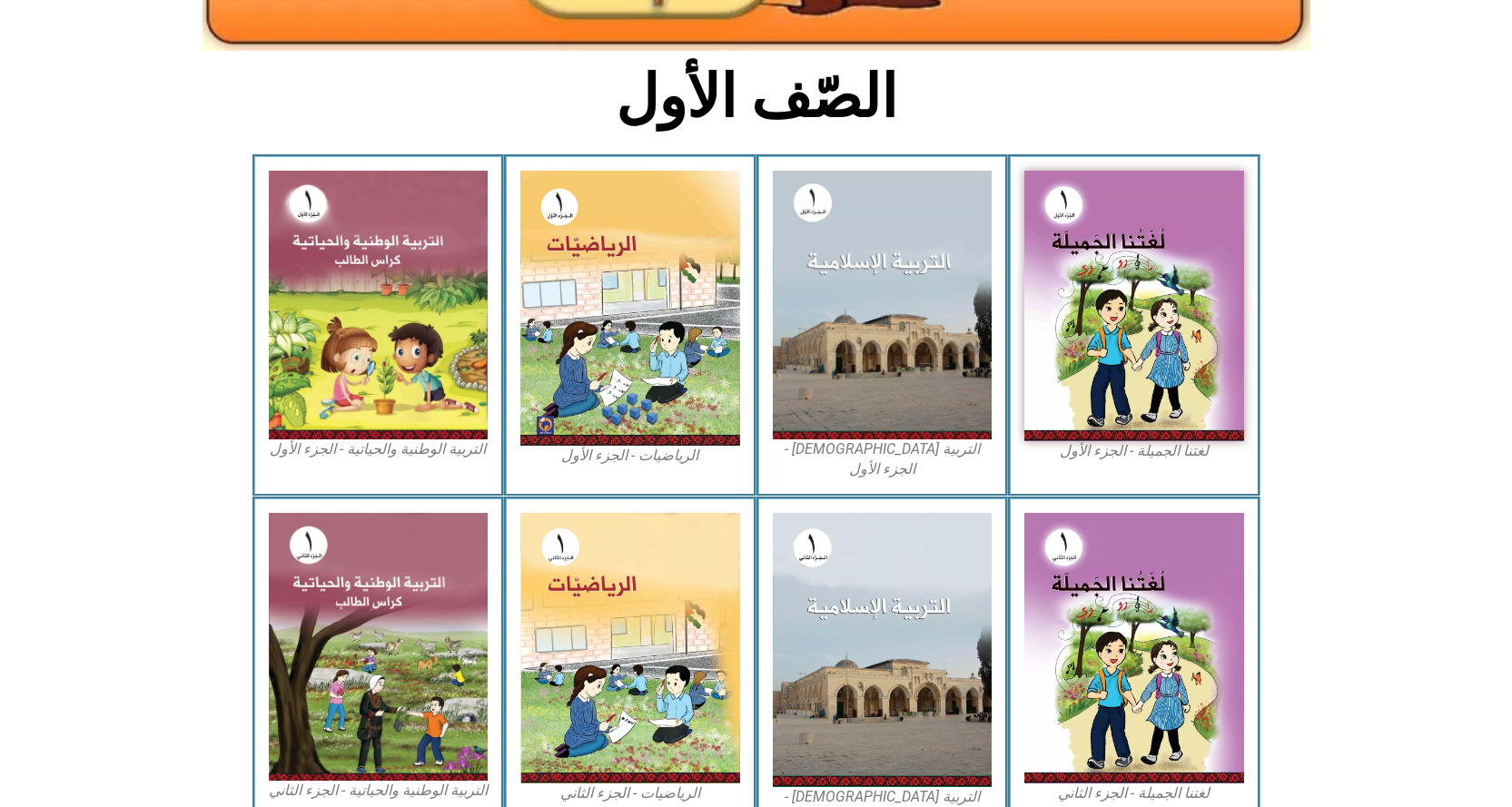
scroll to position [413, 0]
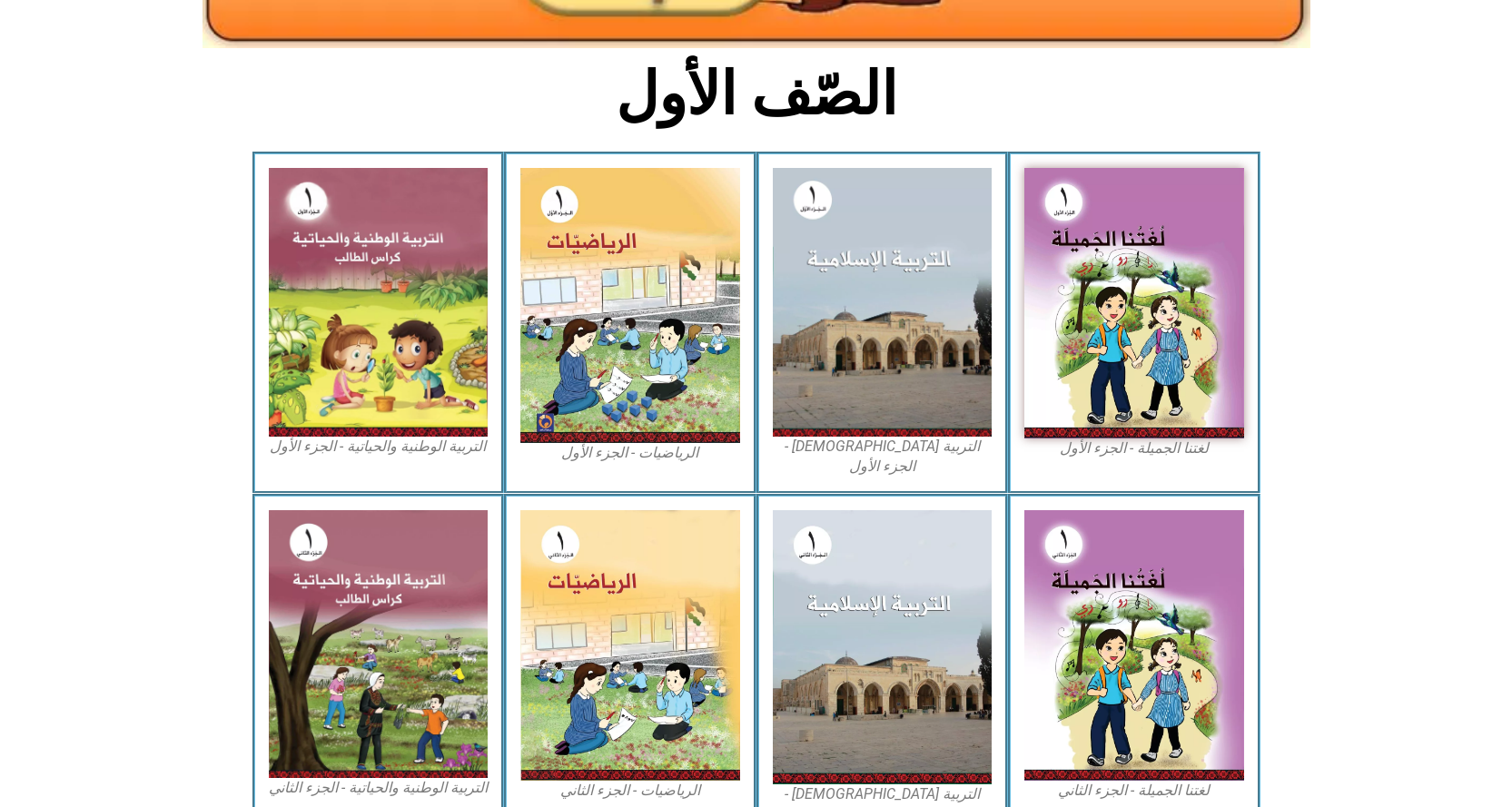
click at [1000, 628] on div "التربية [DEMOGRAPHIC_DATA] - الجزء الثاني" at bounding box center [883, 668] width 252 height 348
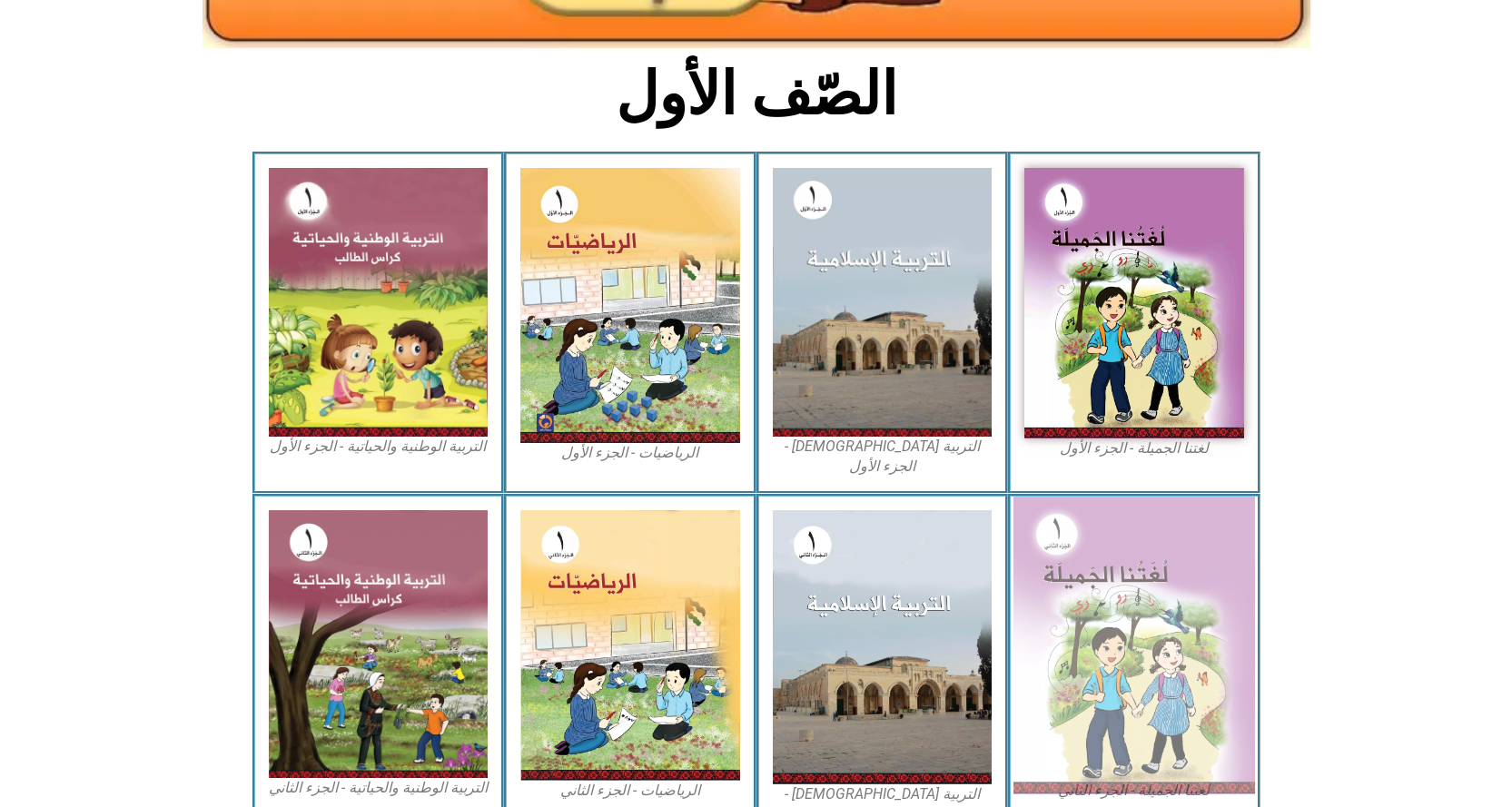
click at [1094, 633] on img at bounding box center [1133, 646] width 242 height 298
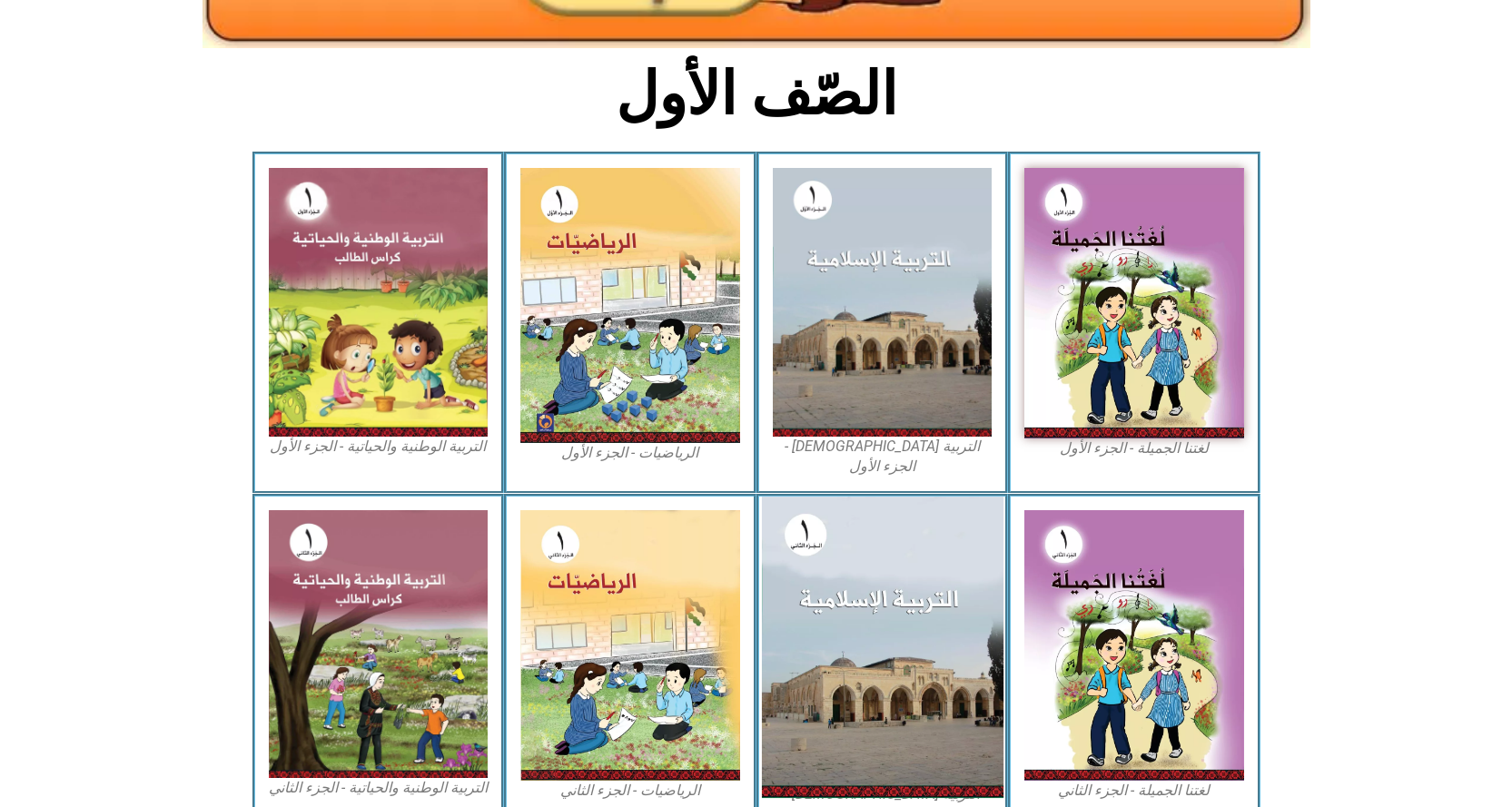
drag, startPoint x: 1094, startPoint y: 633, endPoint x: 941, endPoint y: 638, distance: 153.1
click at [1094, 633] on img at bounding box center [1133, 645] width 220 height 270
click at [855, 631] on img at bounding box center [881, 647] width 242 height 301
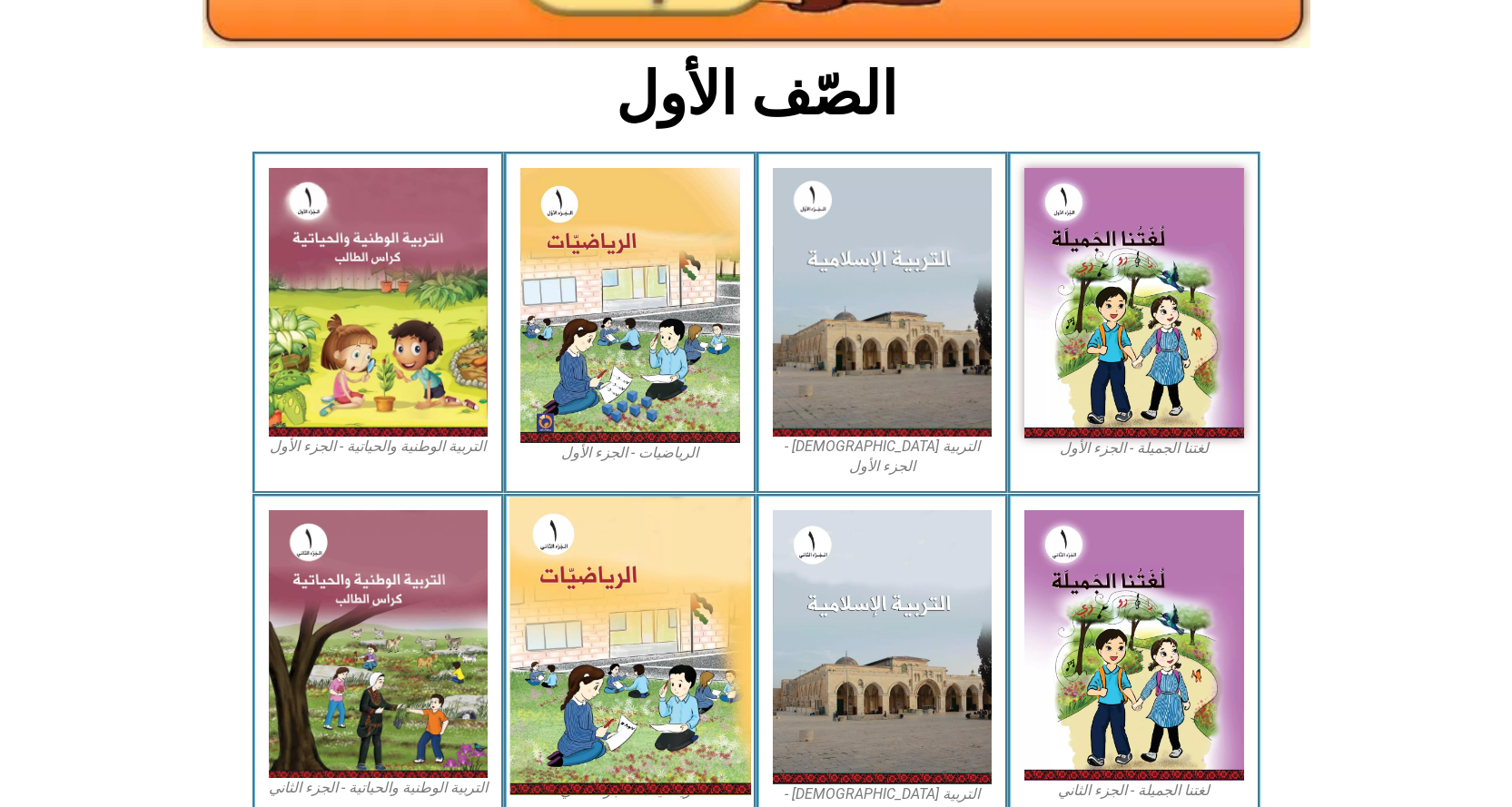
click at [634, 634] on img at bounding box center [629, 646] width 242 height 299
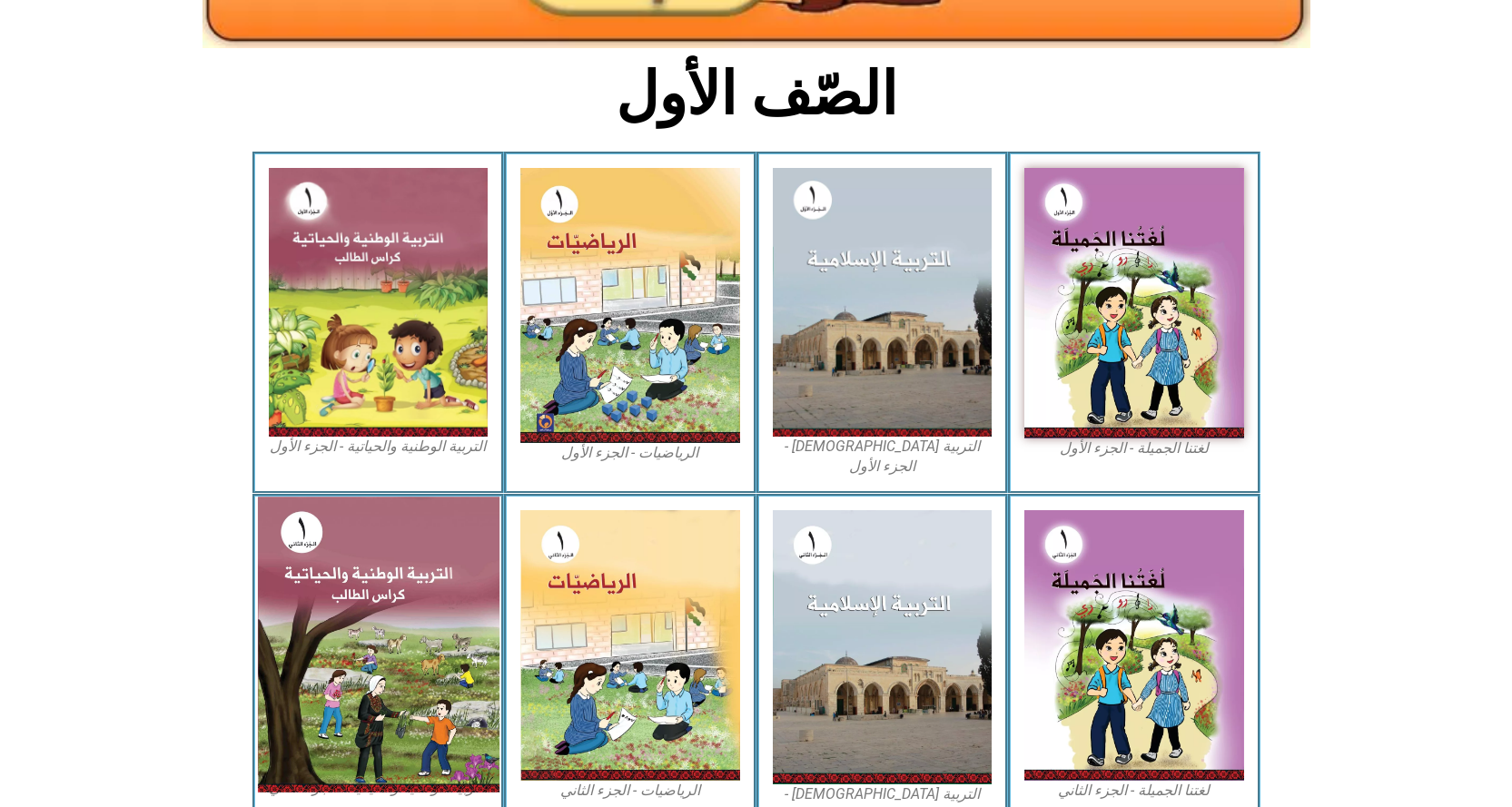
click at [319, 634] on img at bounding box center [378, 644] width 242 height 295
